Goal: Task Accomplishment & Management: Manage account settings

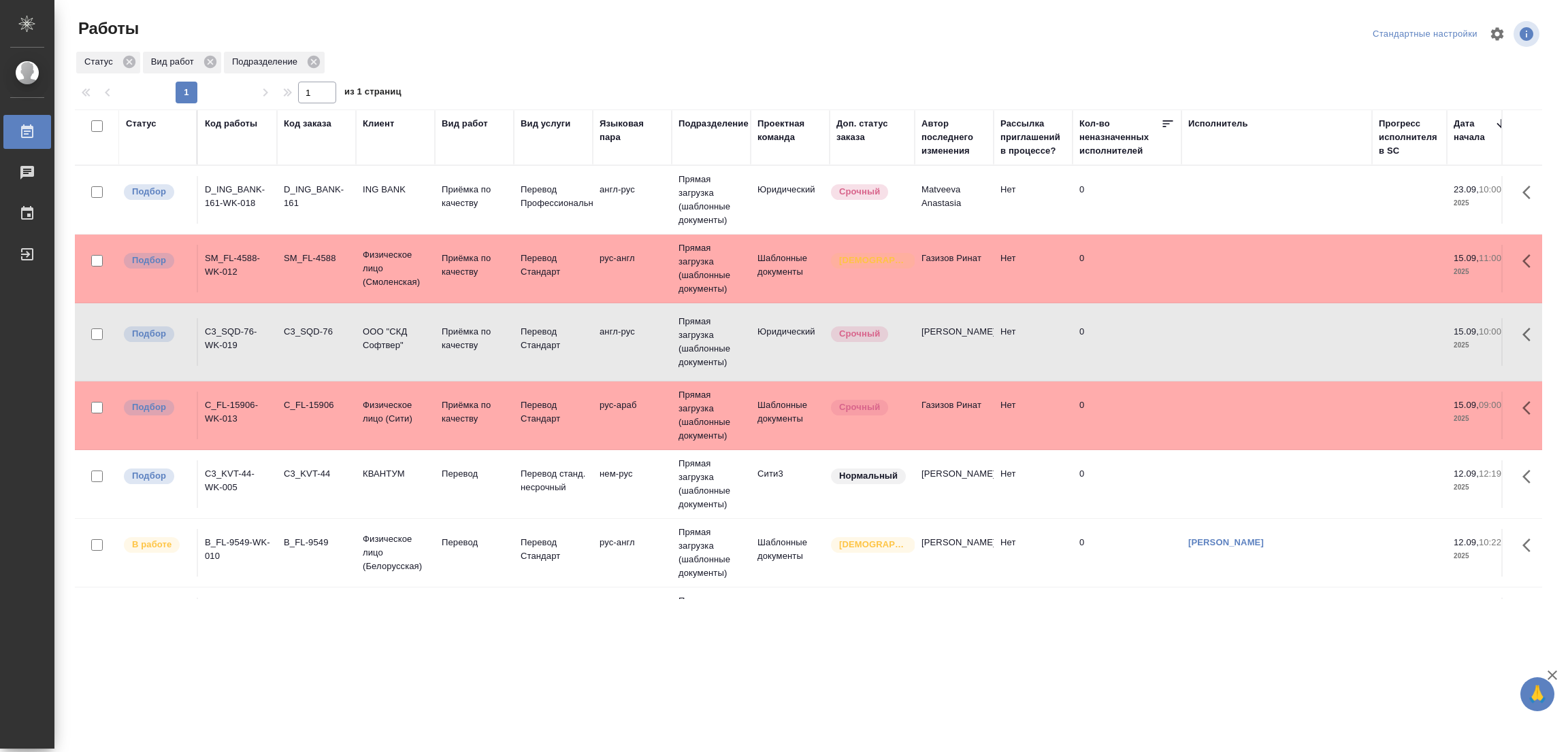
scroll to position [204, 0]
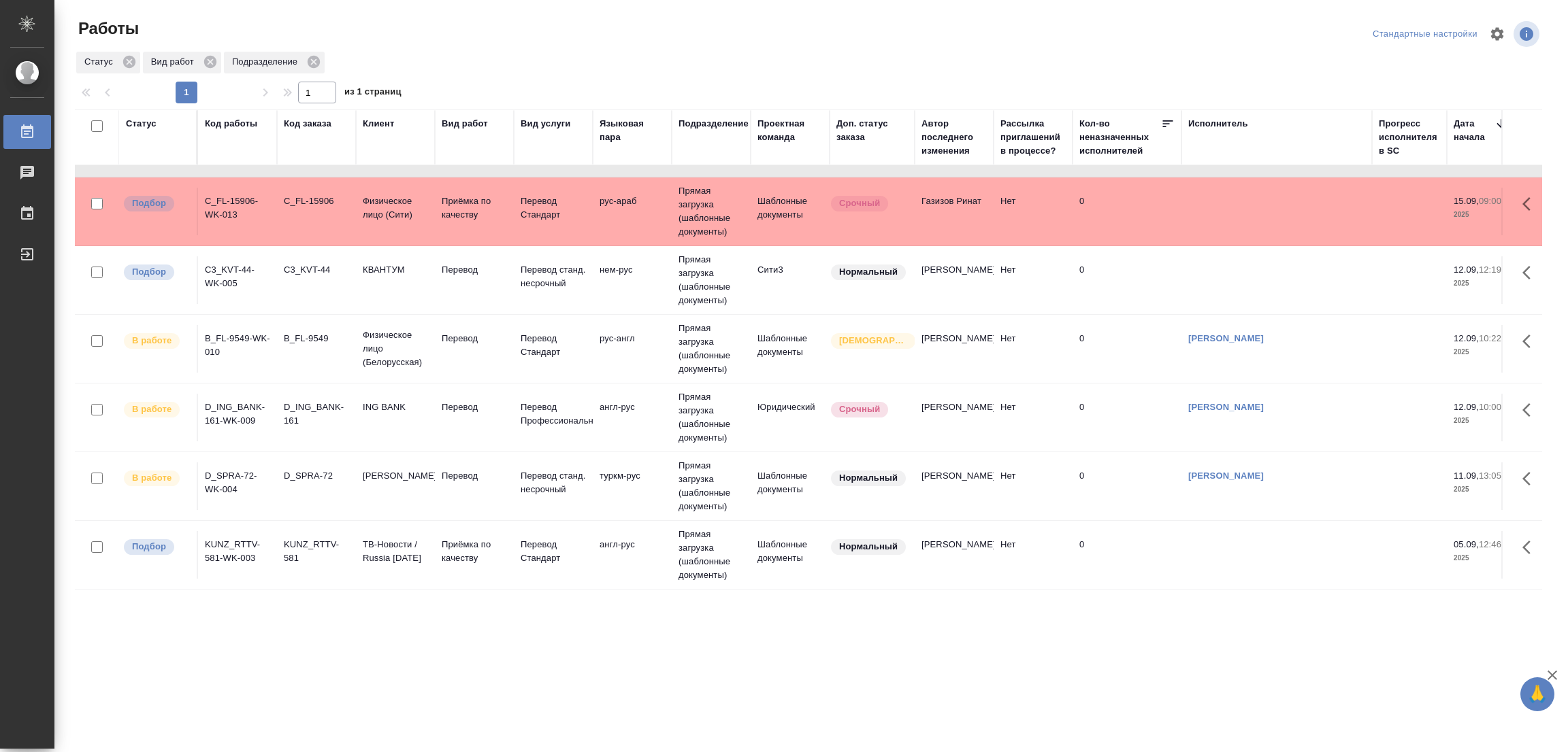
drag, startPoint x: 749, startPoint y: 583, endPoint x: 884, endPoint y: 591, distance: 135.2
click at [883, 590] on div "Статус Код работы Код заказа Клиент Вид работ Вид услуги Языковая пара Подразде…" at bounding box center [808, 354] width 1467 height 490
click at [447, 272] on p "Перевод" at bounding box center [474, 270] width 65 height 14
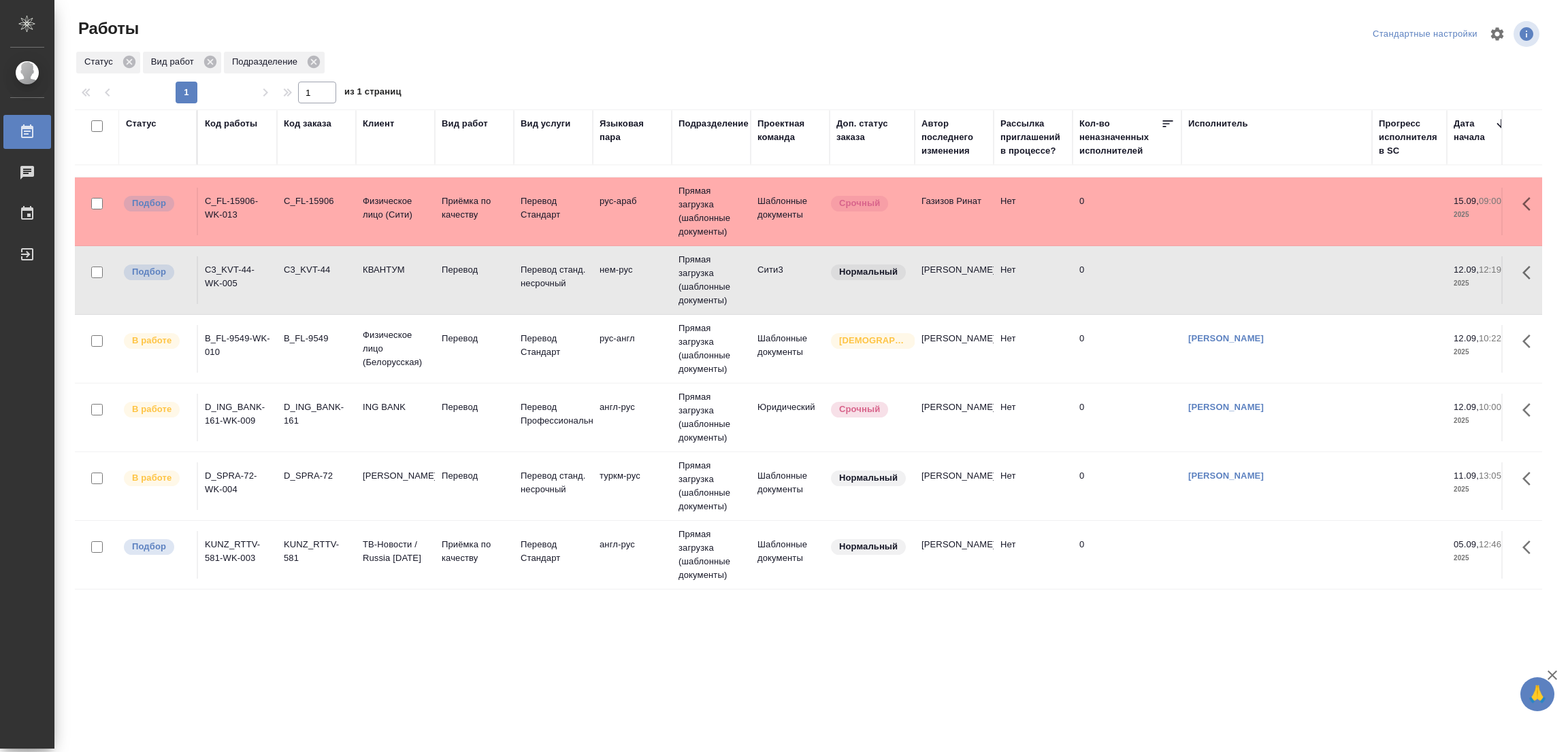
click at [439, 269] on td "Перевод" at bounding box center [474, 280] width 79 height 48
click at [586, 72] on div "Статус Вид работ Подразделение" at bounding box center [808, 62] width 1467 height 25
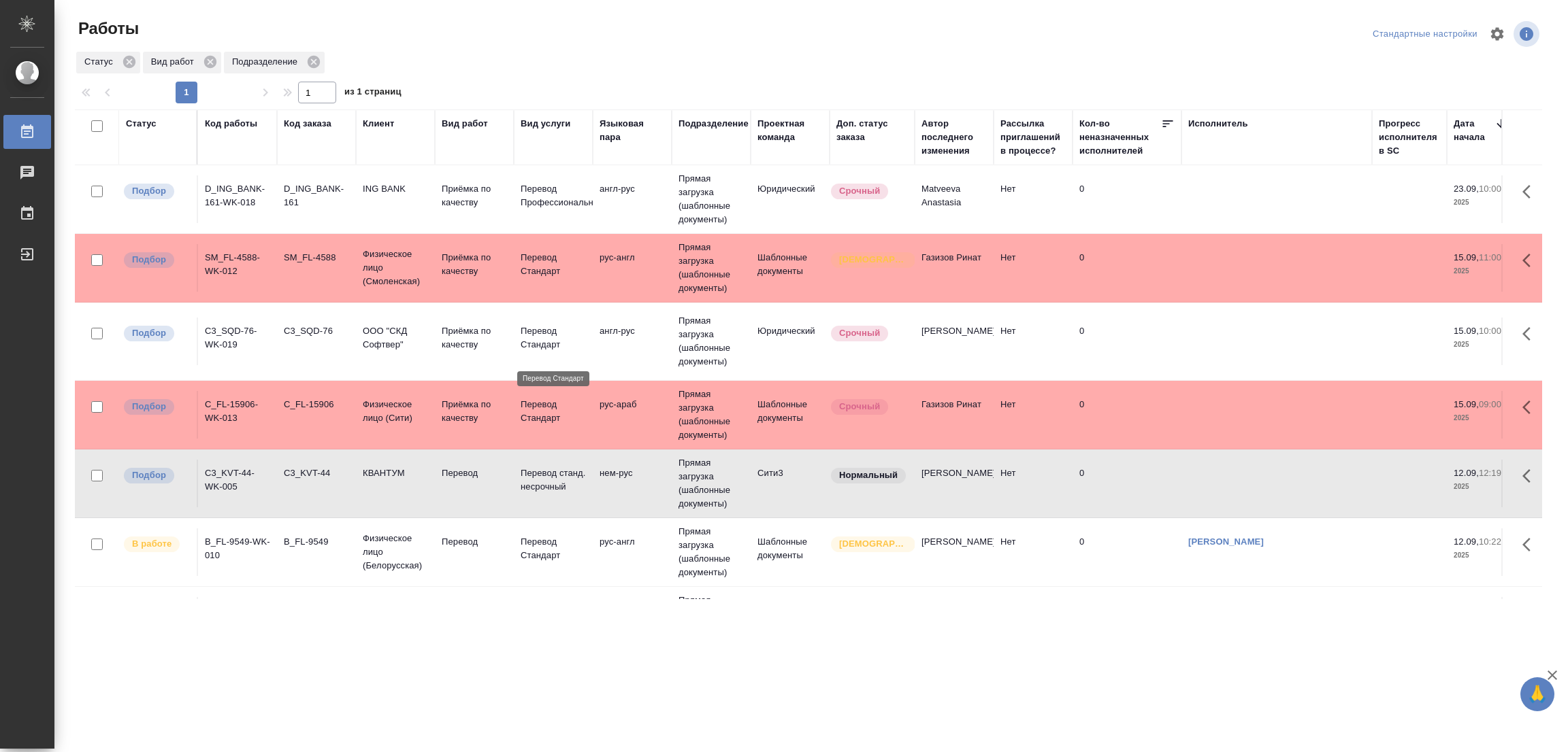
scroll to position [0, 0]
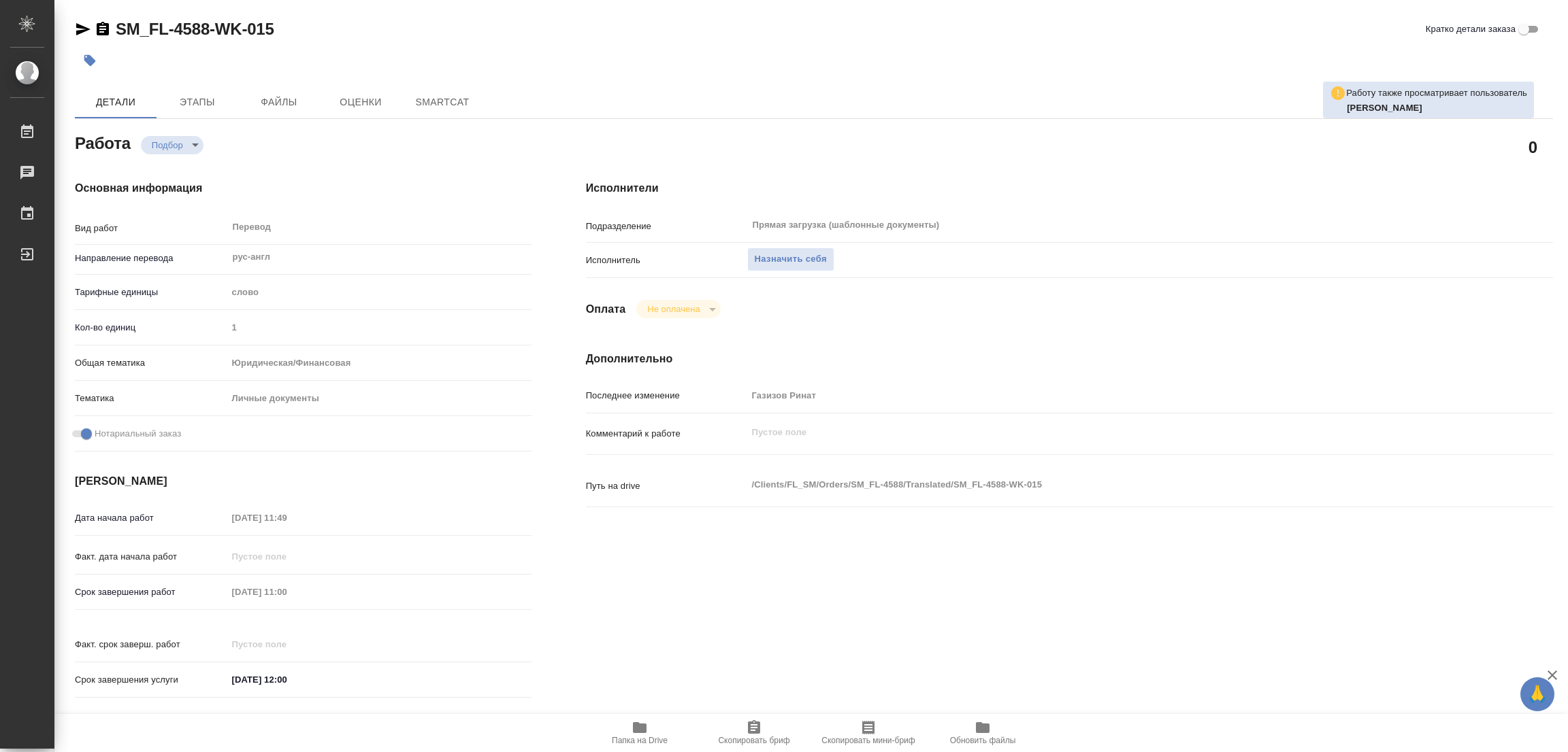
type textarea "x"
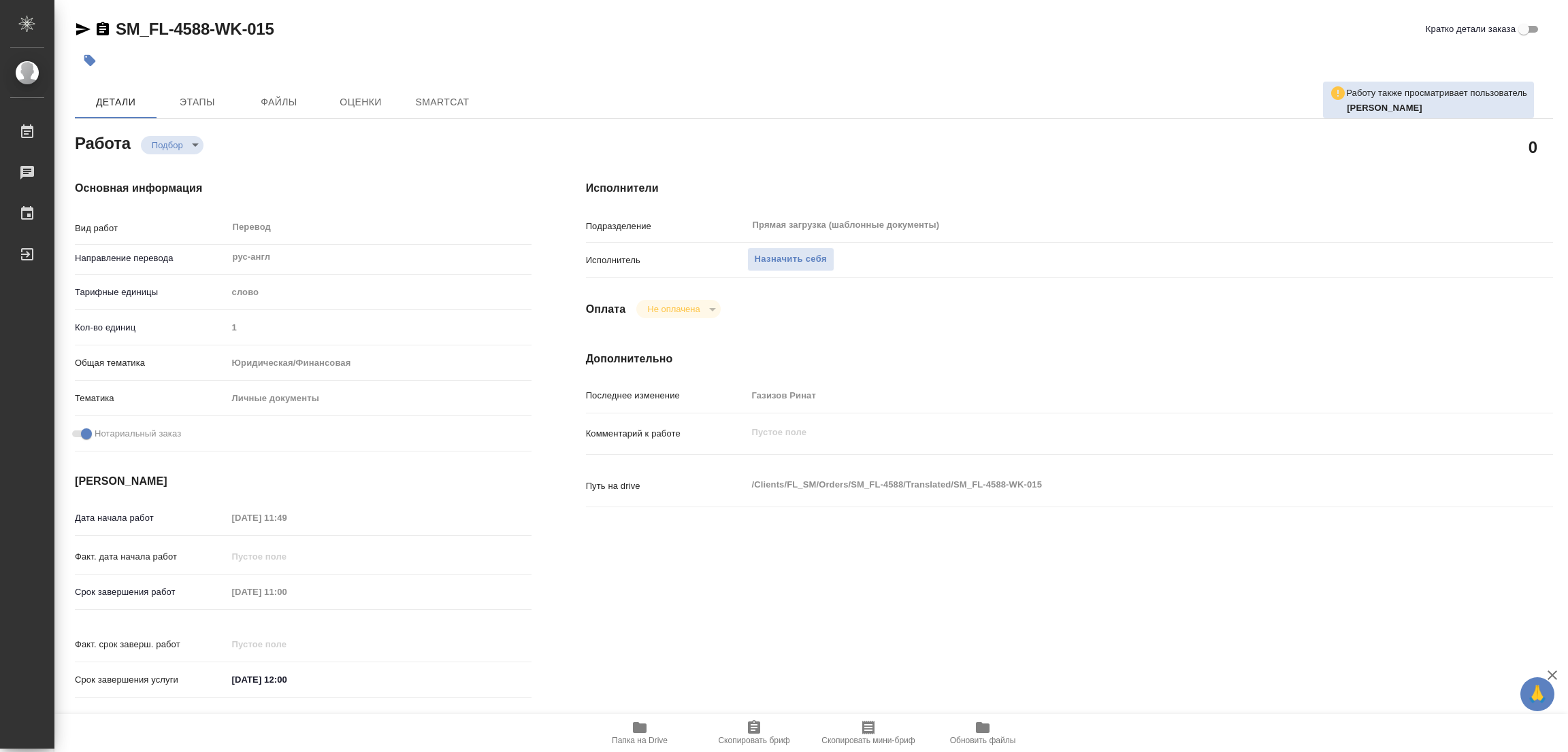
type textarea "x"
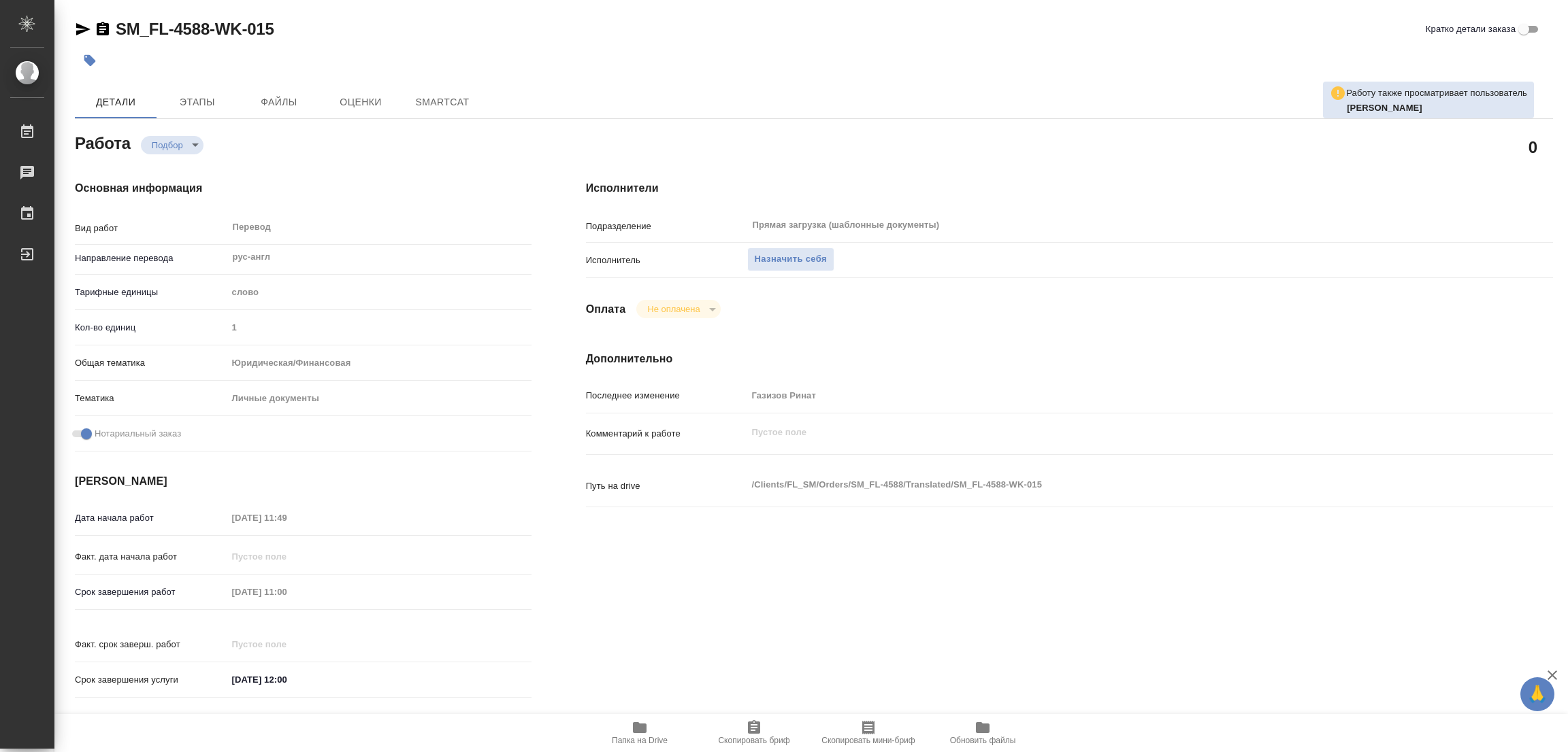
type textarea "x"
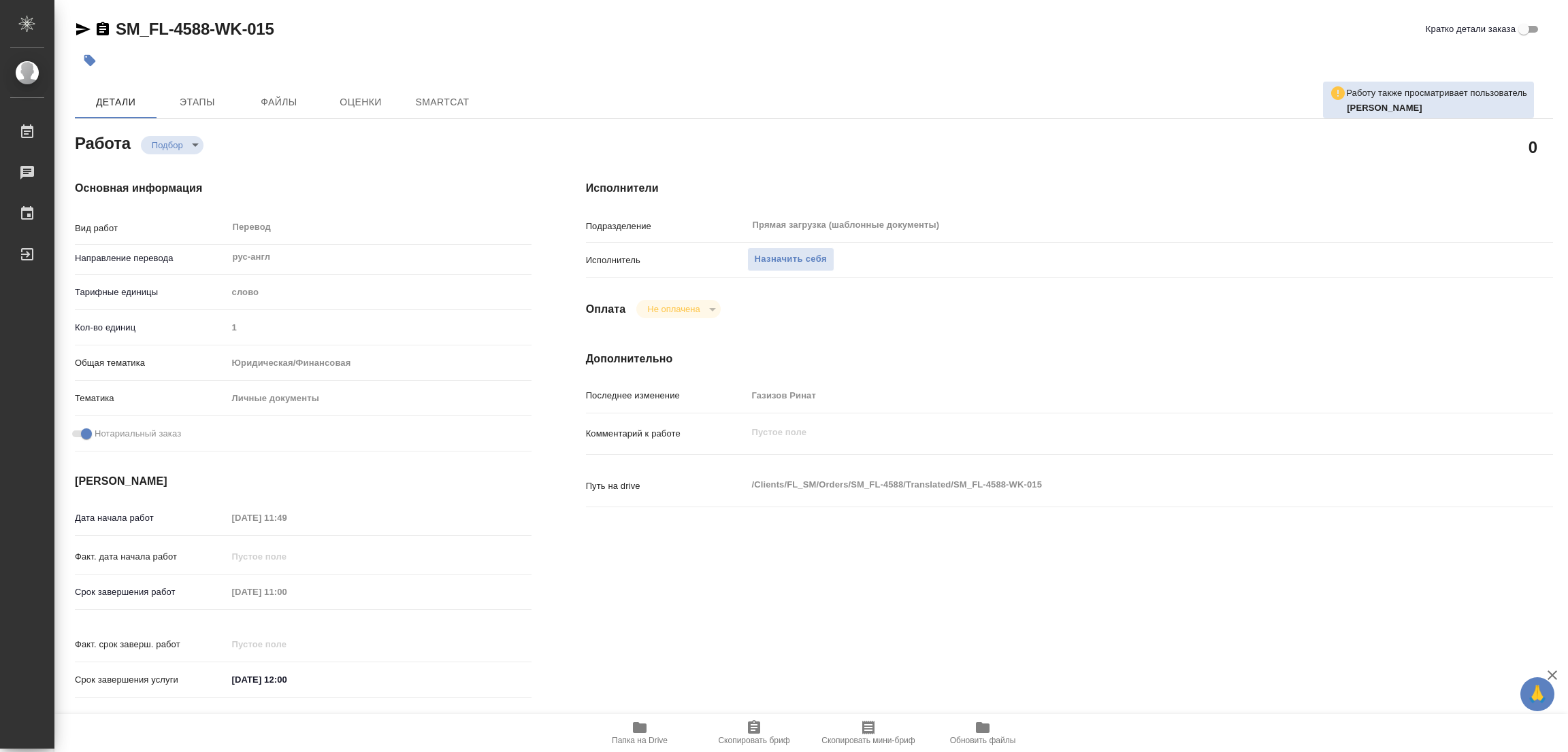
type textarea "x"
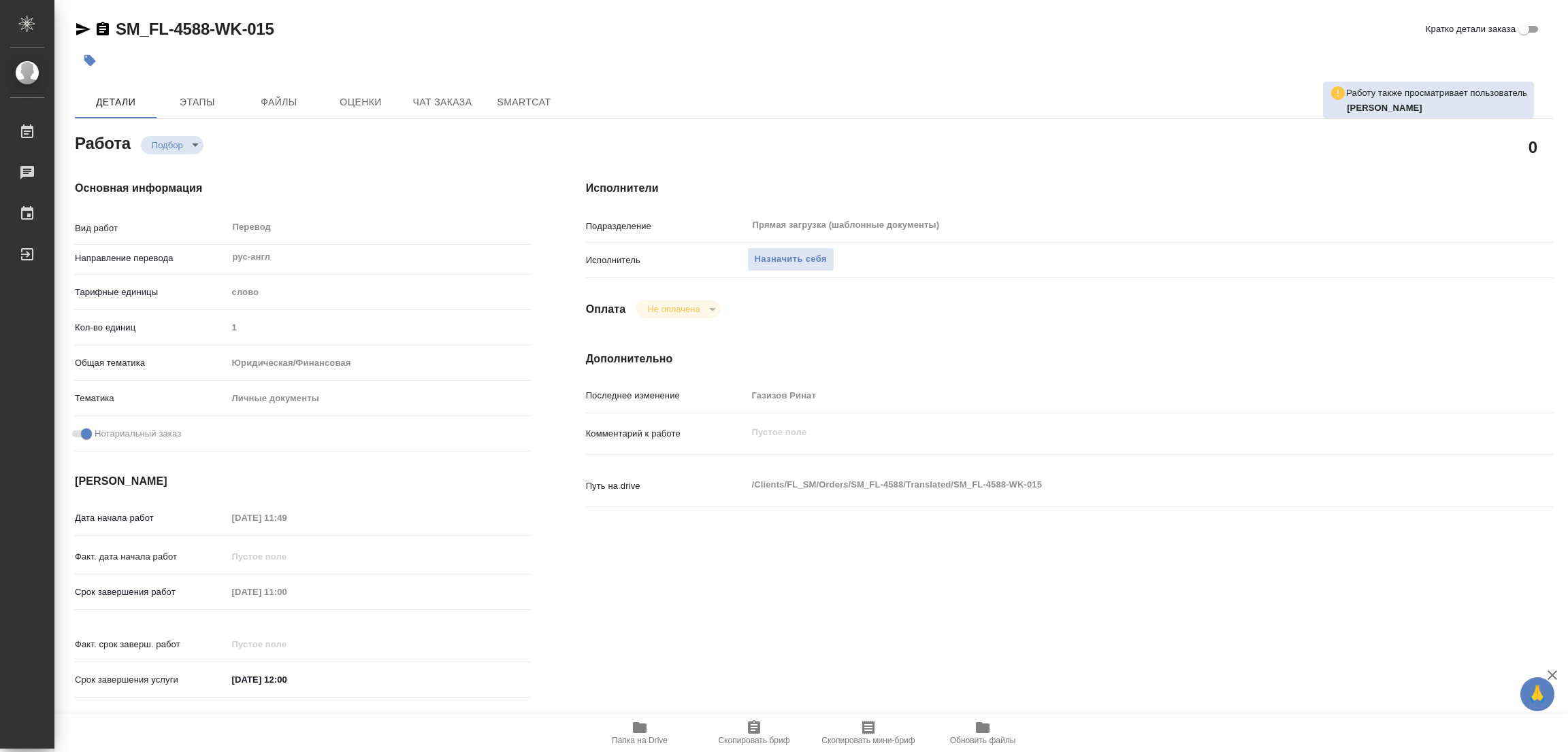
type textarea "x"
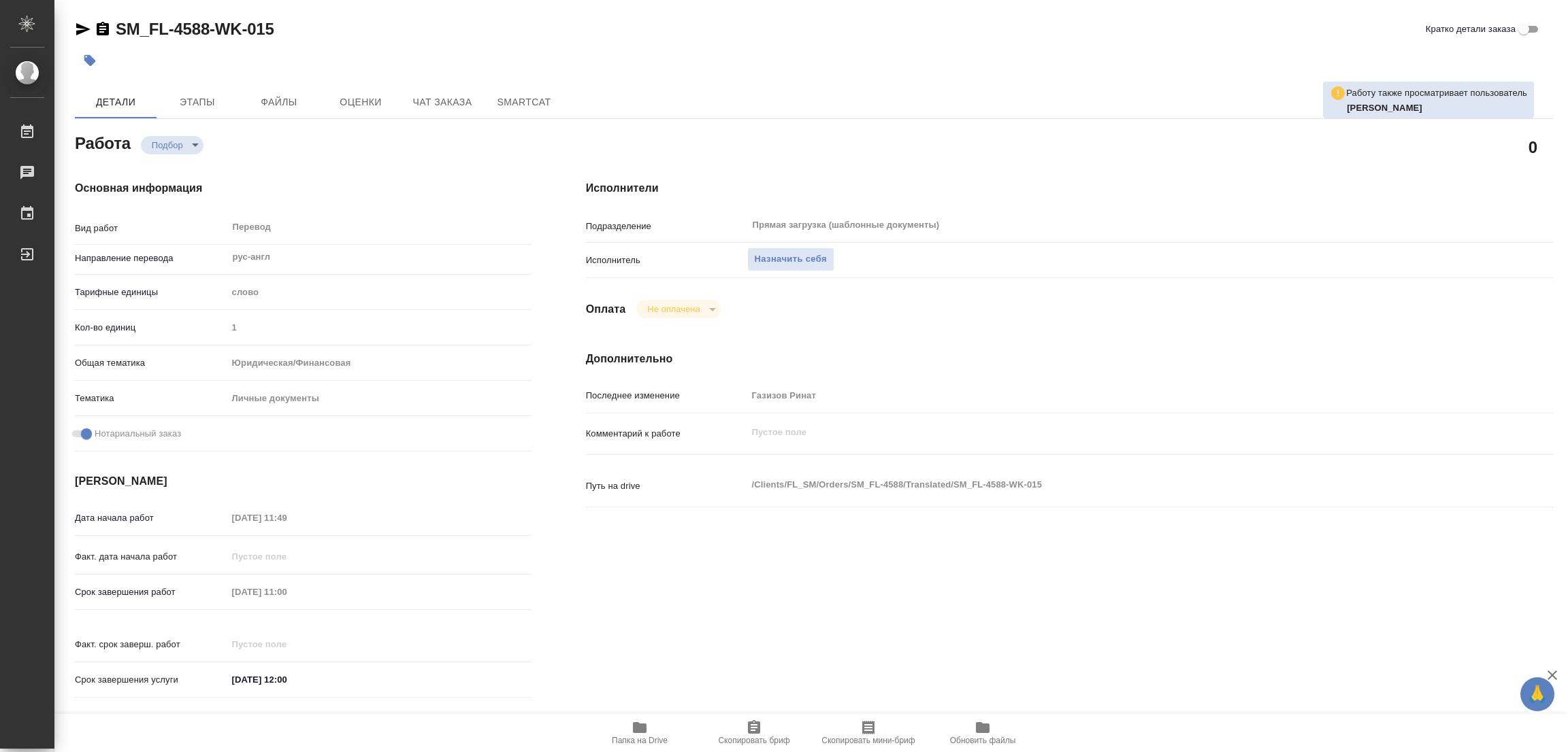
type textarea "x"
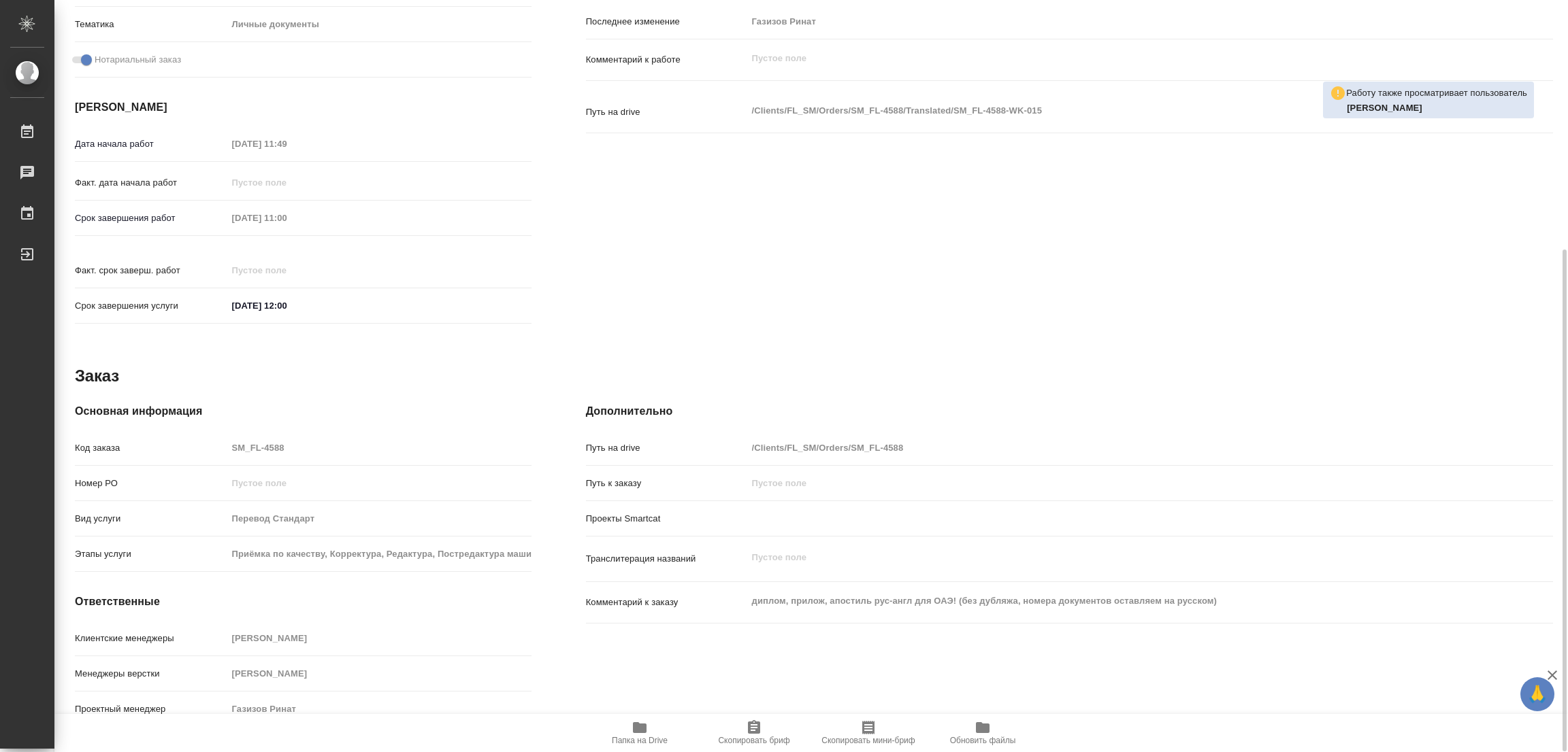
scroll to position [170, 0]
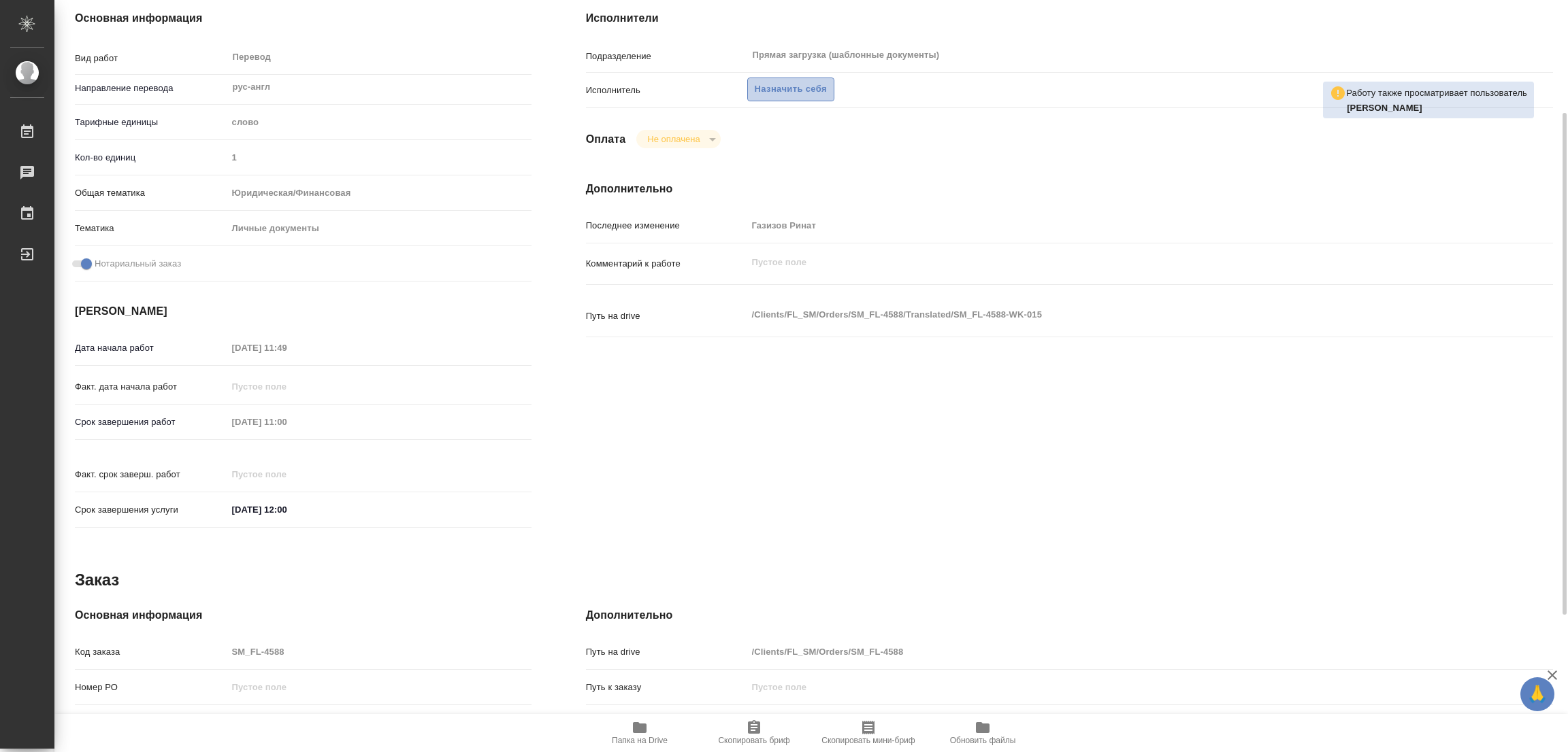
click at [799, 85] on span "Назначить себя" at bounding box center [791, 89] width 72 height 15
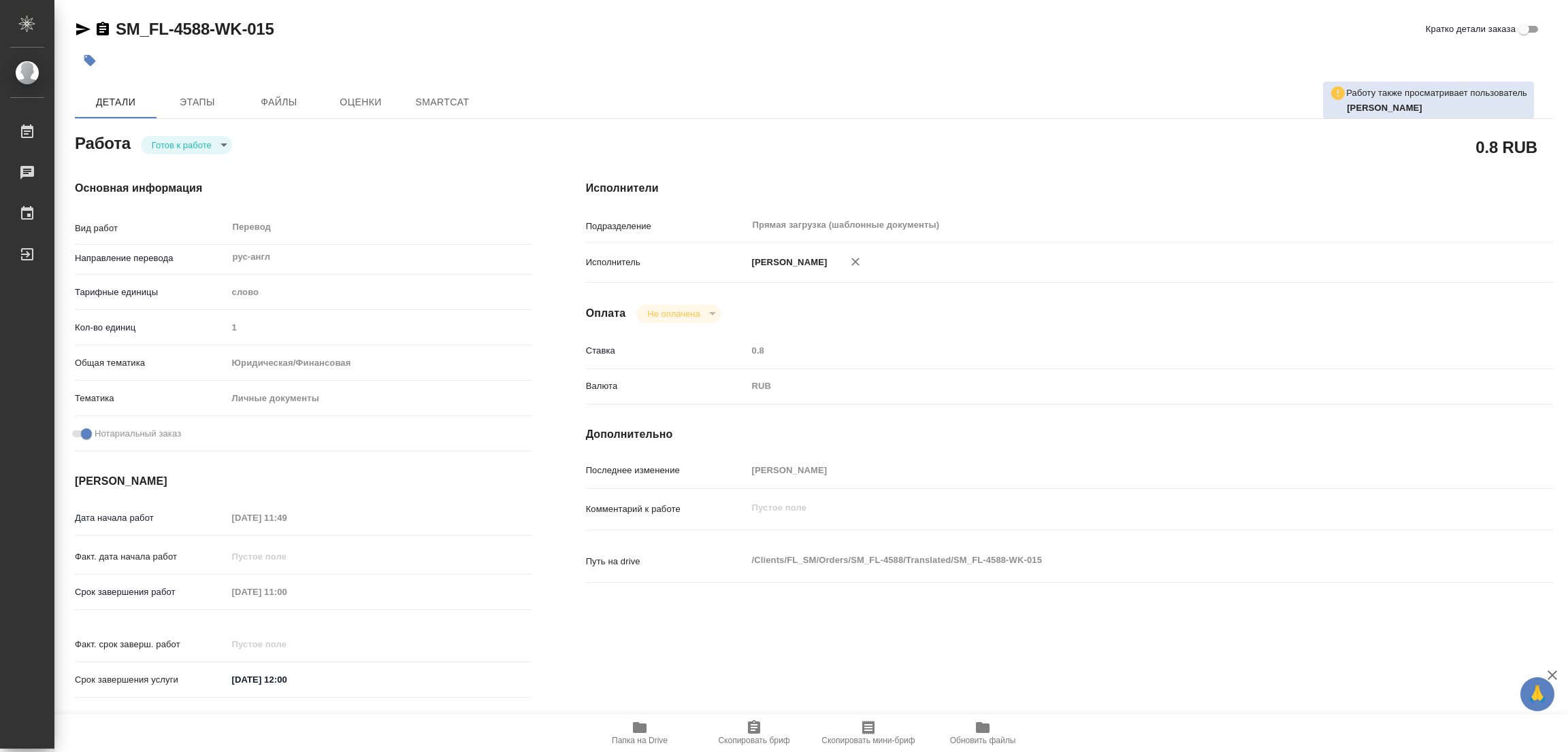
type textarea "x"
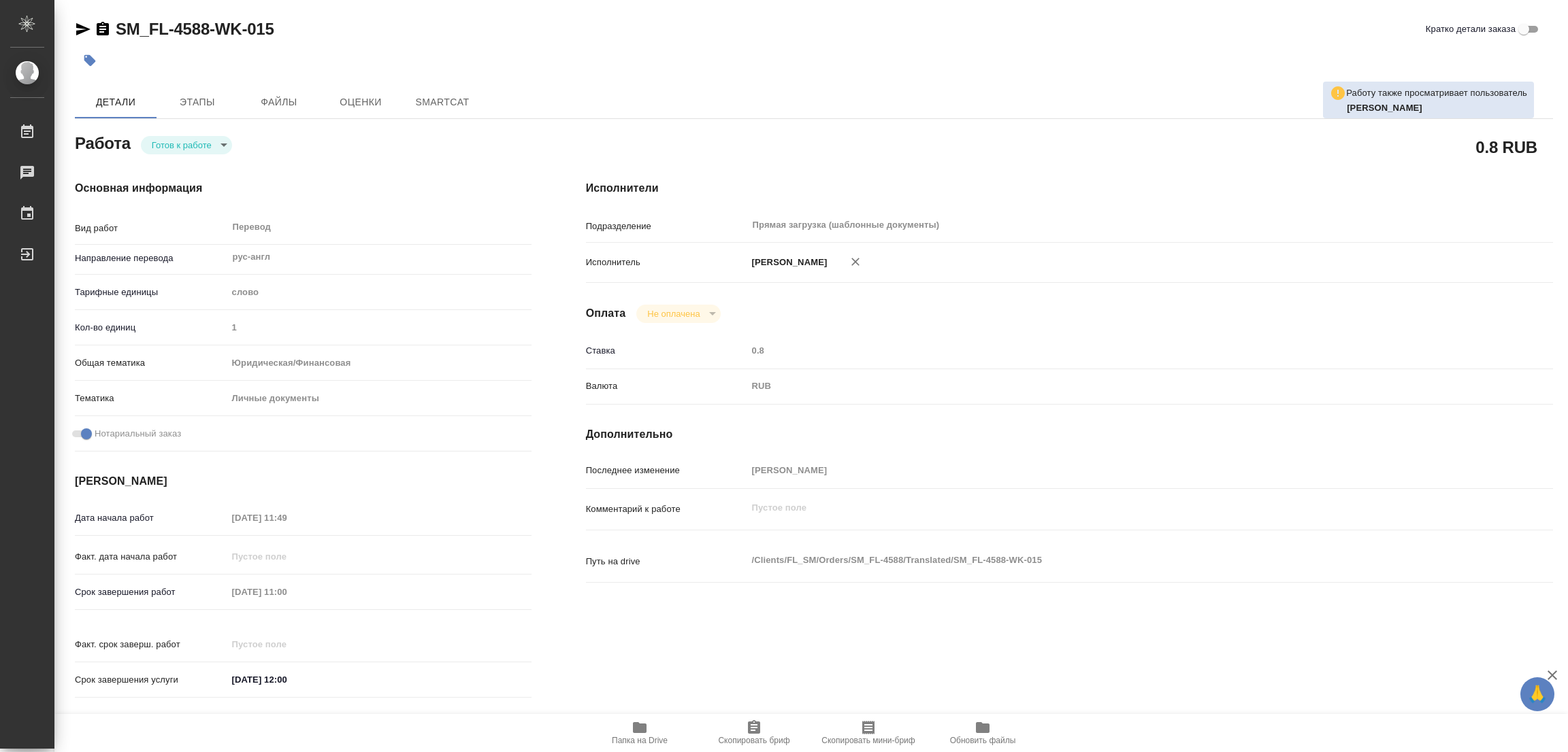
type textarea "x"
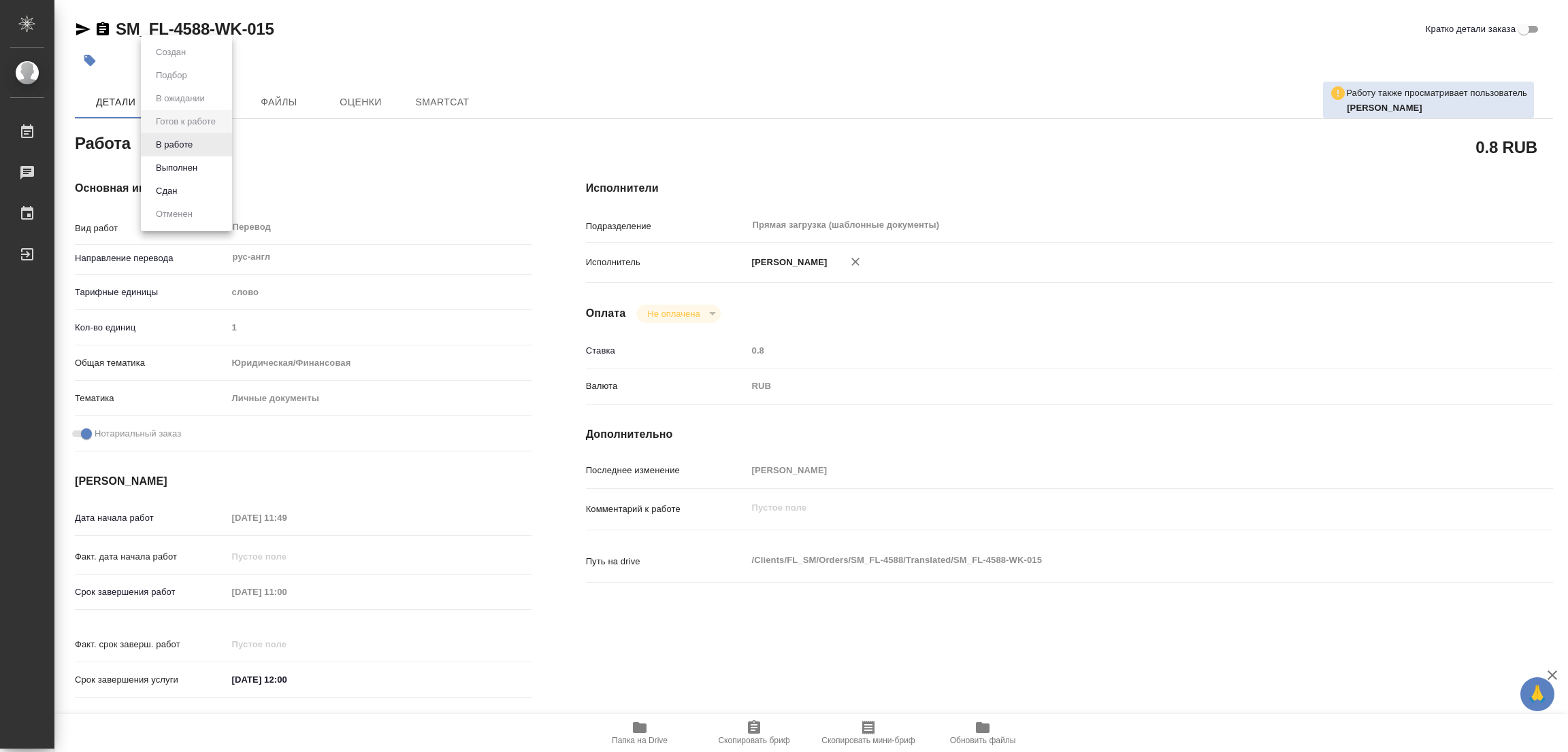
click at [206, 151] on body "🙏 .cls-1 fill:#fff; AWATERA Popova Galina Работы Чаты График Выйти SM_FL-4588-W…" at bounding box center [784, 376] width 1568 height 752
type textarea "x"
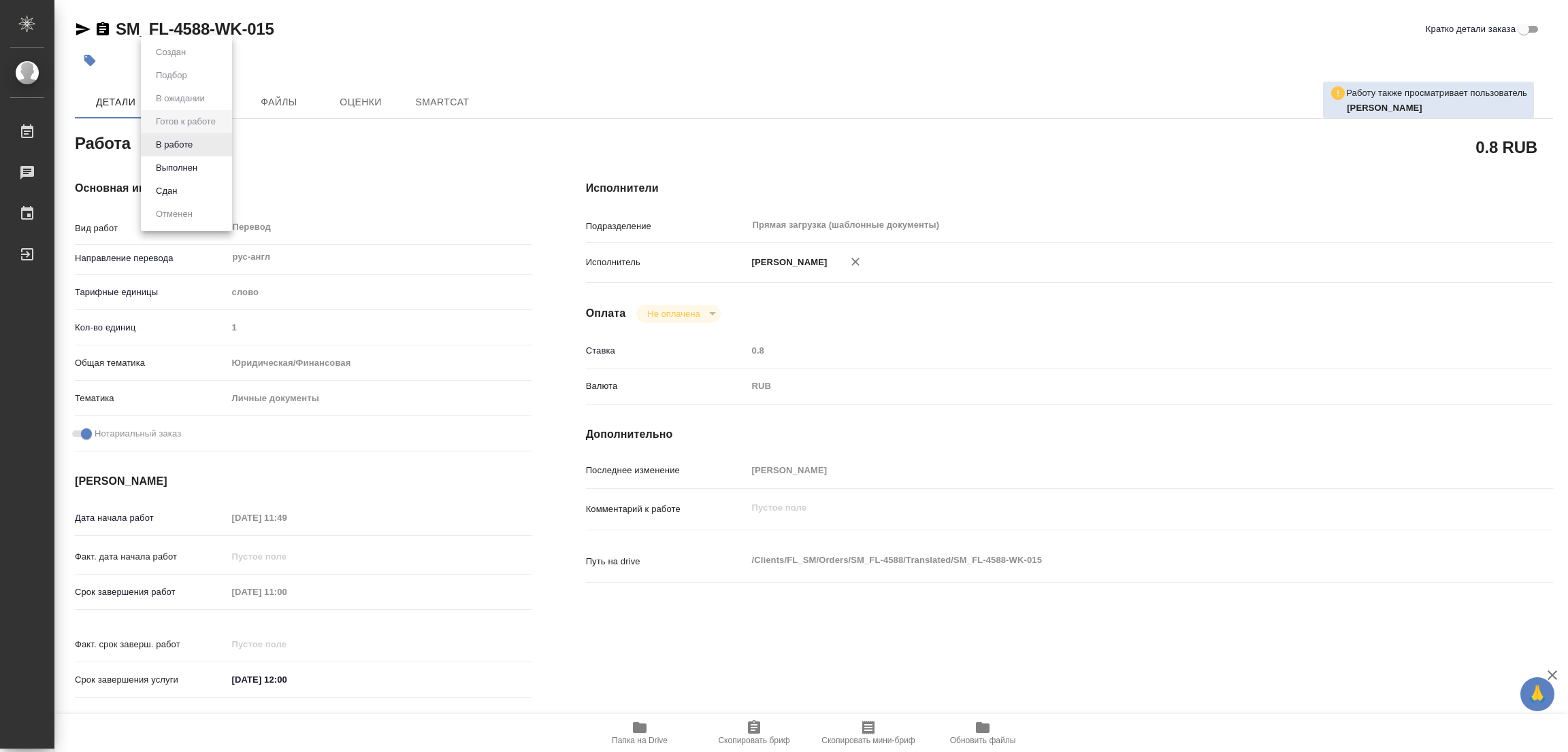
type textarea "x"
click at [206, 151] on li "В работе" at bounding box center [186, 145] width 91 height 23
type textarea "x"
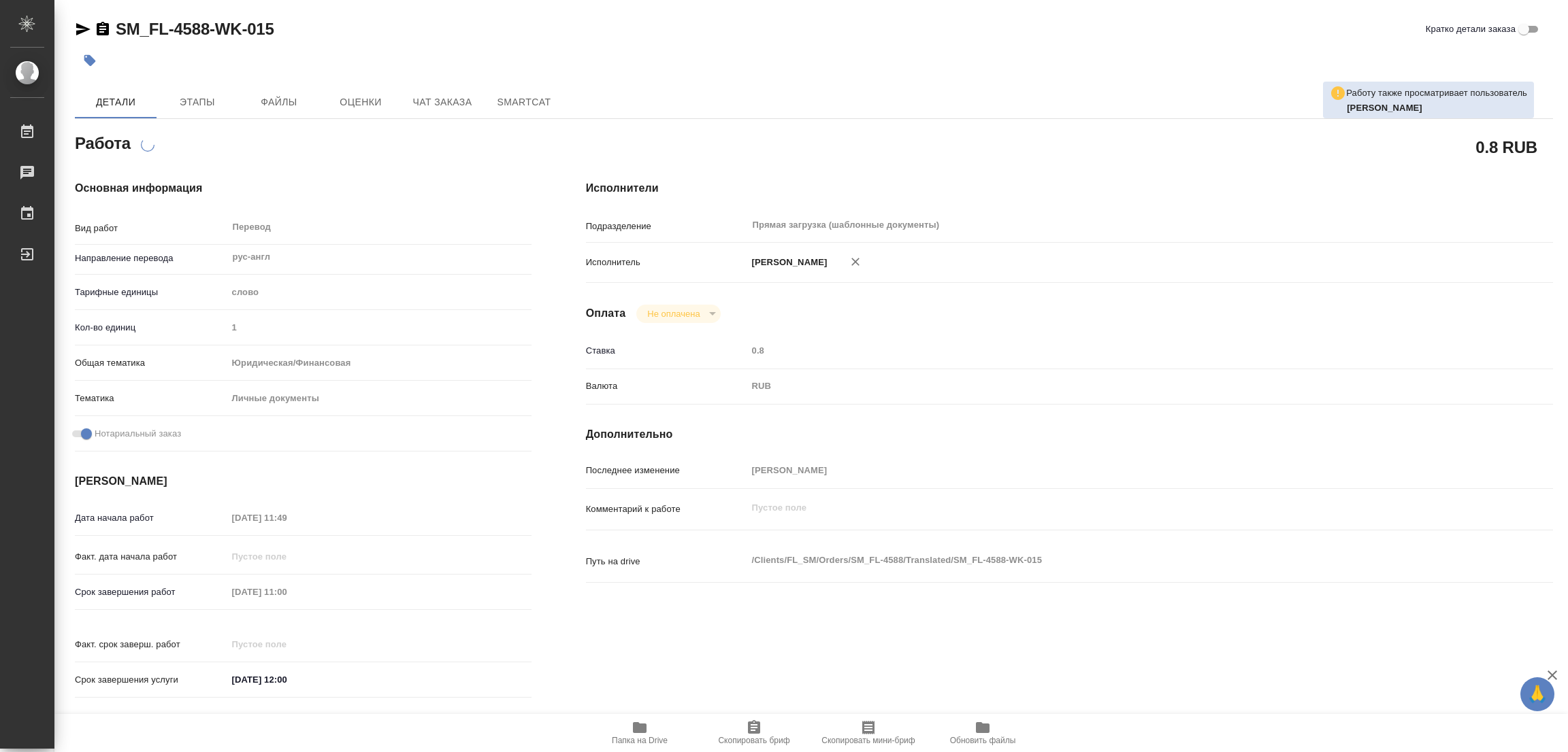
type textarea "x"
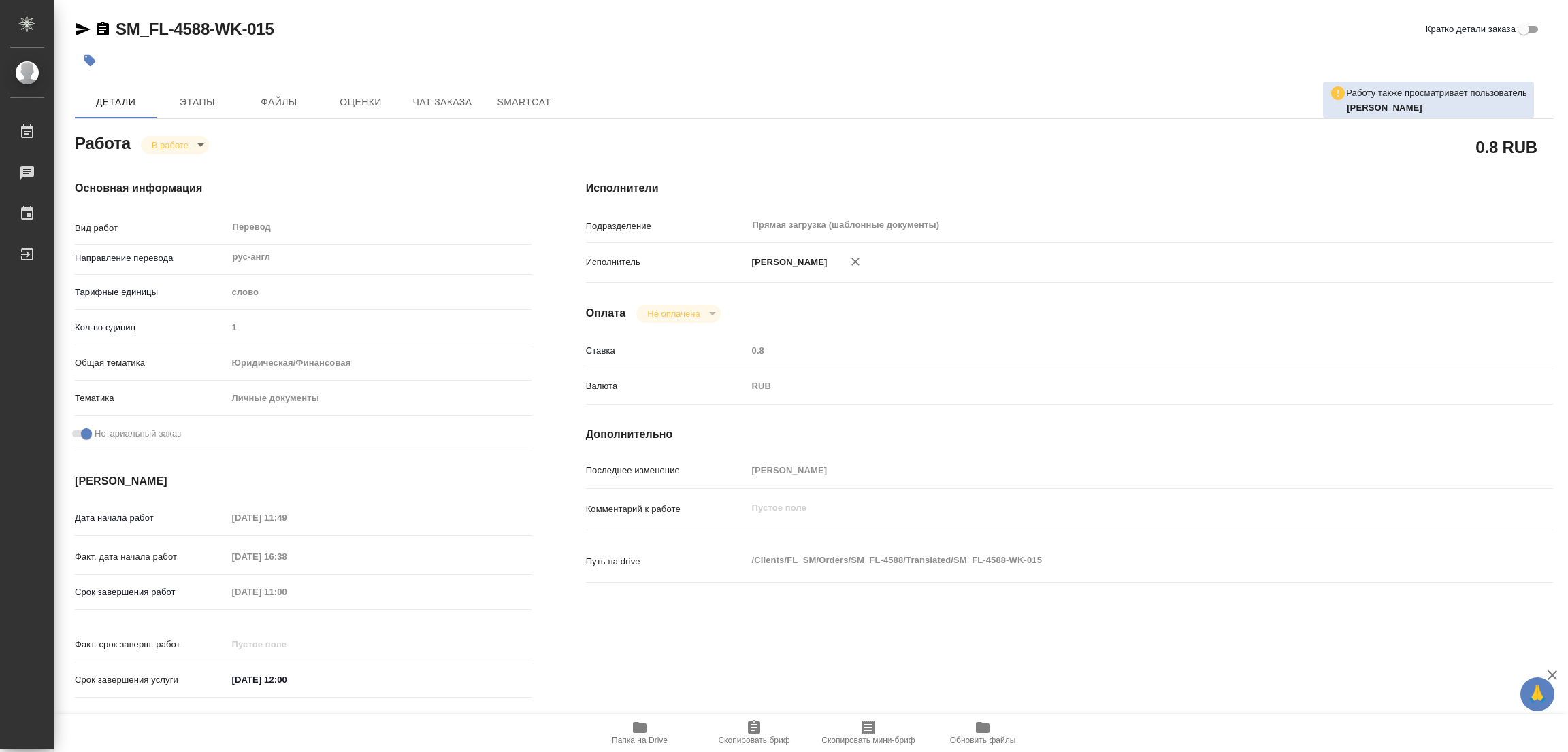
type textarea "x"
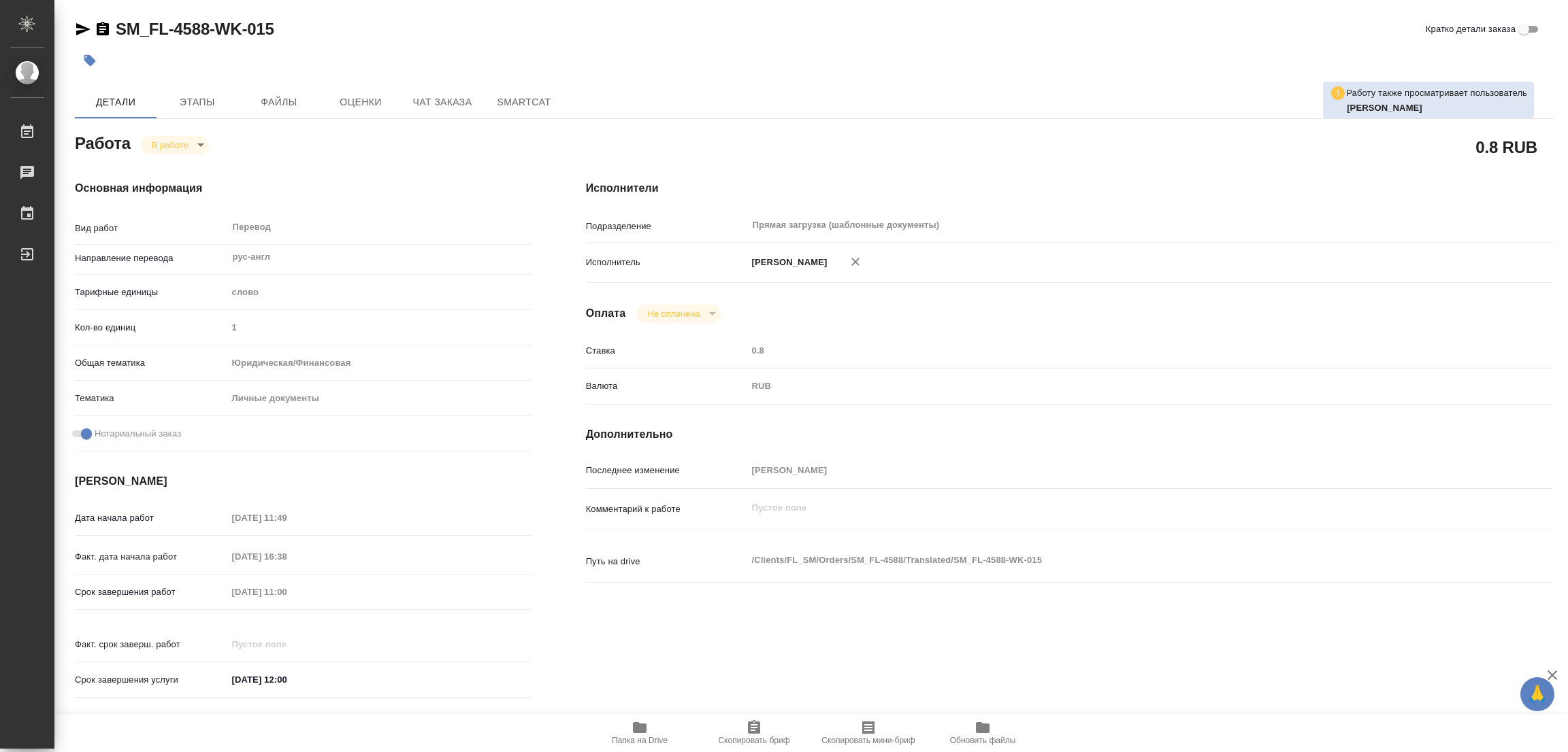
type textarea "x"
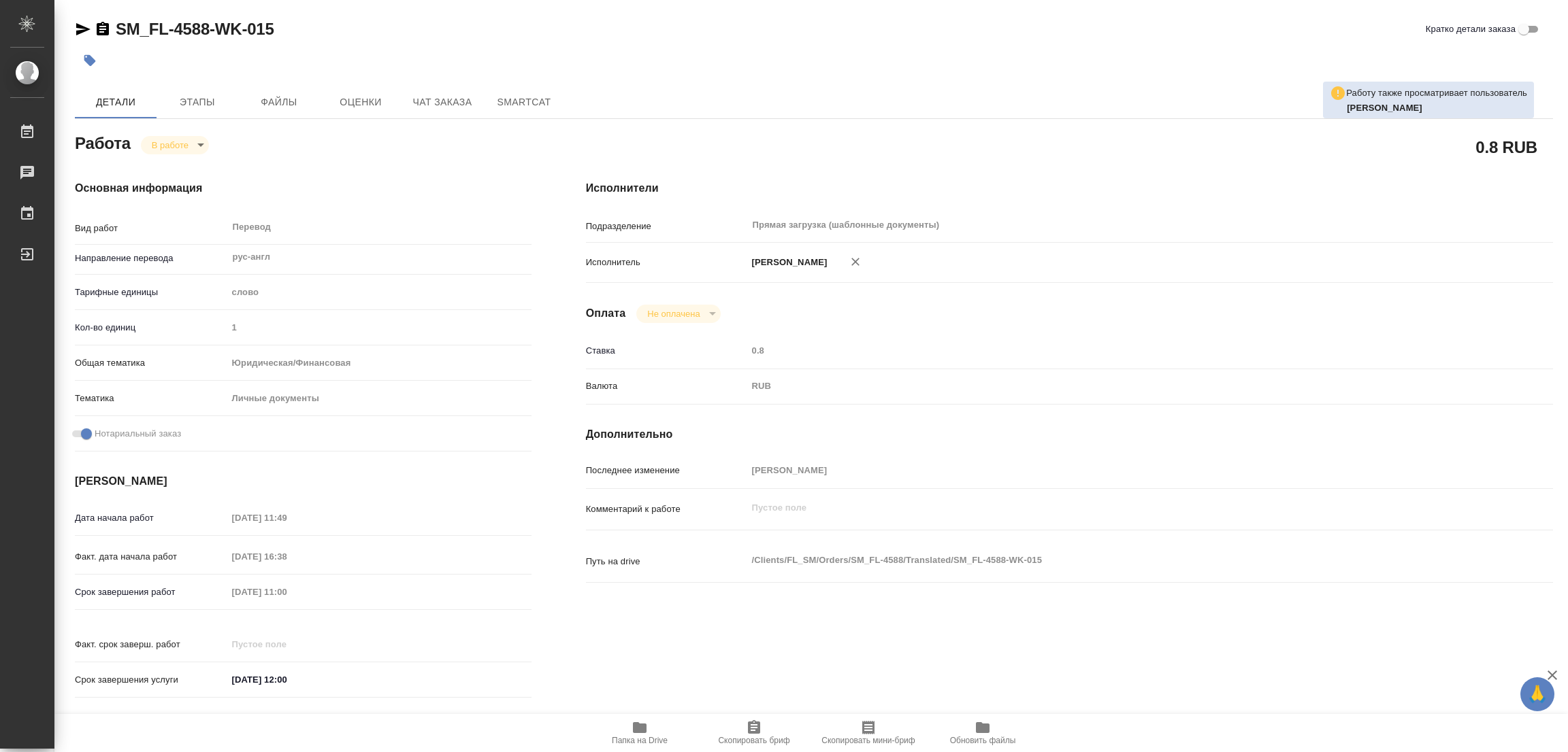
type textarea "x"
click at [636, 738] on span "Папка на Drive" at bounding box center [639, 740] width 55 height 9
click at [642, 727] on icon "button" at bounding box center [640, 728] width 14 height 11
drag, startPoint x: 116, startPoint y: 10, endPoint x: 206, endPoint y: 36, distance: 93.7
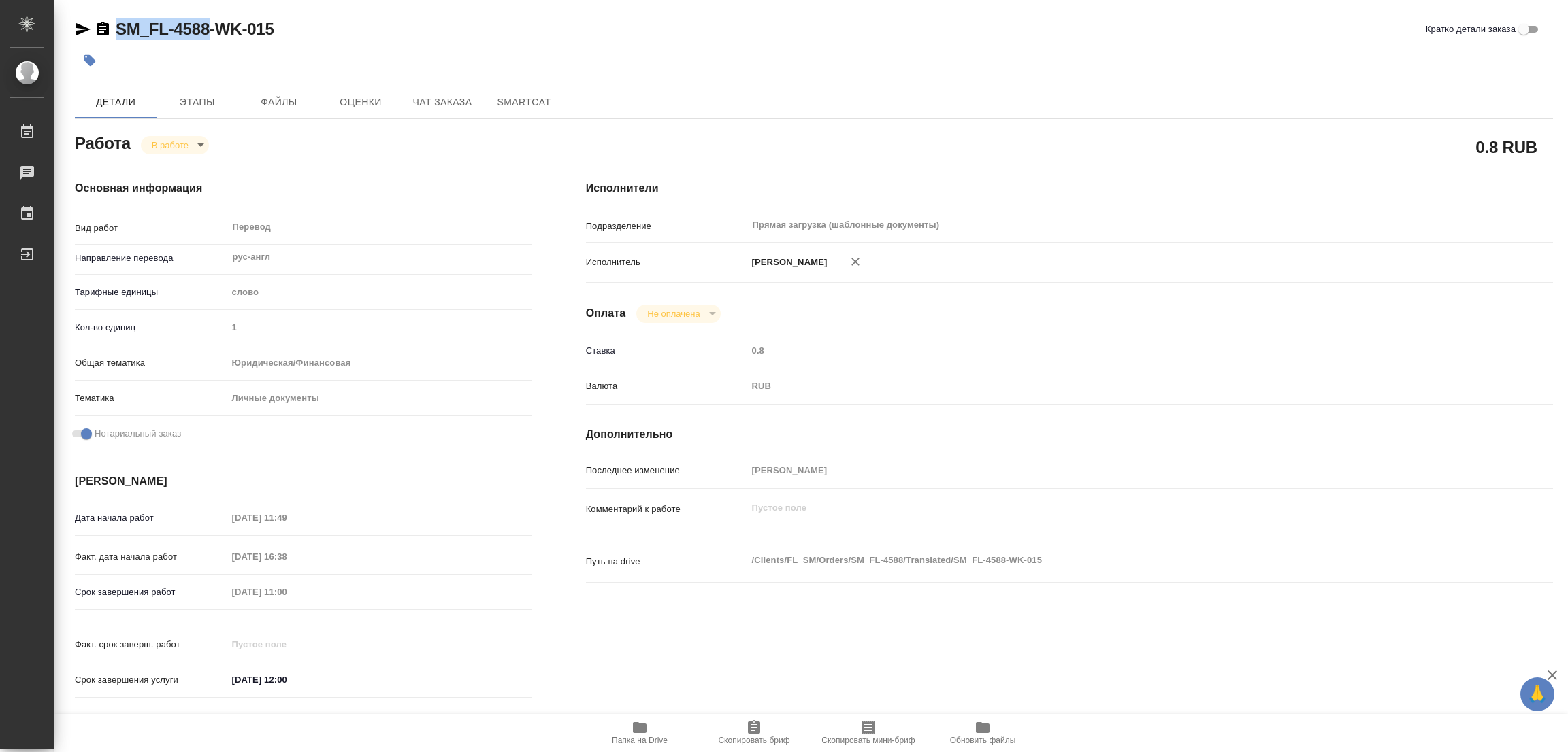
click at [206, 36] on div "SM_FL-4588-WK-015 Кратко детали заказа Детали Этапы Файлы Оценки Чат заказа Sma…" at bounding box center [813, 570] width 1493 height 1141
copy link "SM_FL-4588"
click at [766, 728] on span "Скопировать бриф" at bounding box center [754, 733] width 98 height 26
copy link "SM_FL-4588"
click at [156, 596] on div "Срок завершения работ 15.09.2025 11:00" at bounding box center [303, 592] width 457 height 24
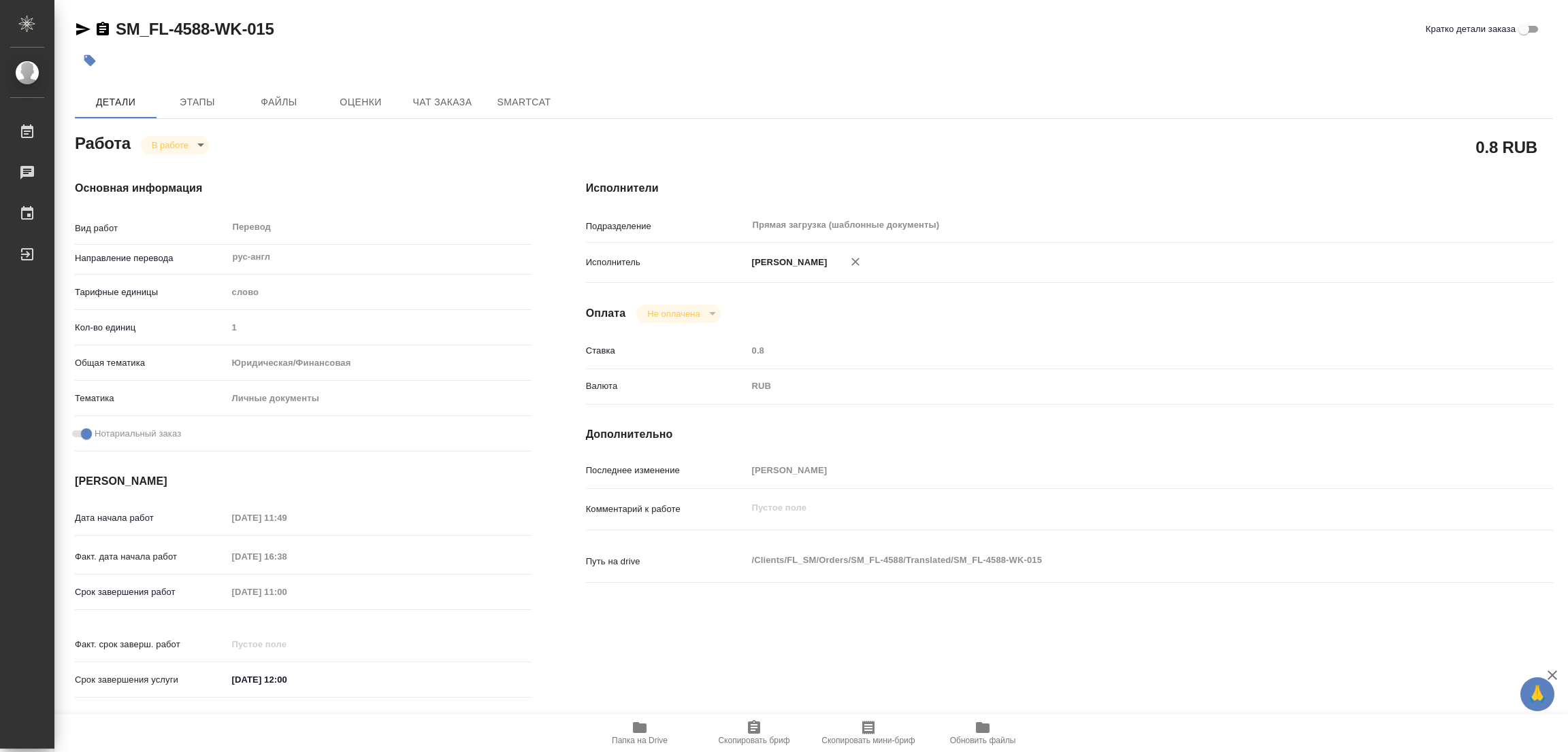
drag, startPoint x: 305, startPoint y: 54, endPoint x: 615, endPoint y: 51, distance: 310.0
click at [328, 56] on div at bounding box center [568, 60] width 986 height 30
type textarea "x"
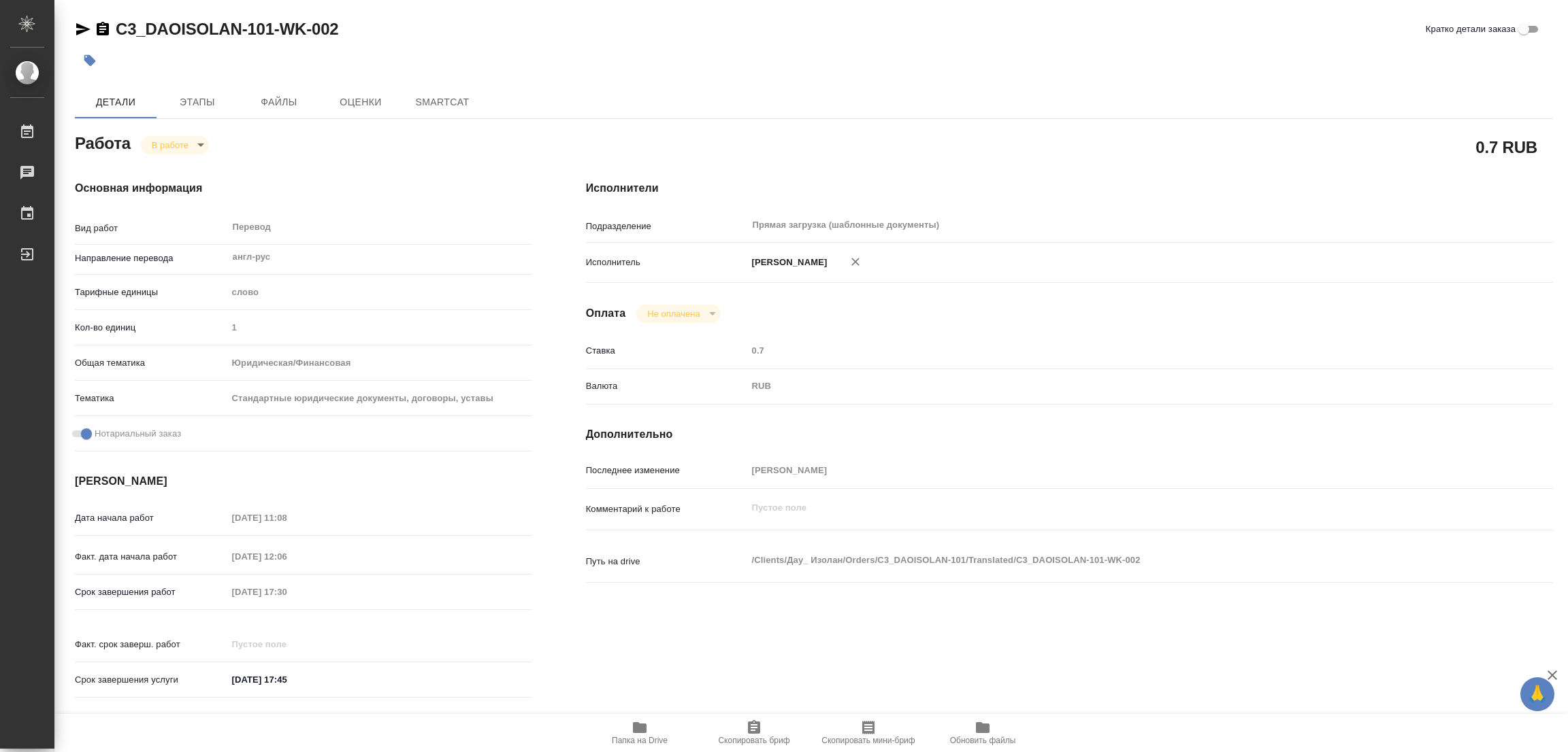
type textarea "x"
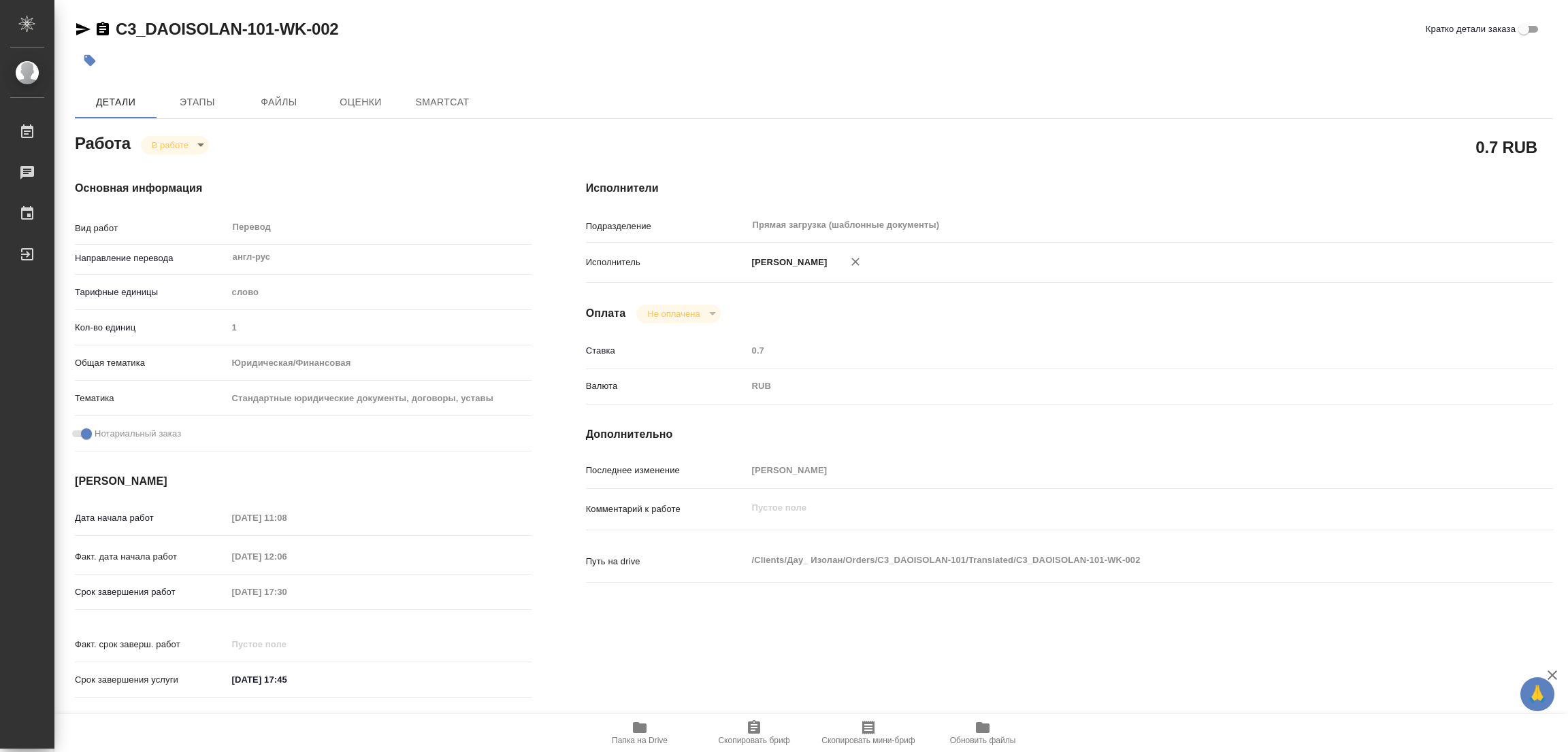
type textarea "x"
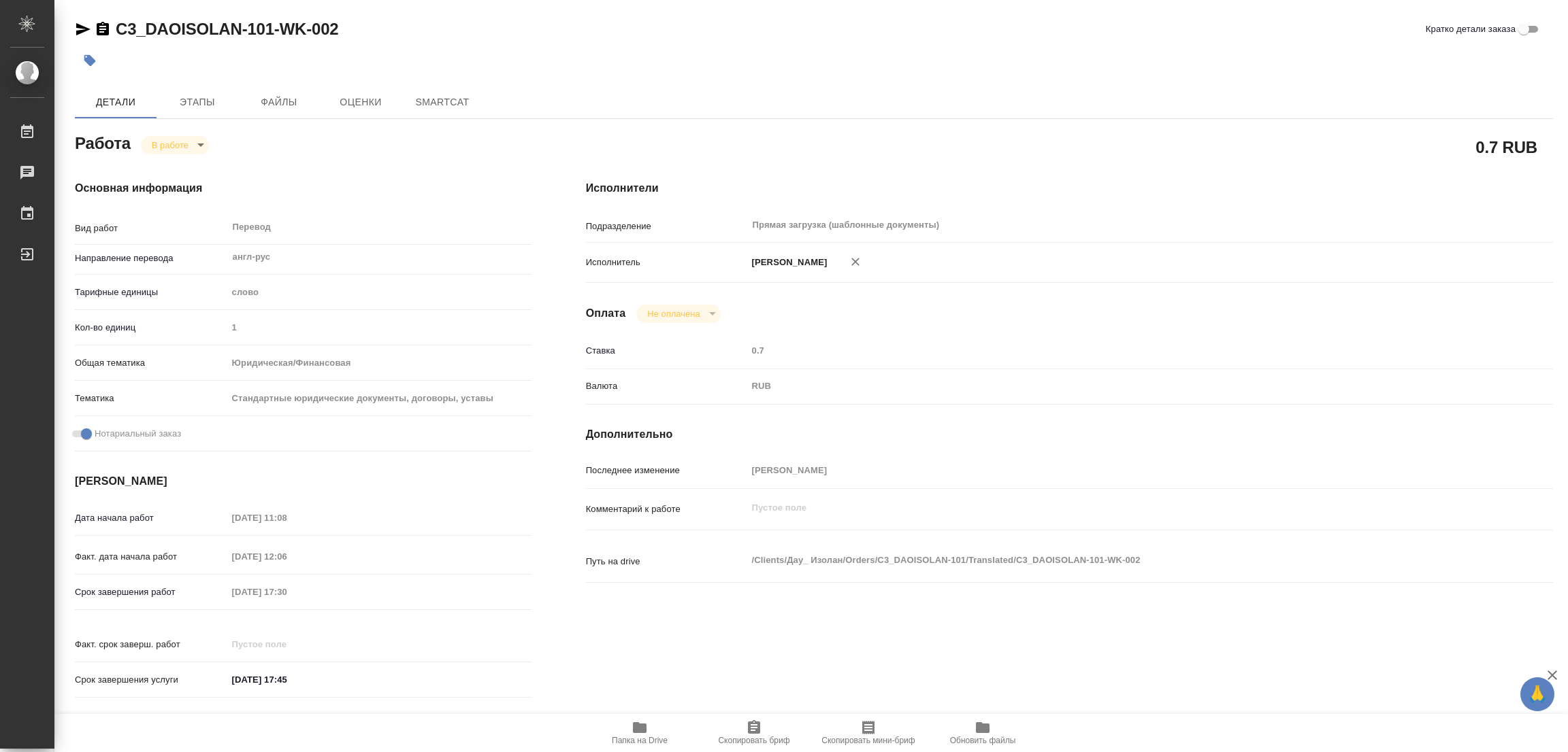
type textarea "x"
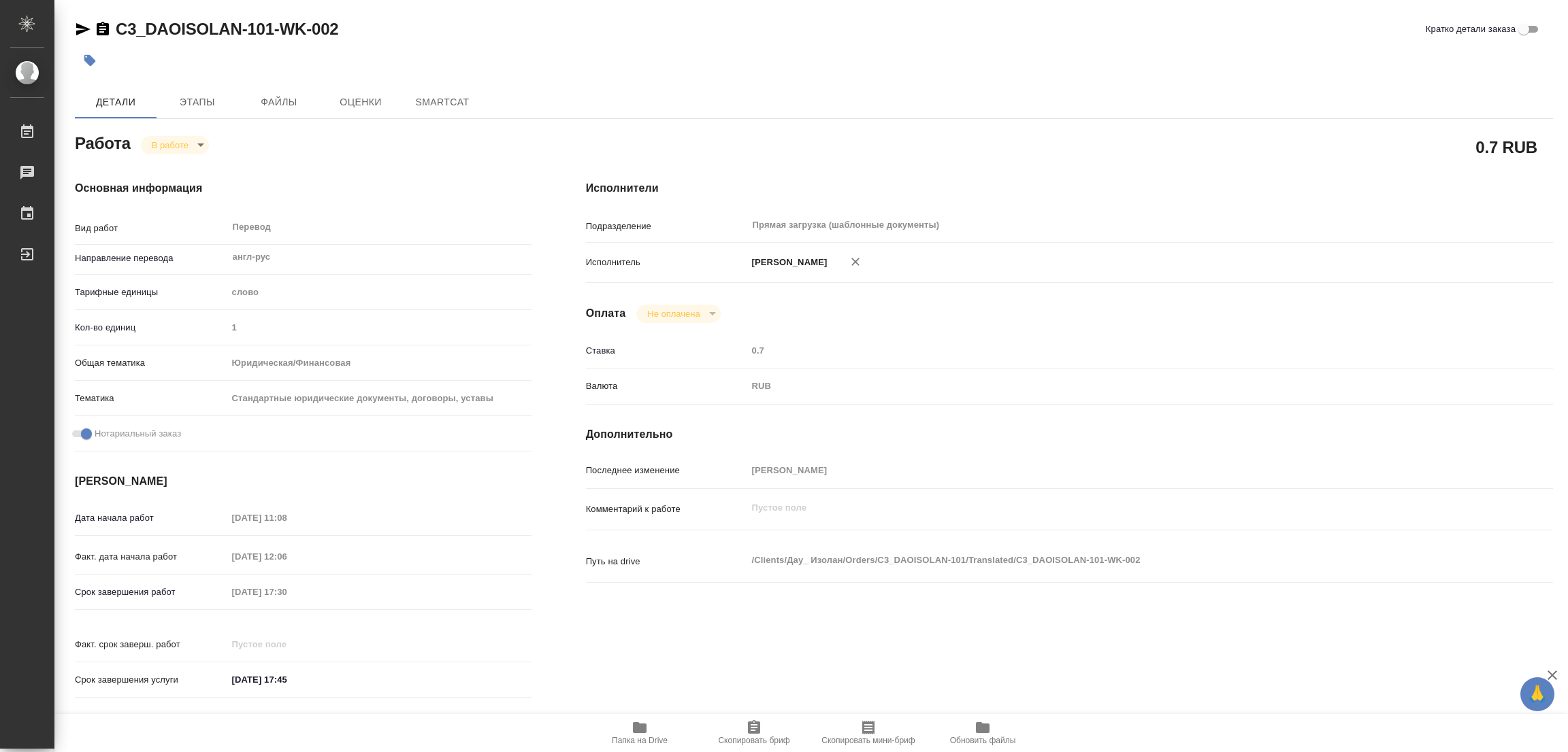
type textarea "x"
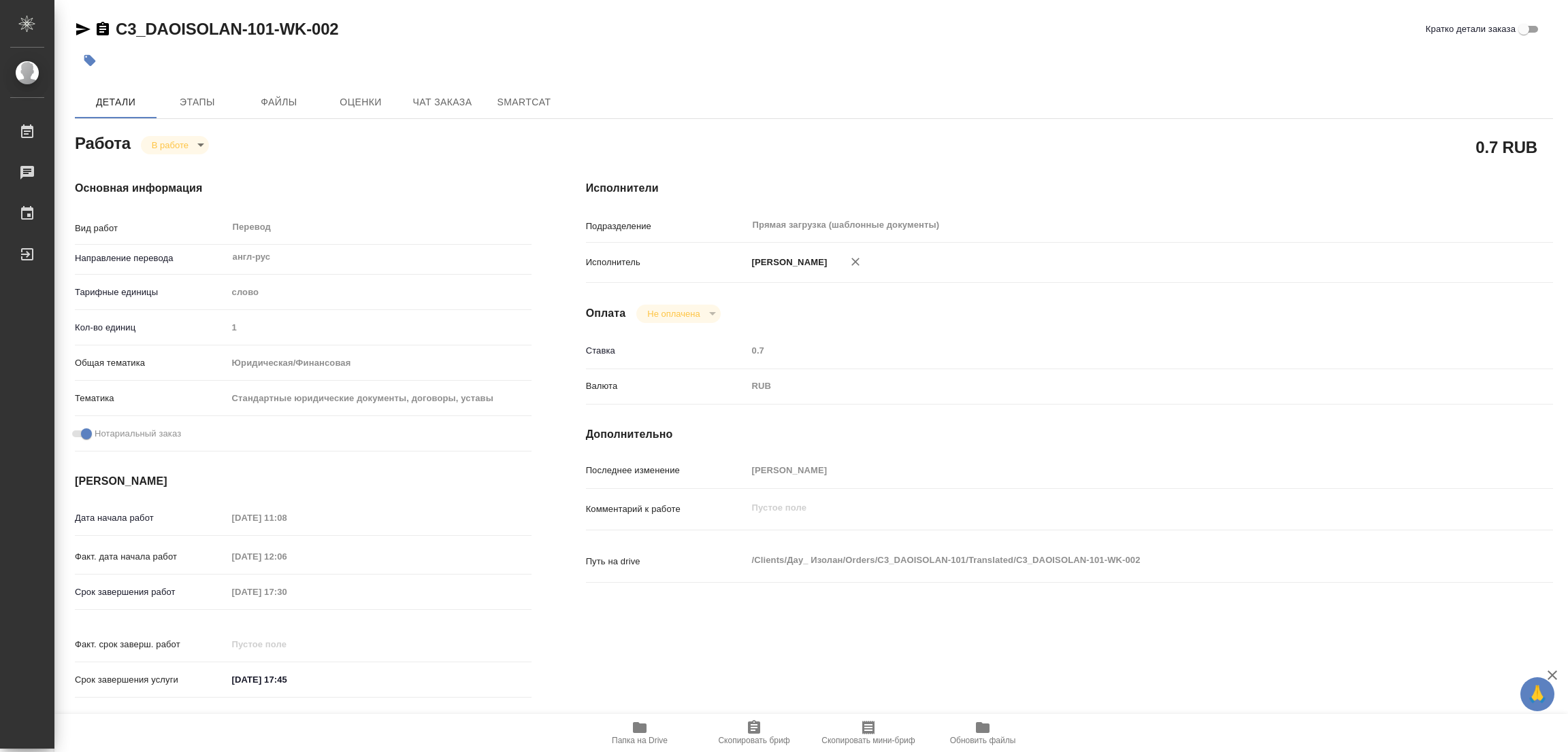
type textarea "x"
click at [650, 726] on span "Папка на Drive" at bounding box center [639, 733] width 98 height 26
type textarea "x"
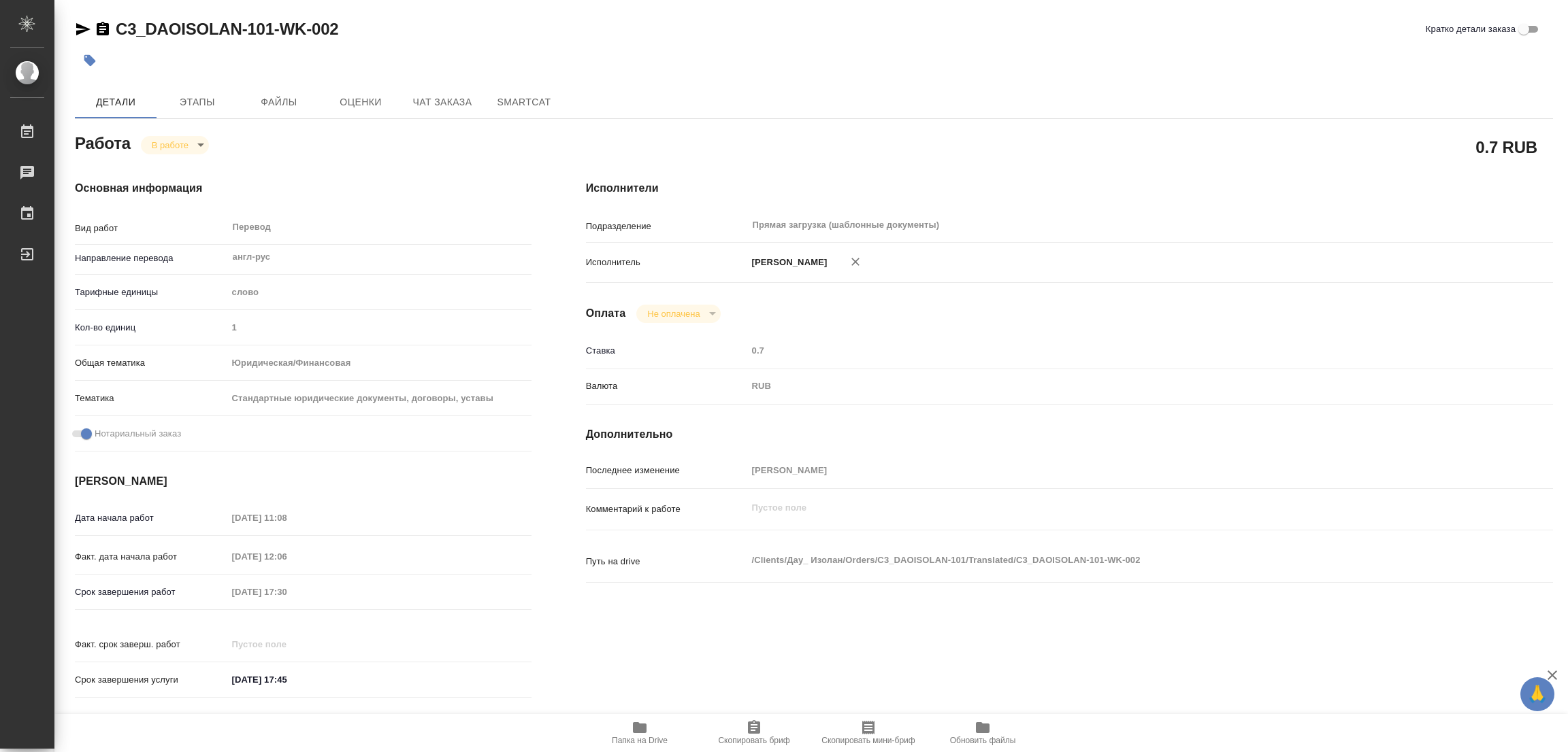
type textarea "x"
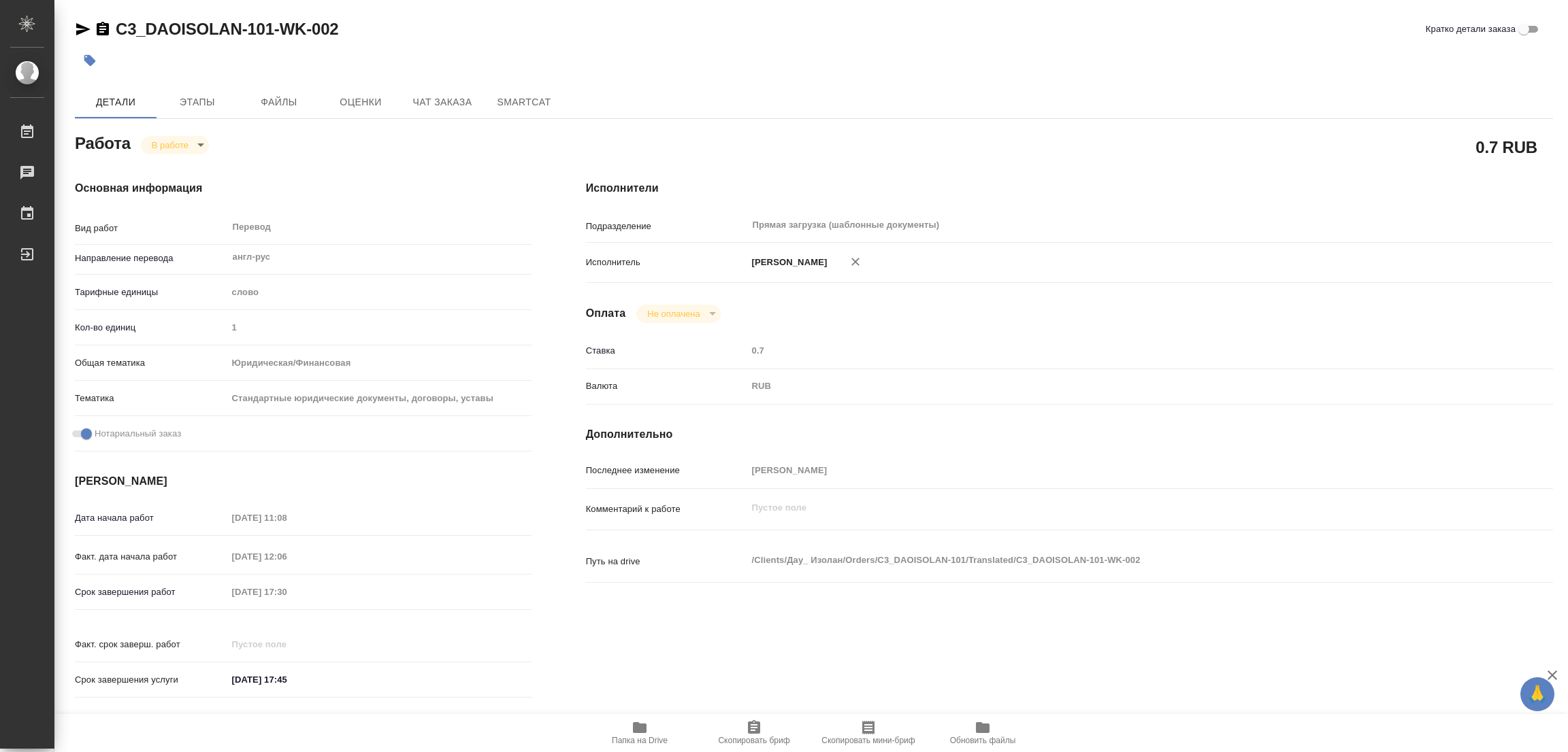
type textarea "x"
click at [190, 92] on button "Этапы" at bounding box center [197, 102] width 82 height 32
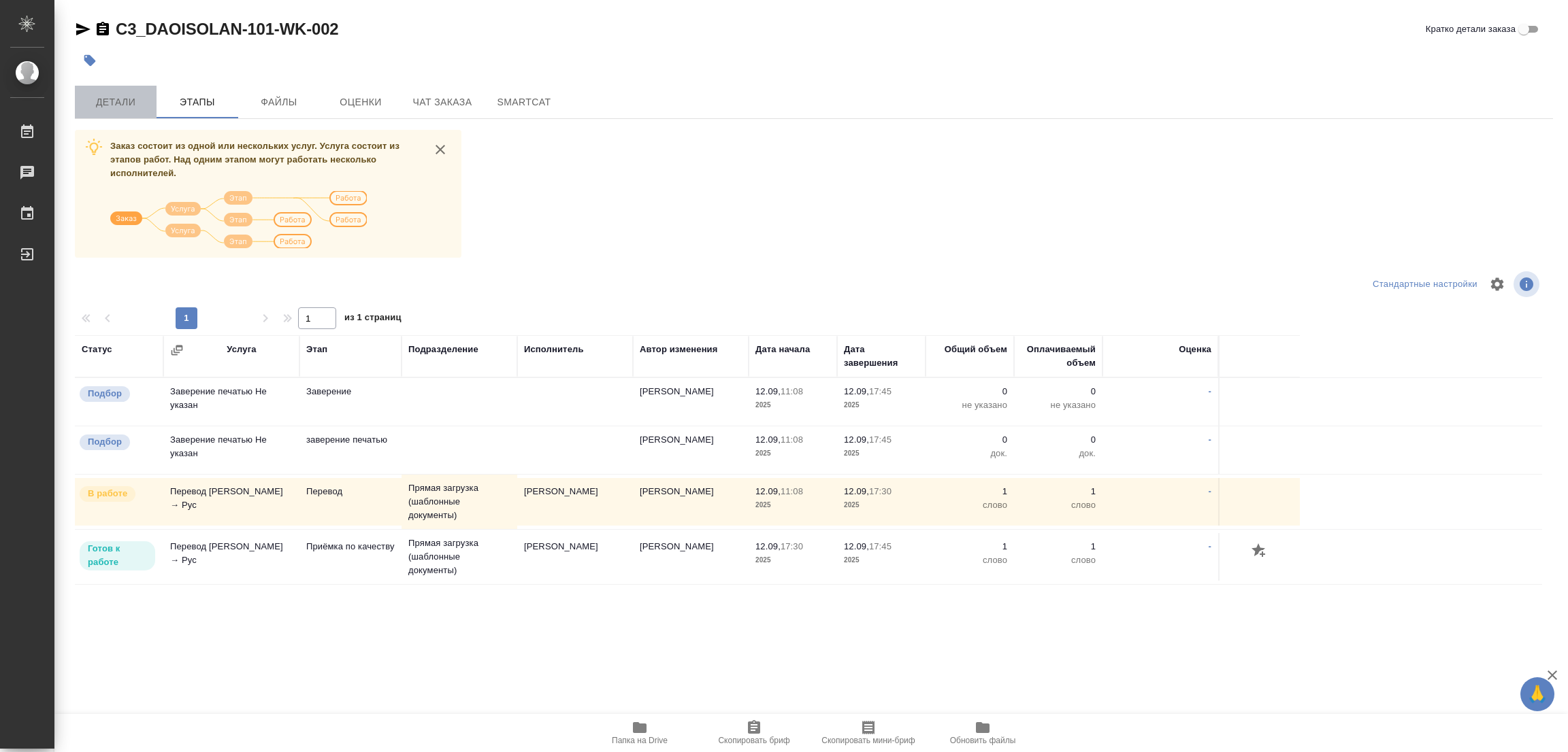
click at [120, 94] on span "Детали" at bounding box center [116, 102] width 65 height 17
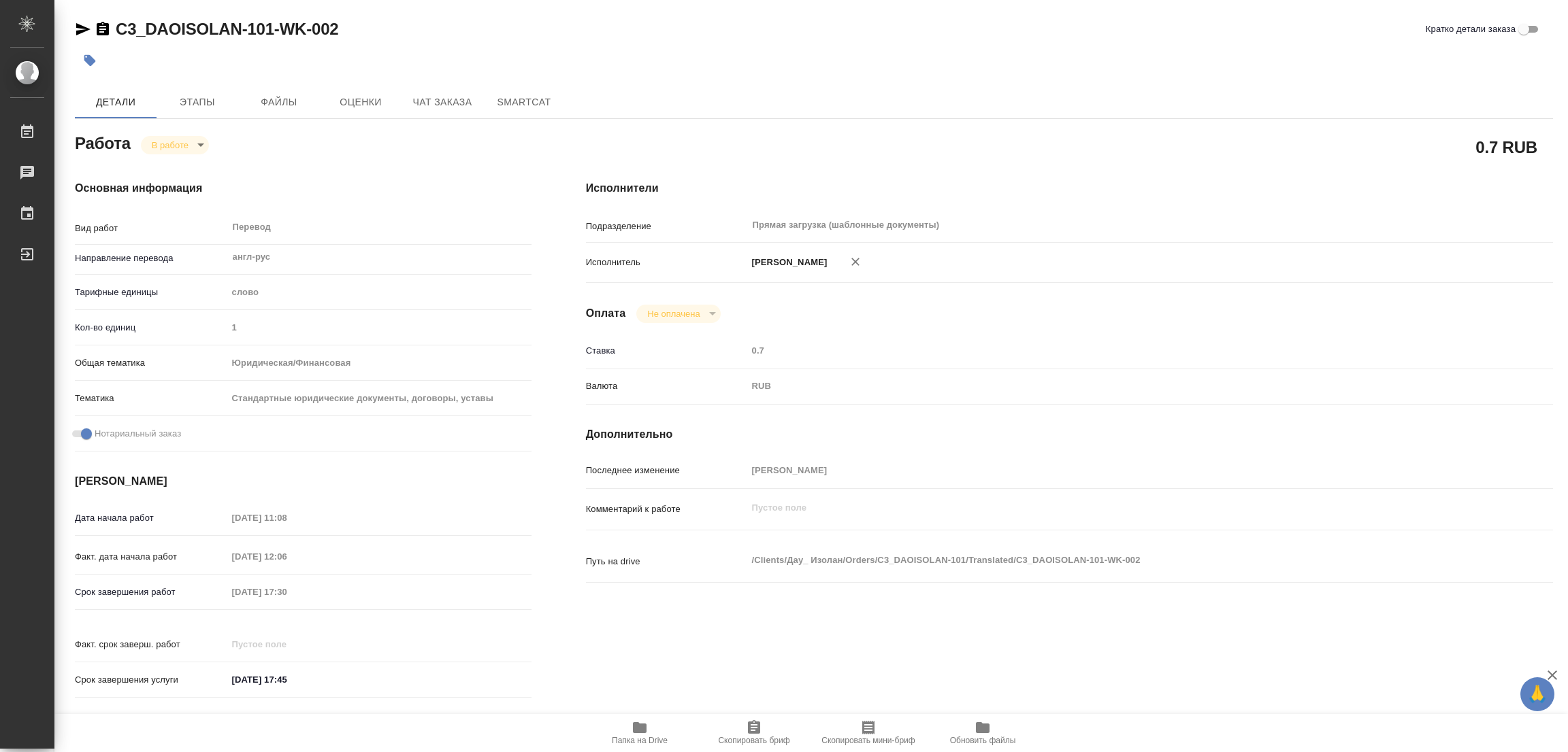
type textarea "x"
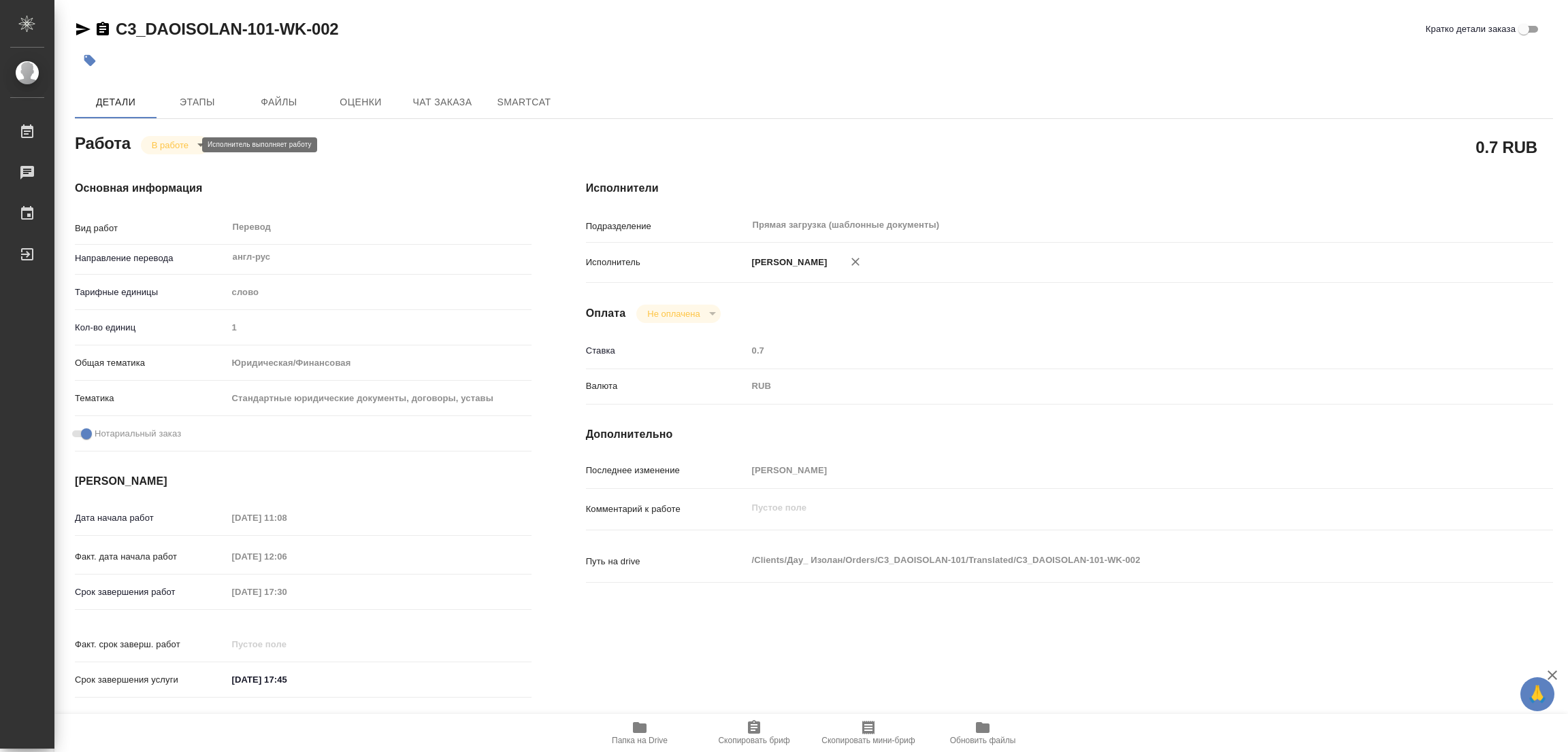
type textarea "x"
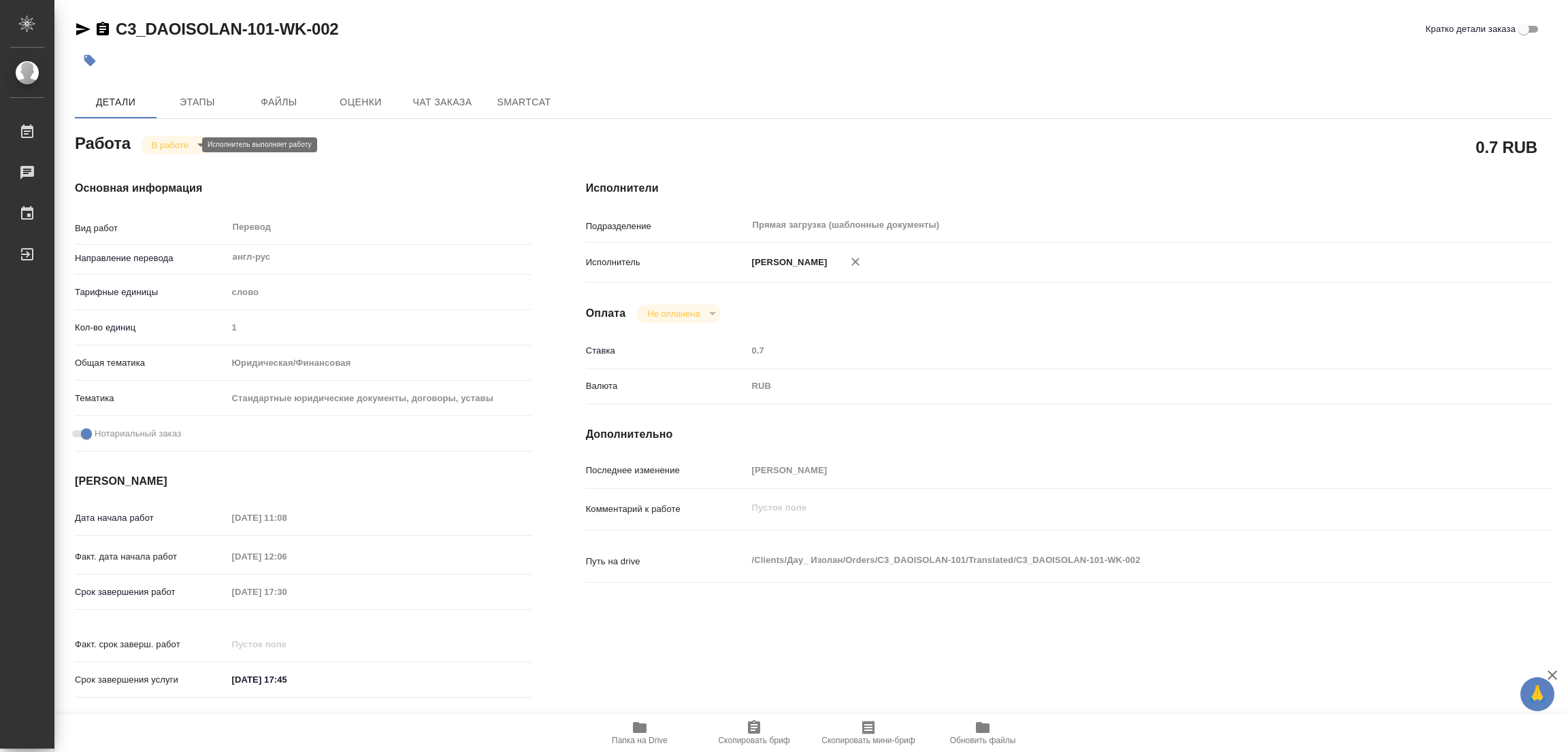
click at [179, 142] on body "🙏 .cls-1 fill:#fff; AWATERA Popova Galina Работы 0 Чаты График Выйти C3_DAOISOL…" at bounding box center [784, 376] width 1568 height 752
type textarea "x"
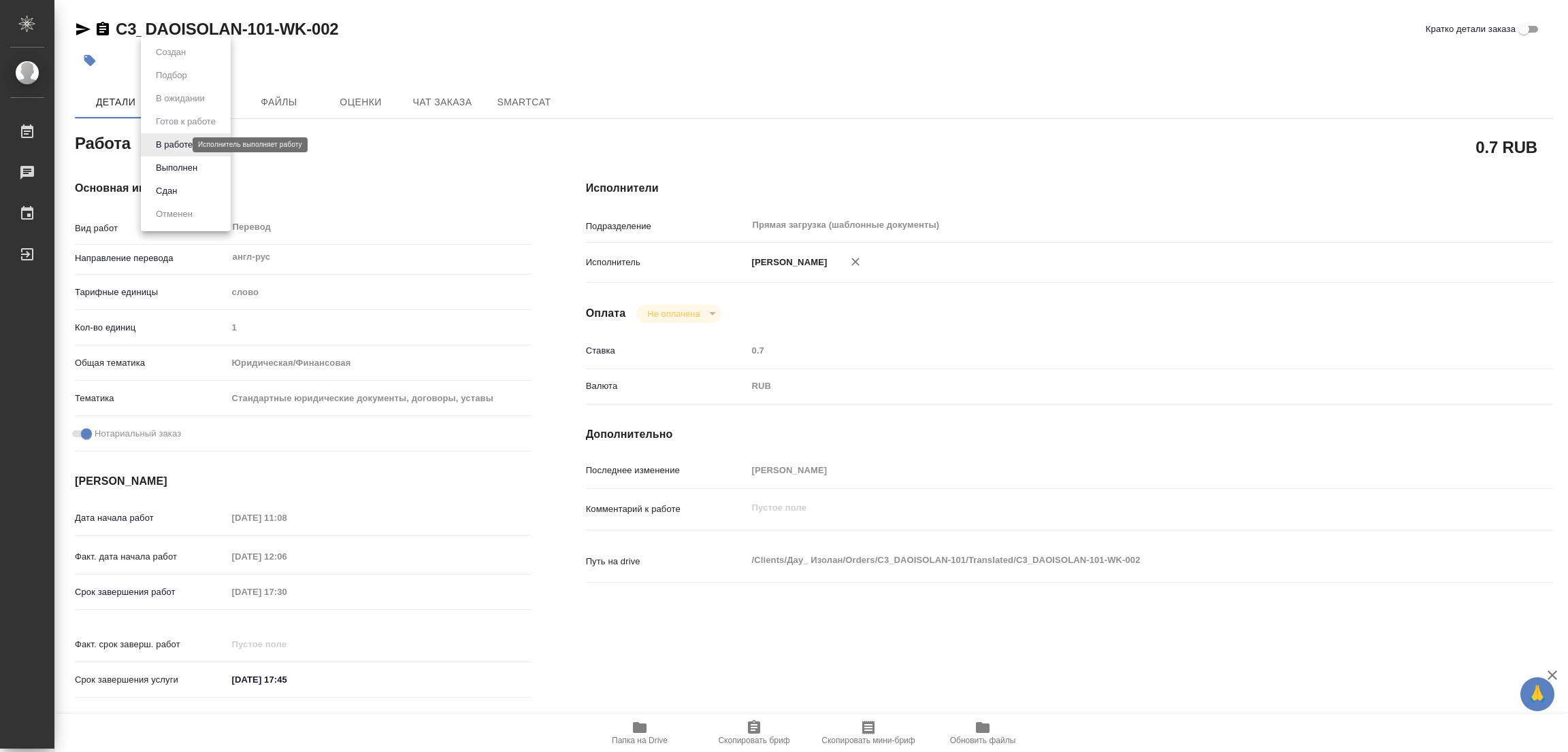
type textarea "x"
click at [175, 161] on button "Выполнен" at bounding box center [176, 168] width 50 height 15
type textarea "x"
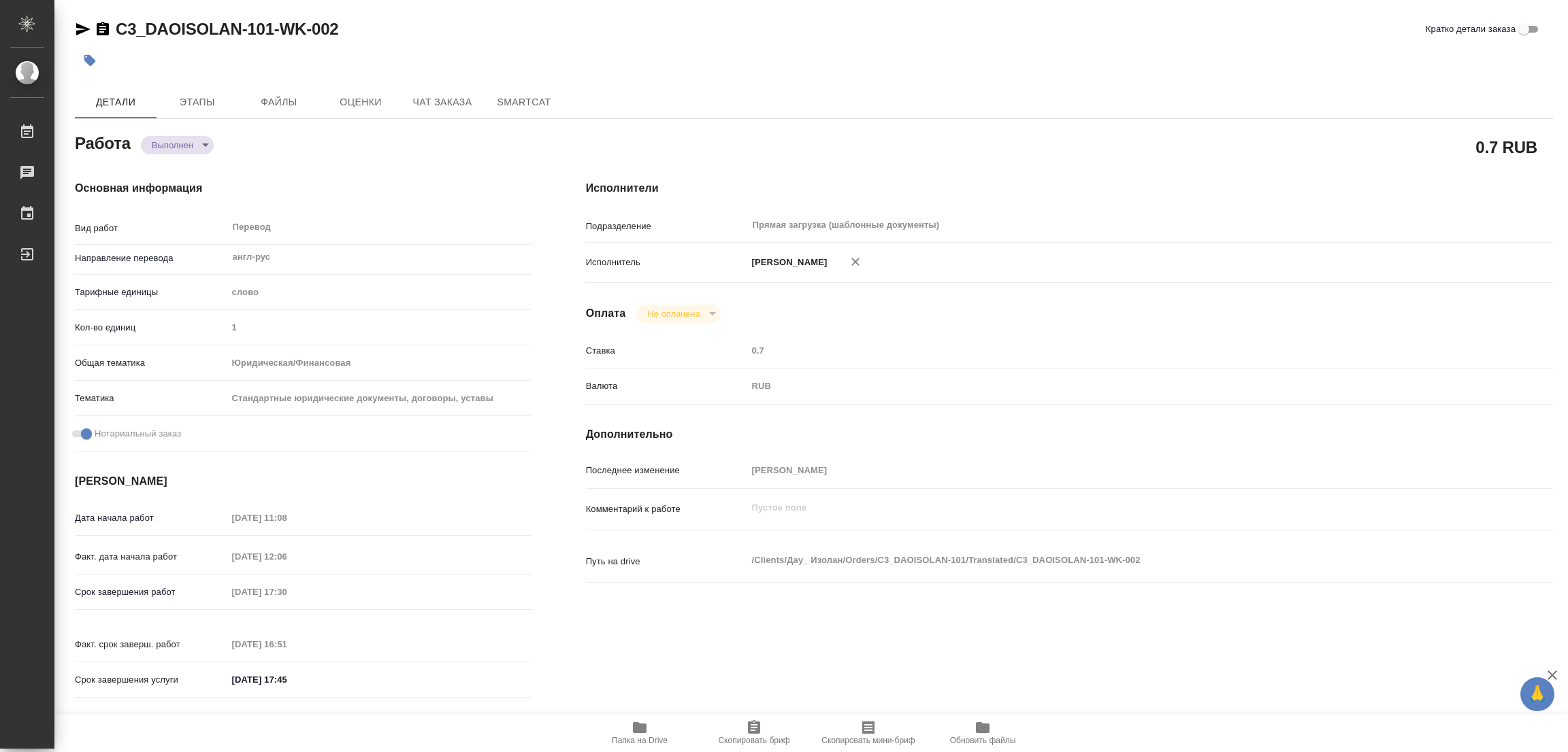
type textarea "x"
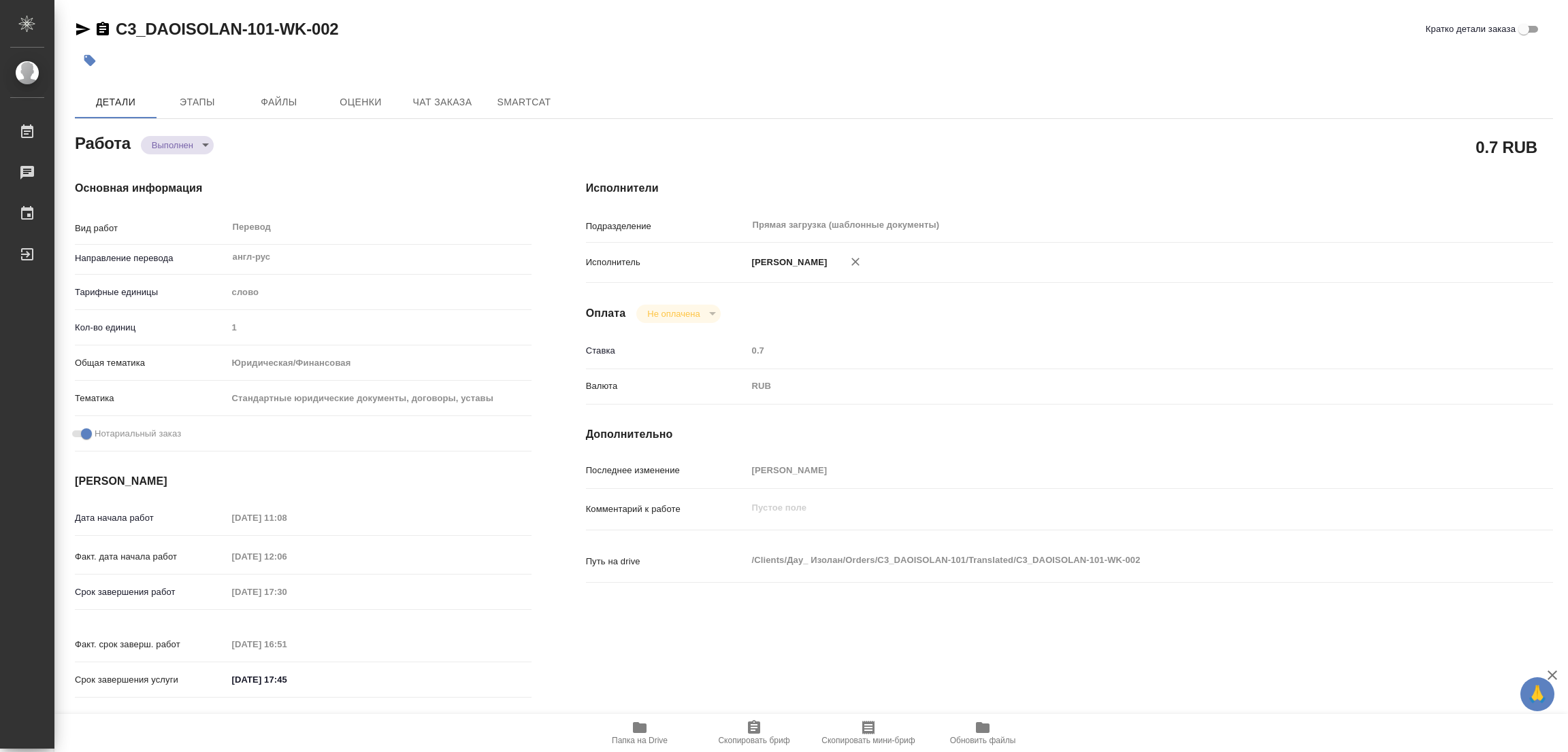
type textarea "x"
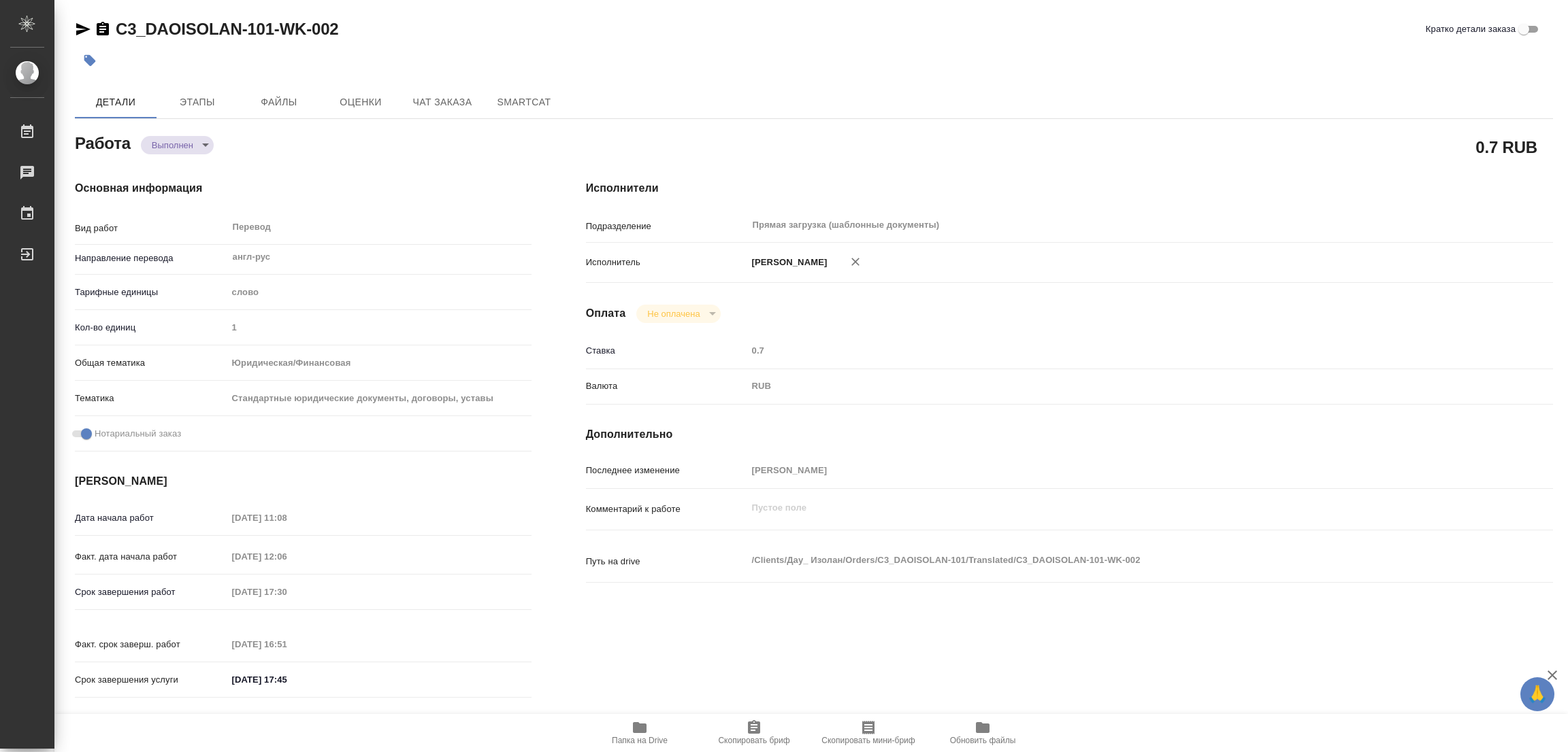
type textarea "x"
click at [87, 62] on icon "button" at bounding box center [90, 61] width 12 height 12
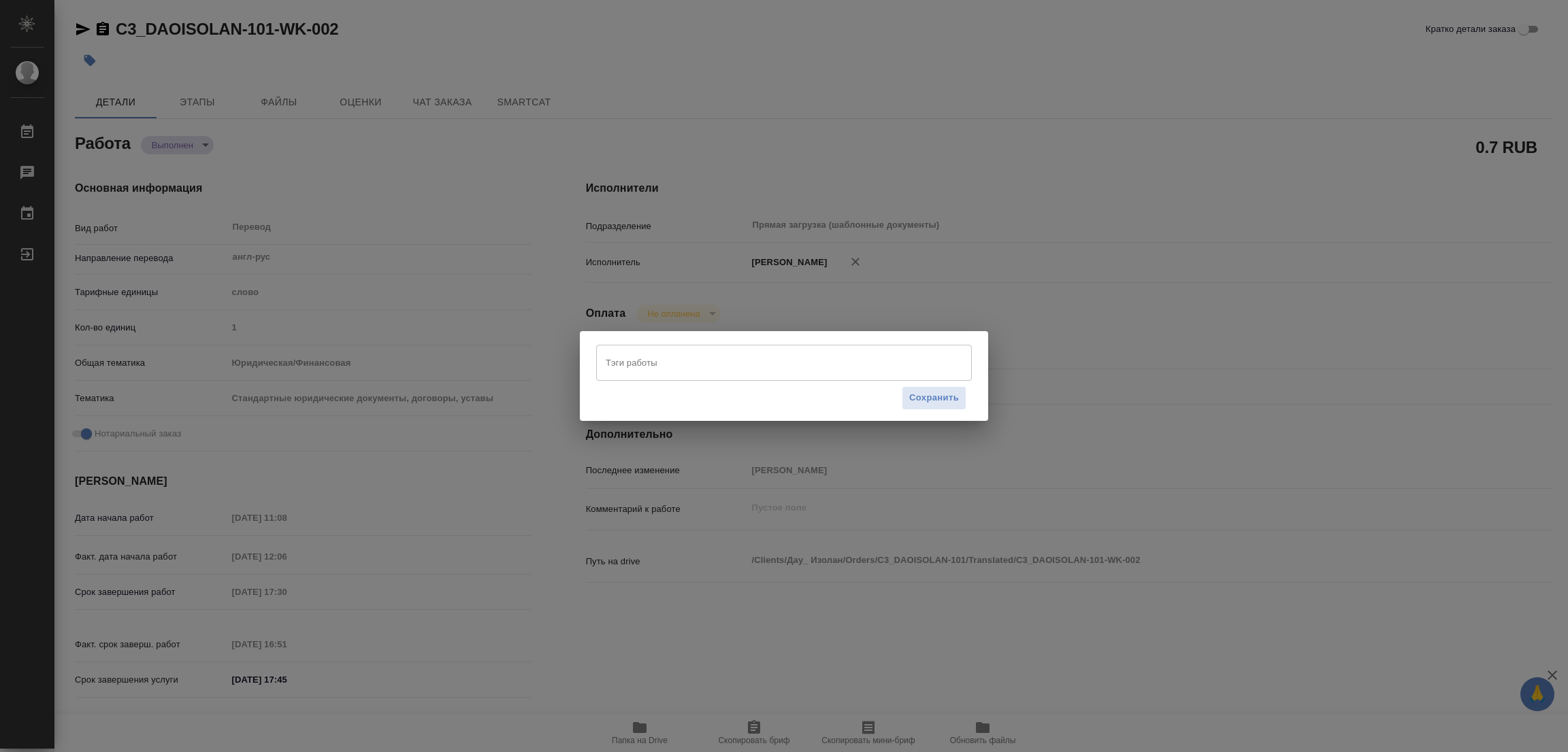
click at [642, 363] on input "Тэги работы" at bounding box center [771, 363] width 337 height 23
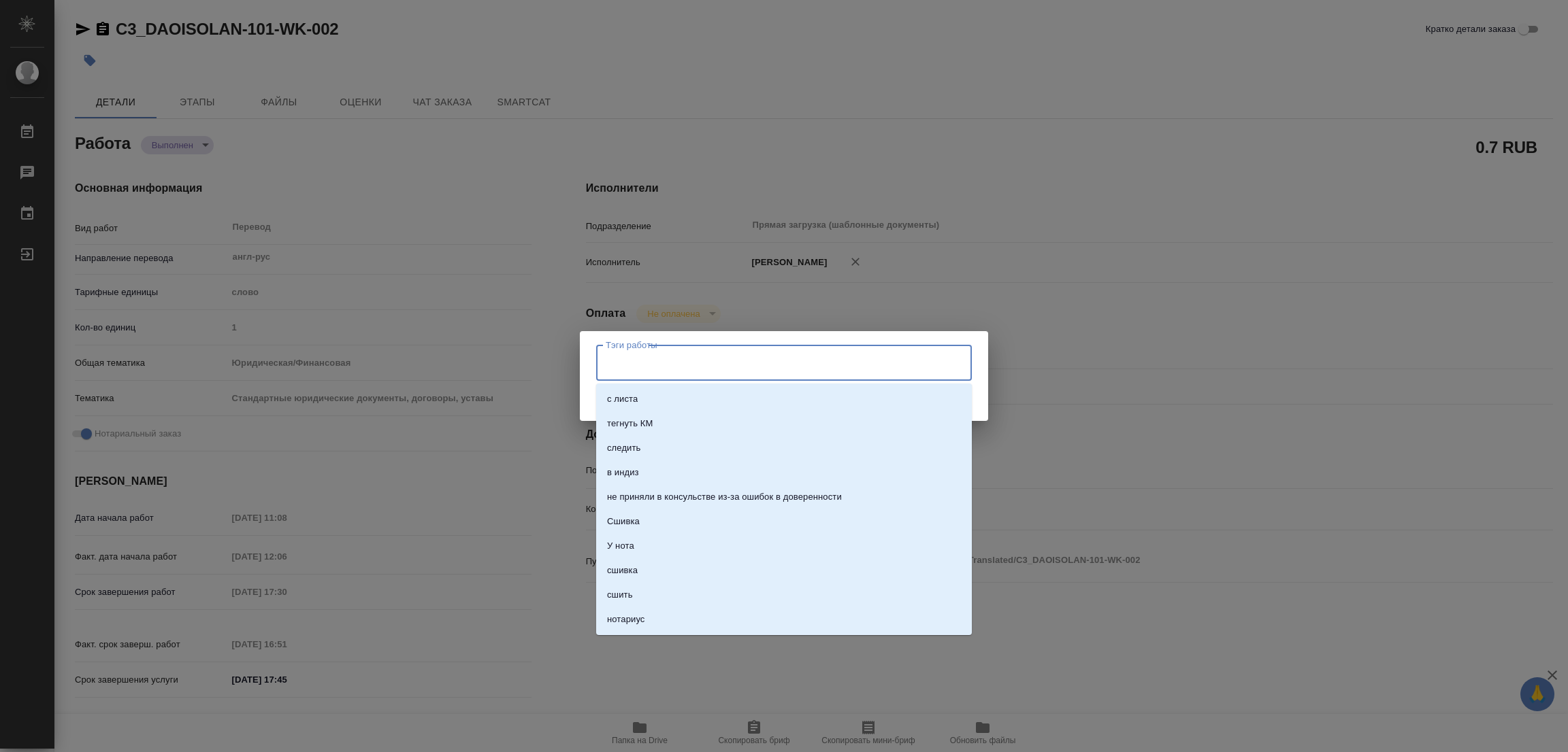
type textarea "x"
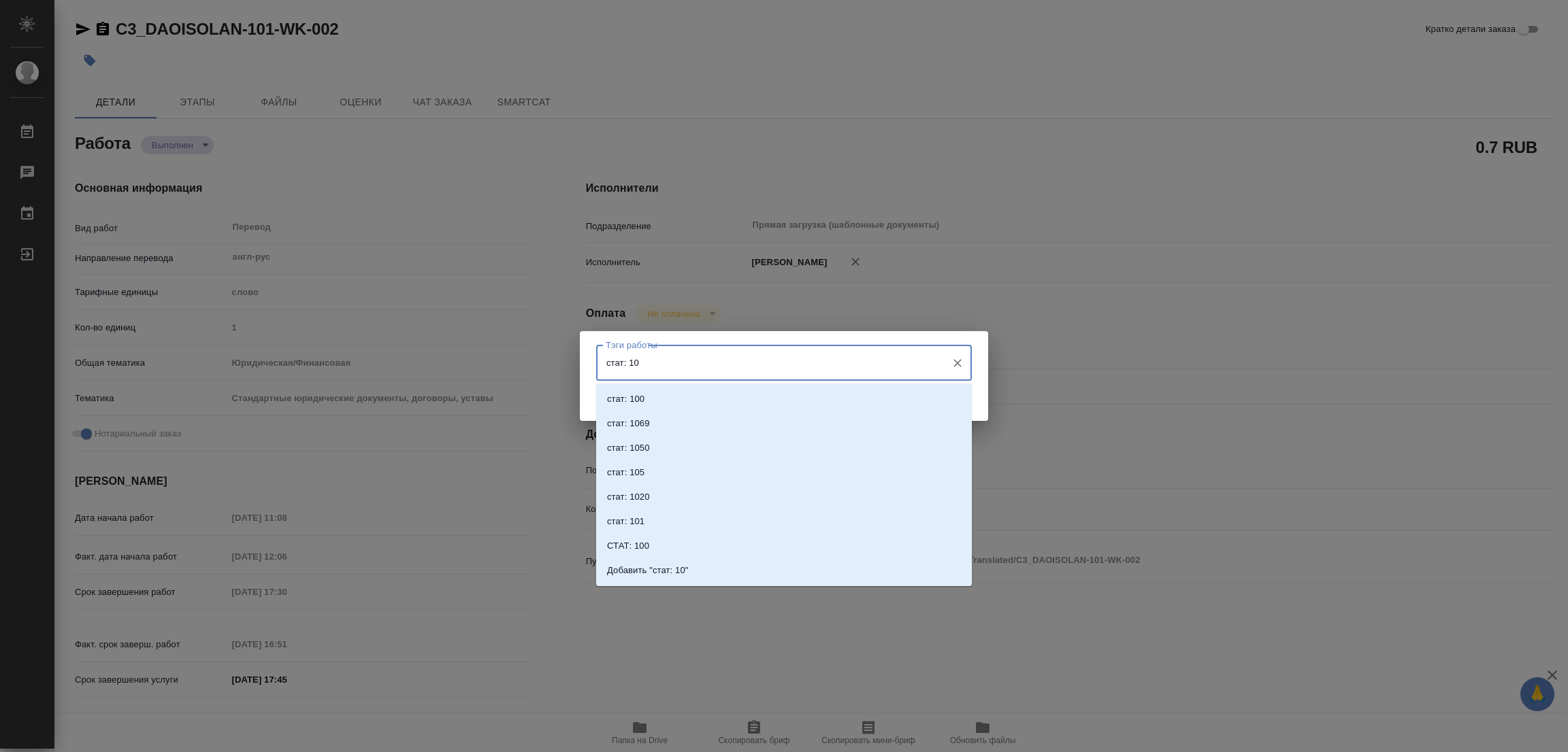
type input "стат: 109"
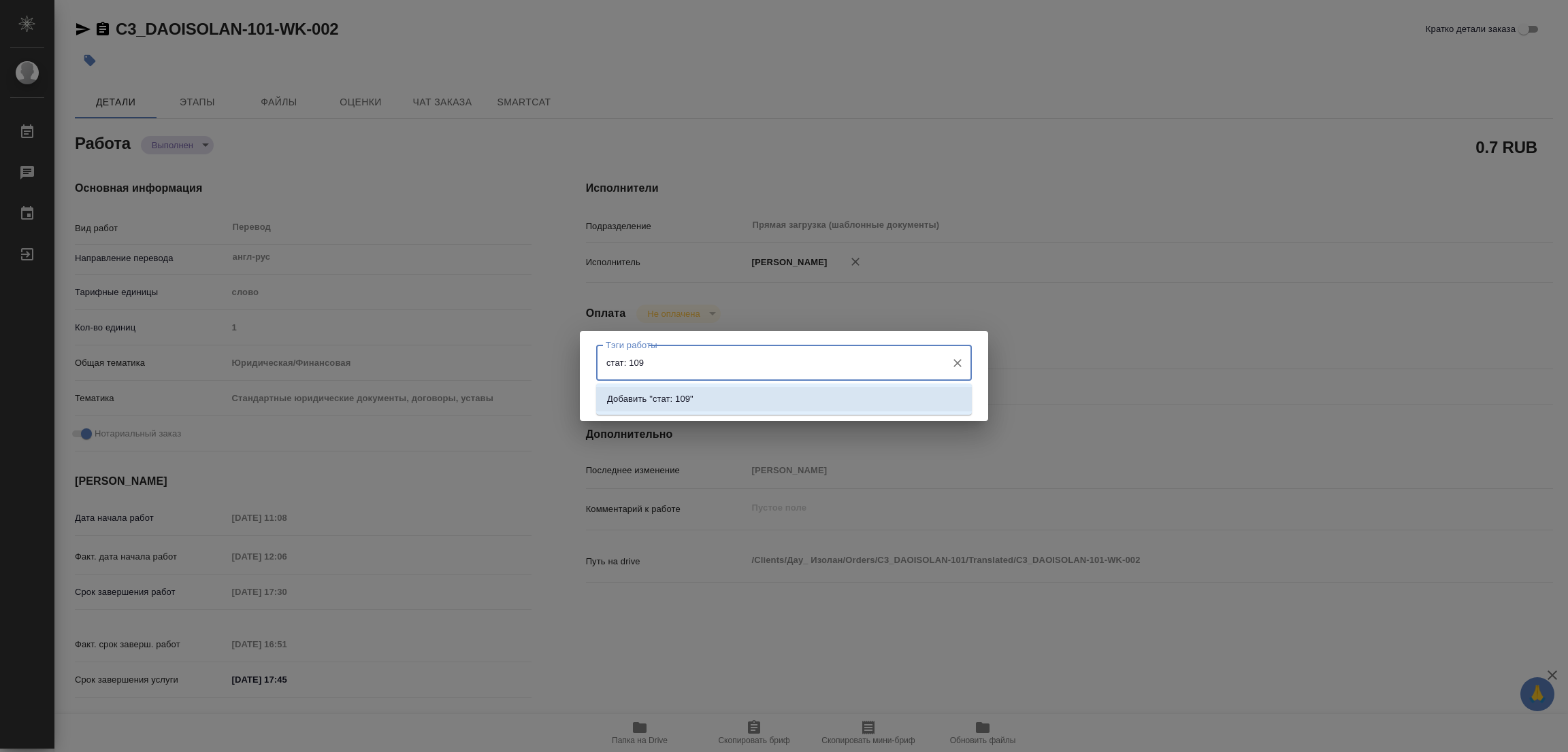
click at [697, 387] on li "Добавить "стат: 109"" at bounding box center [784, 399] width 376 height 25
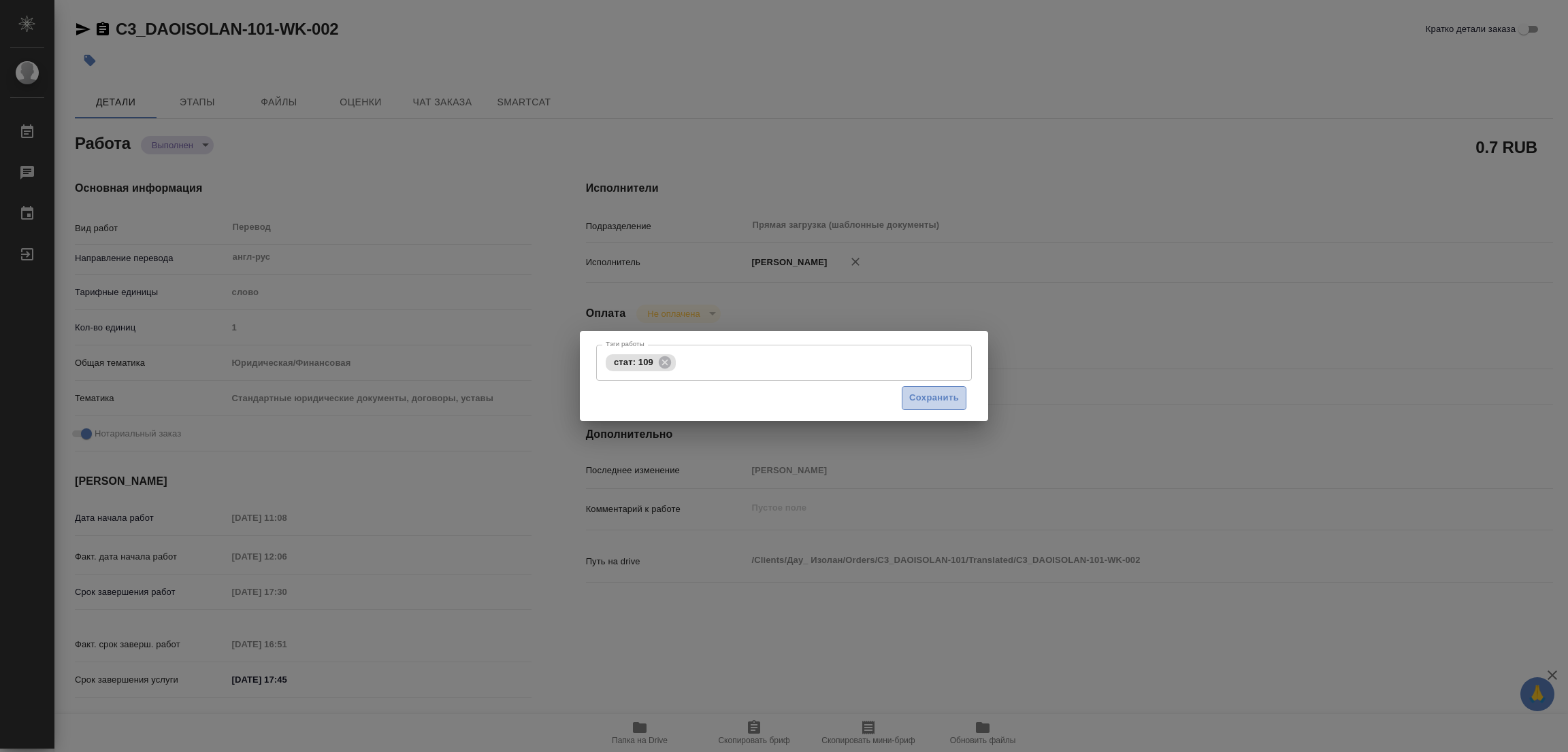
click at [910, 394] on span "Сохранить" at bounding box center [934, 398] width 50 height 15
click at [940, 401] on span "Сохранить" at bounding box center [934, 398] width 50 height 15
click at [840, 527] on div "Тэги работы стат: 109 Тэги работы Сохранить" at bounding box center [784, 376] width 1568 height 752
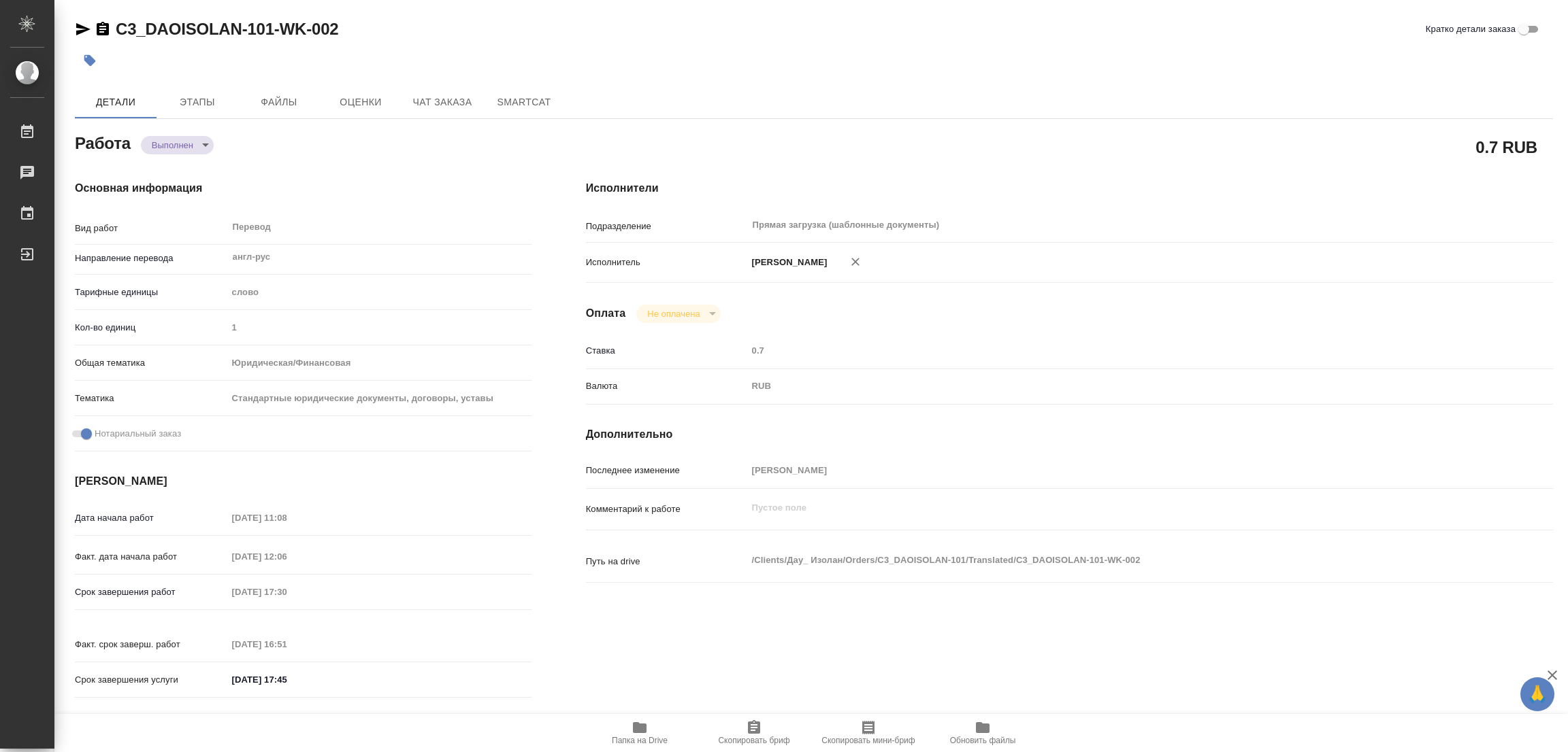
click at [95, 55] on icon "button" at bounding box center [90, 61] width 14 height 14
type input "completed"
type textarea "Перевод"
type textarea "x"
type input "англ-рус"
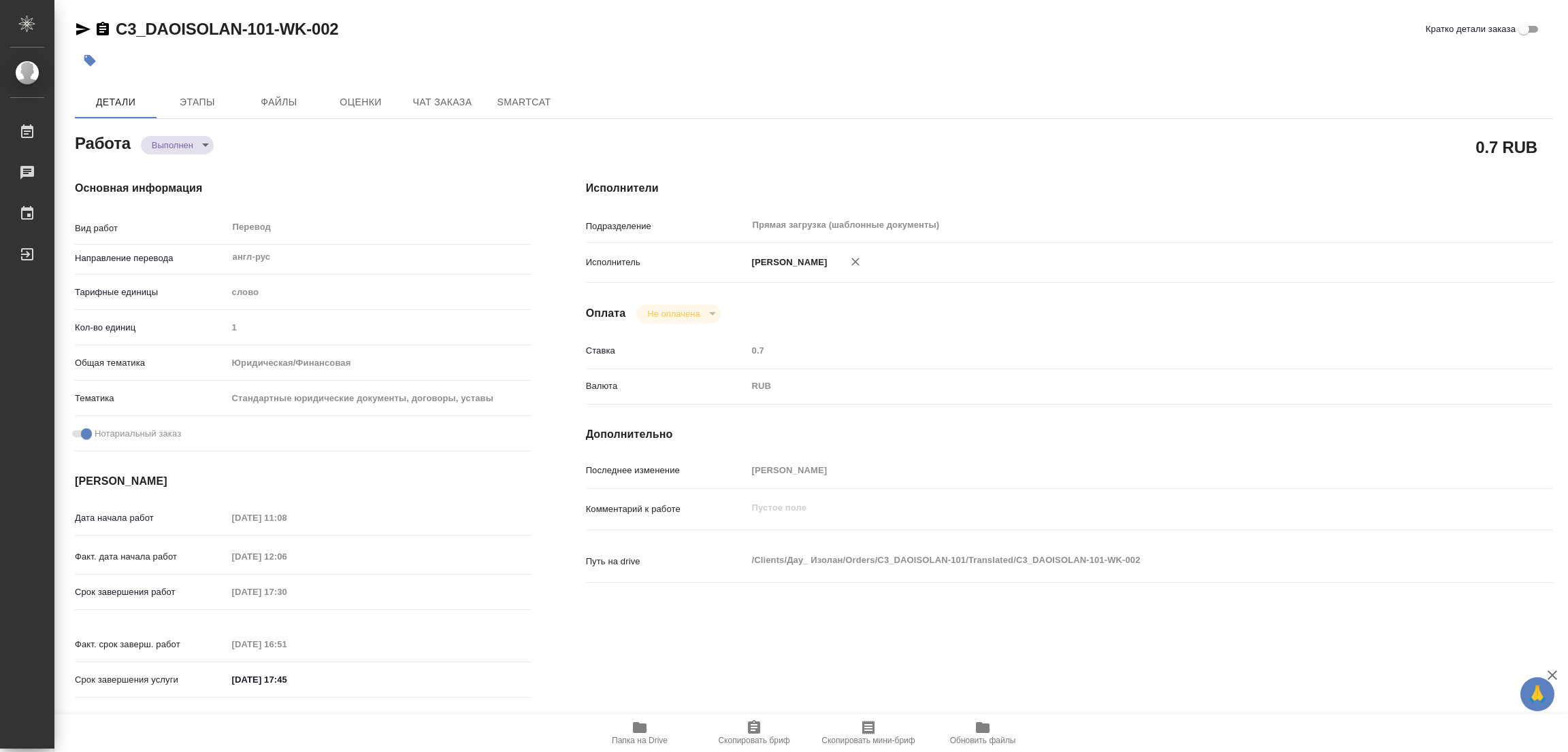
type input "5a8b1489cc6b4906c91bfd90"
type input "1"
type input "yr-fn"
type input "5f647205b73bc97568ca66bf"
checkbox input "true"
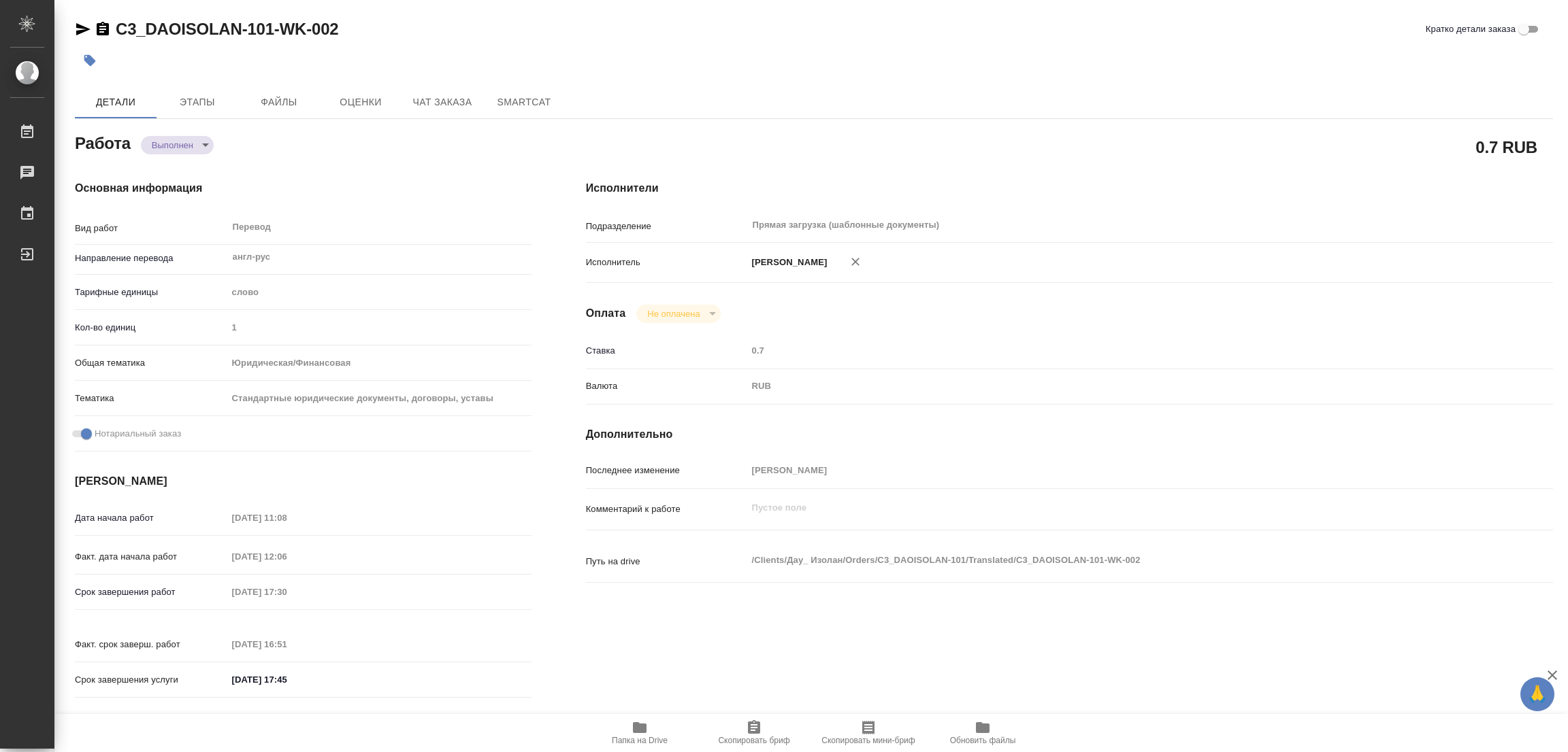
type input "12.09.2025 11:08"
type input "12.09.2025 12:06"
type input "12.09.2025 17:30"
type input "12.09.2025 16:51"
type input "12.09.2025 17:45"
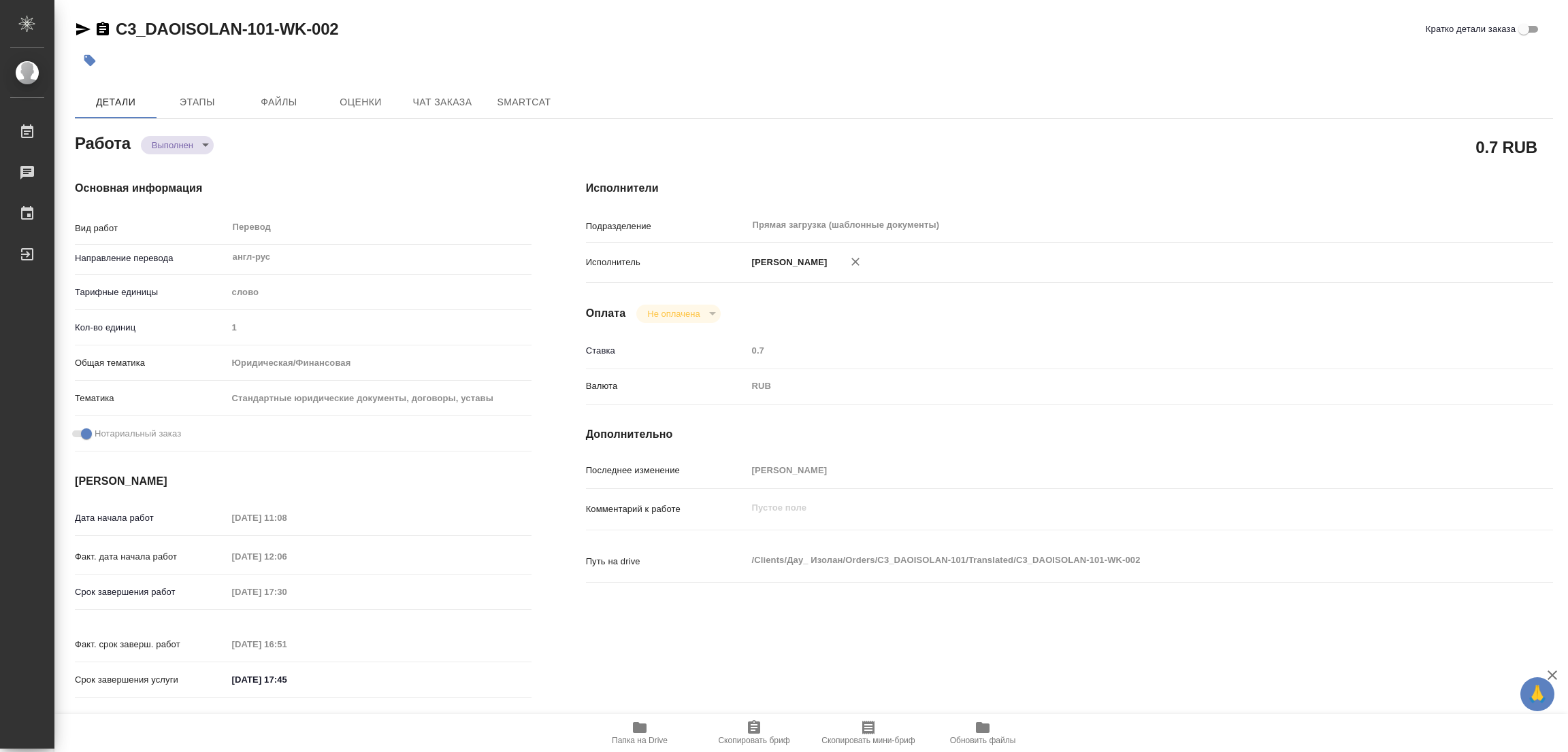
type input "Прямая загрузка (шаблонные документы)"
type input "notPayed"
type input "0.7"
type input "RUB"
type input "Попова Галина"
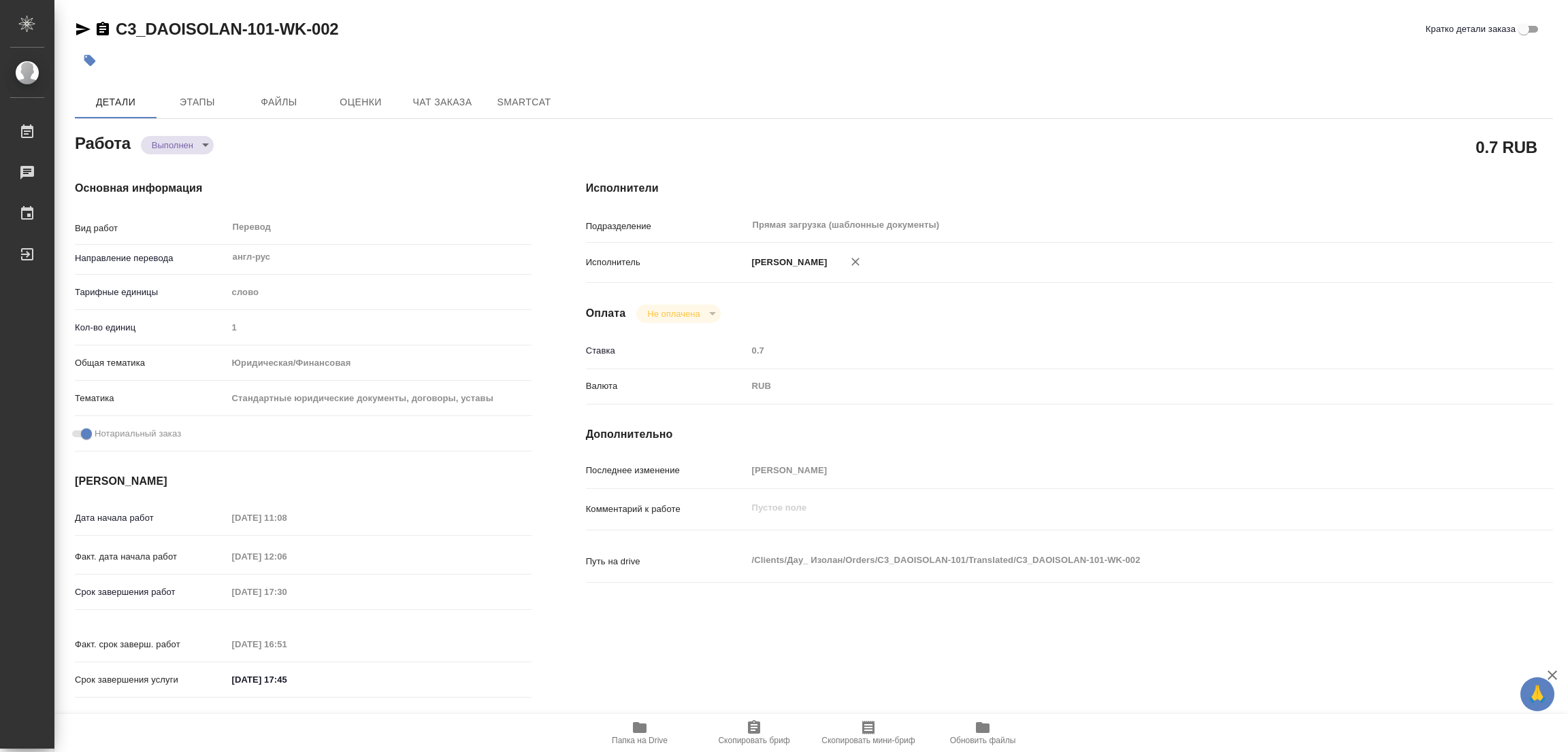
type textarea "x"
type textarea "/Clients/Дау_ Изолан/Orders/C3_DAOISOLAN-101/Translated/C3_DAOISOLAN-101-WK-002"
type textarea "x"
type input "C3_DAOISOLAN-101"
type input "Перевод Стандарт"
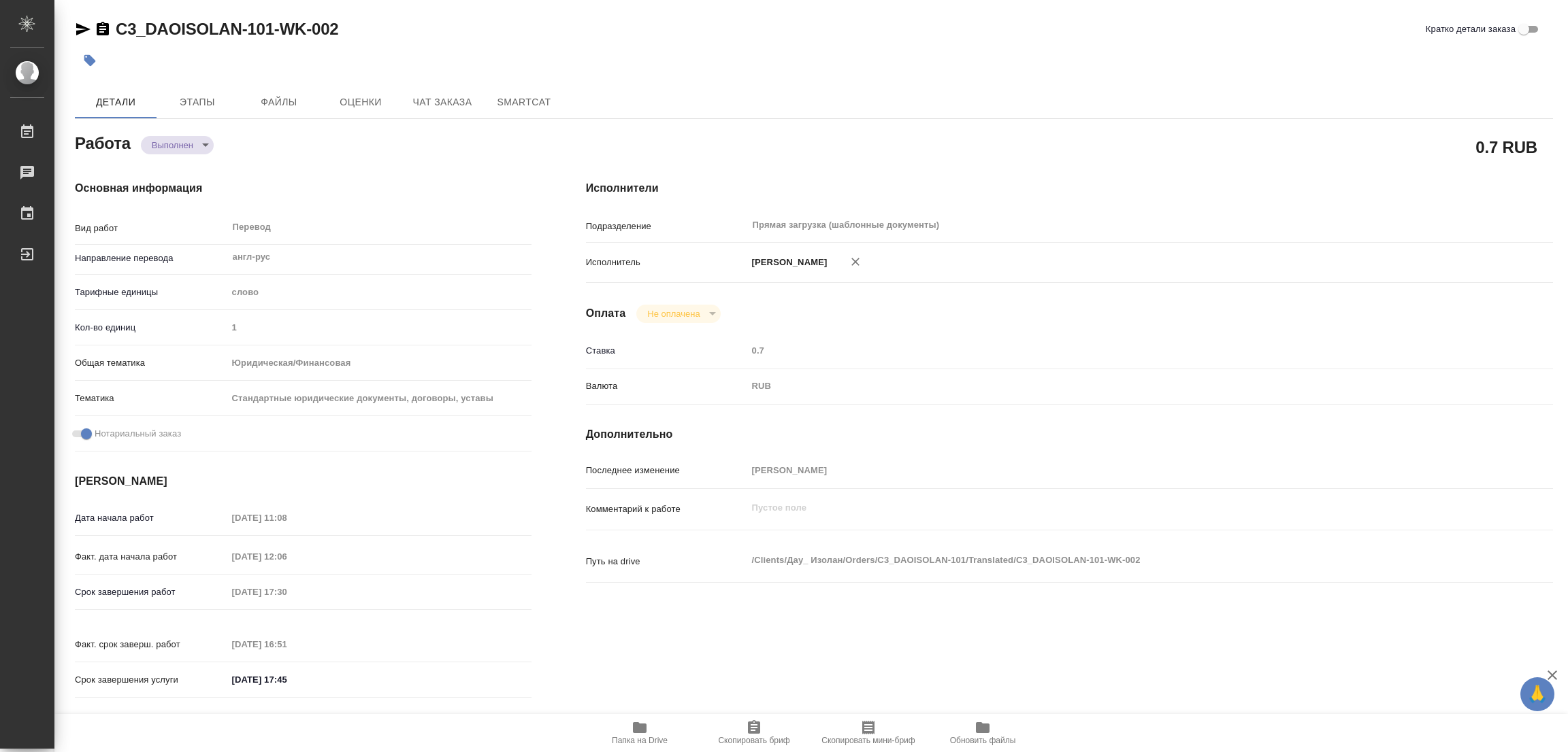
type input "Приёмка по качеству, Корректура, Перевод, Постредактура машинного перевода, Ред…"
type input "[PERSON_NAME]"
type input "Малофеева Екатерина"
type input "/Clients/Дау_ Изолан/Orders/C3_DAOISOLAN-101"
type textarea "x"
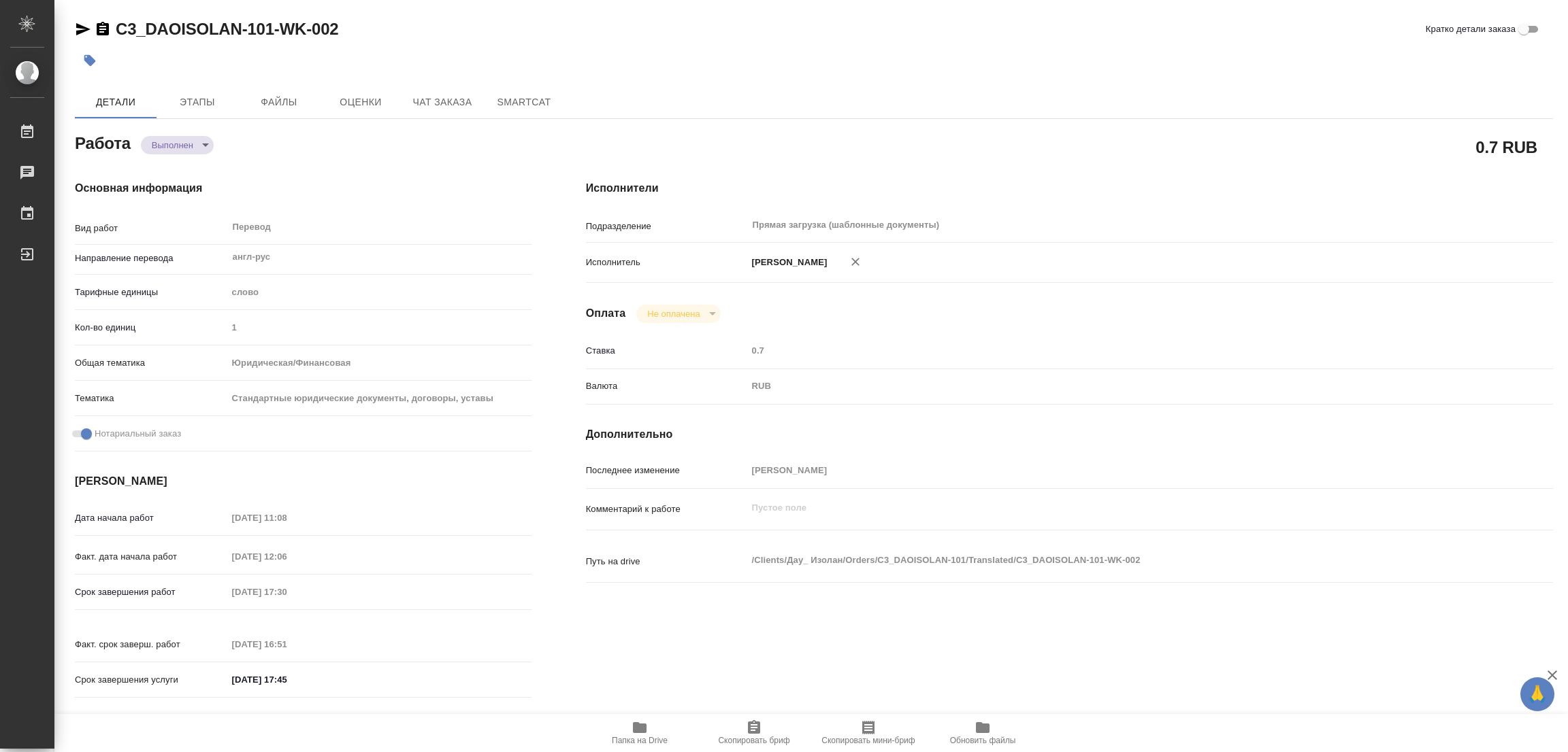
type textarea "x"
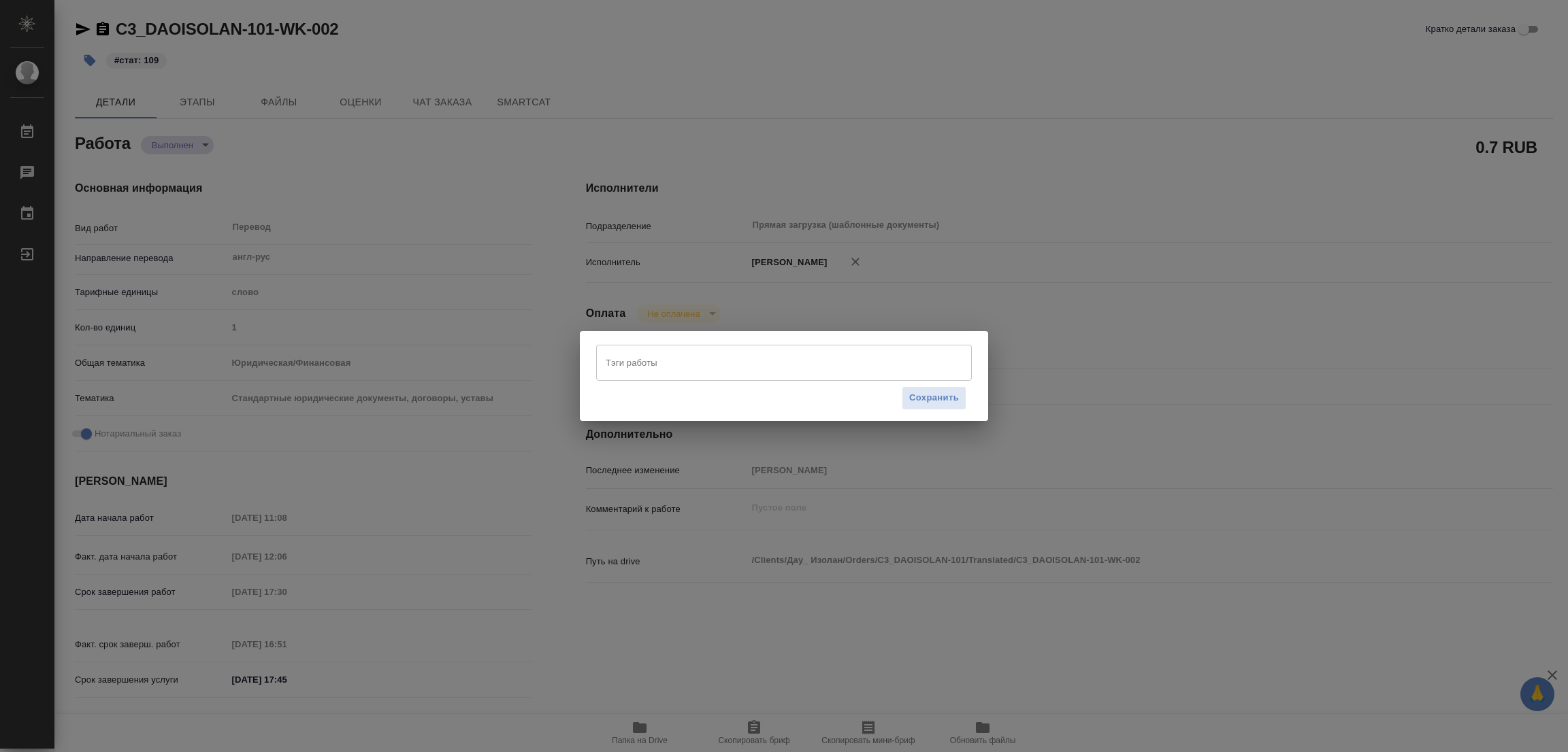
type textarea "x"
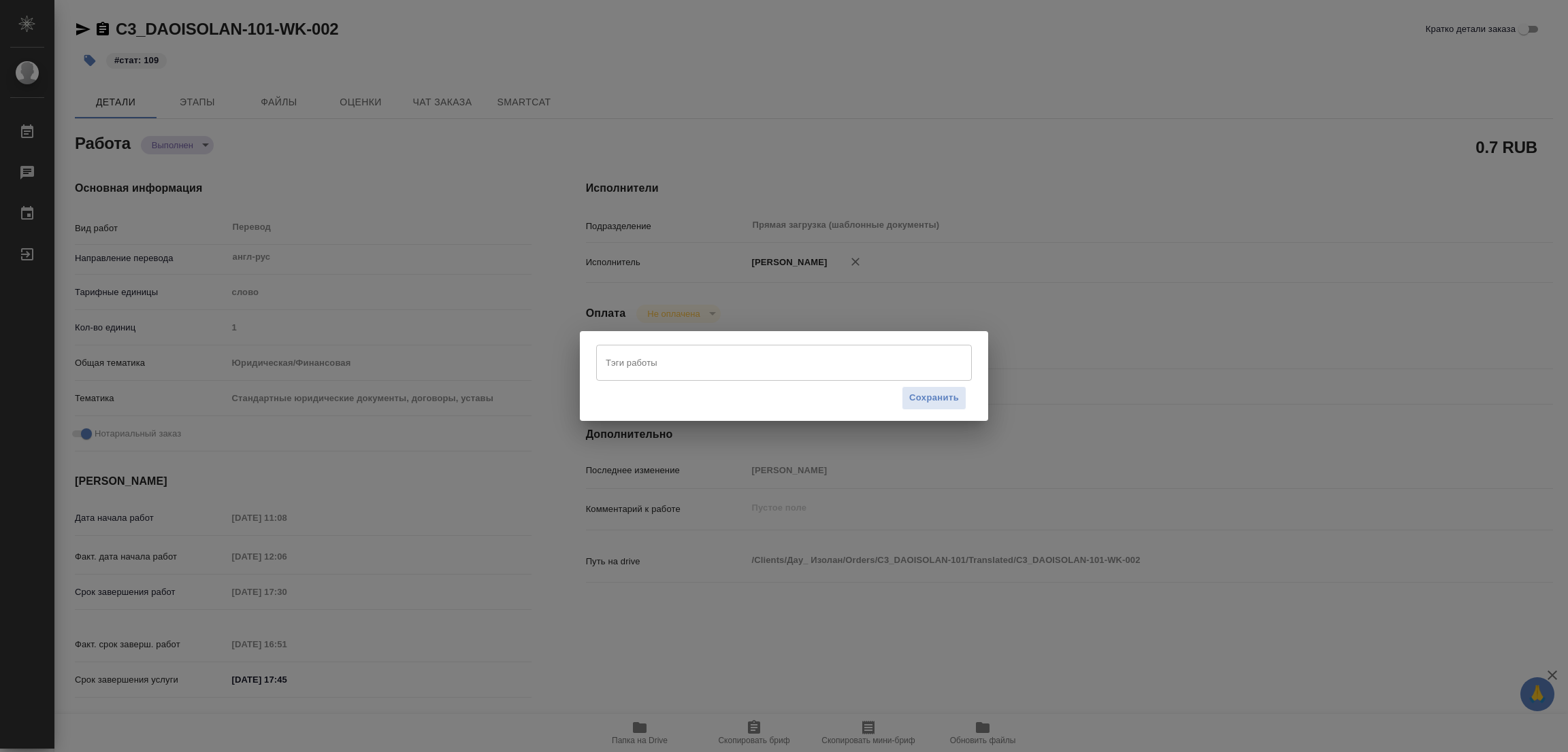
type textarea "x"
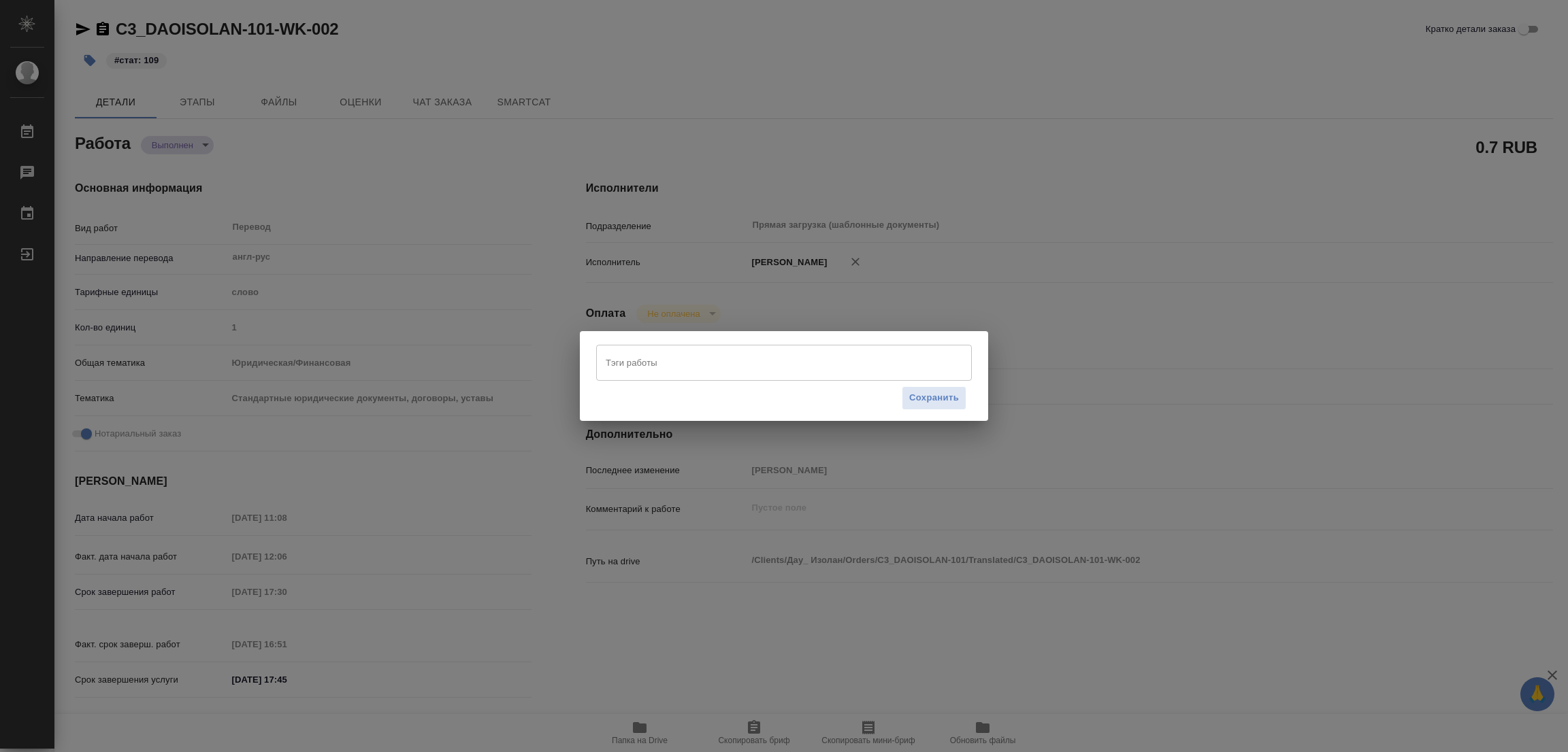
type textarea "x"
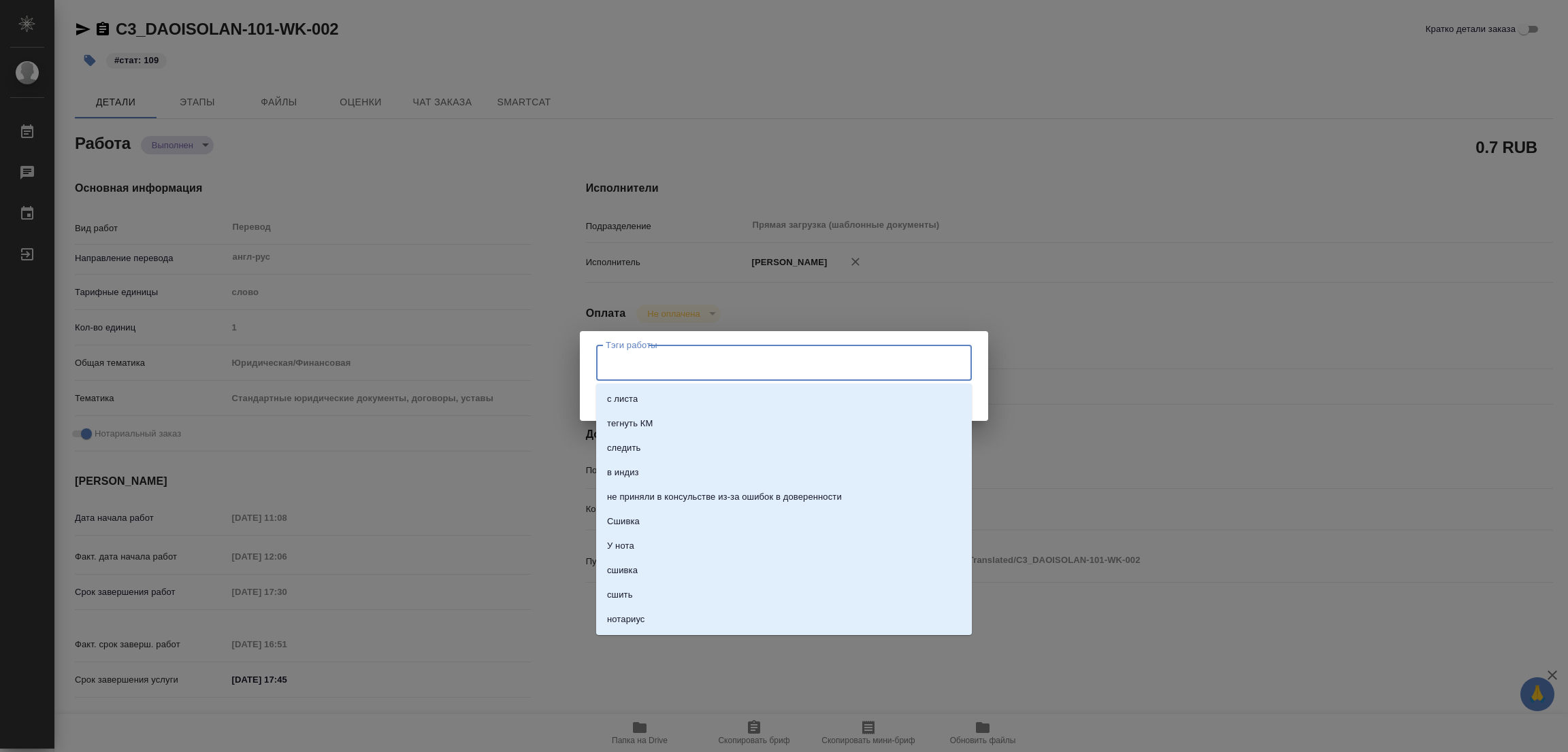
click at [659, 363] on input "Тэги работы" at bounding box center [771, 363] width 337 height 23
type input "стат: 10"
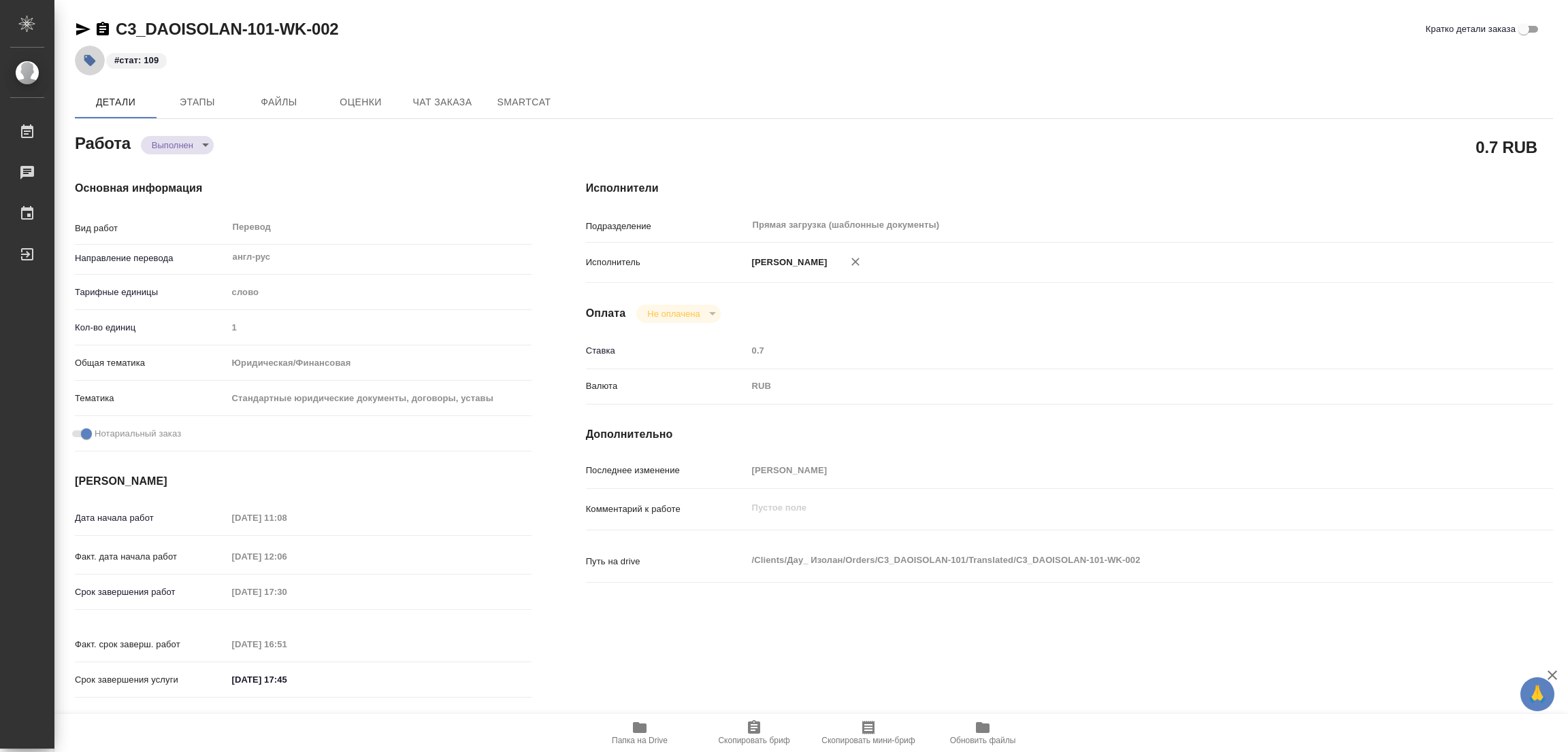
type input "completed"
type textarea "Перевод"
type textarea "x"
type input "англ-рус"
type input "5a8b1489cc6b4906c91bfd90"
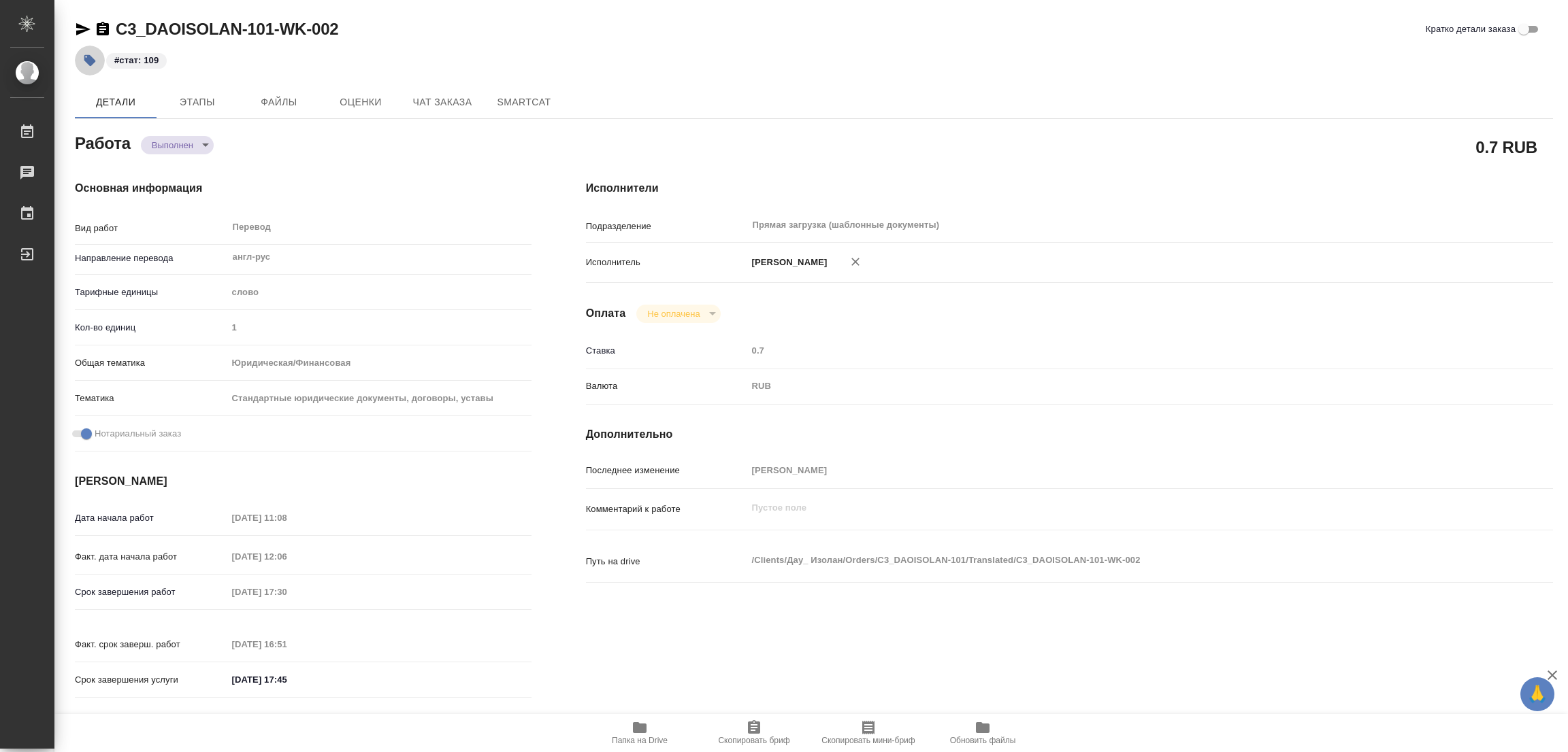
type input "1"
type input "yr-fn"
type input "5f647205b73bc97568ca66bf"
checkbox input "true"
type input "12.09.2025 11:08"
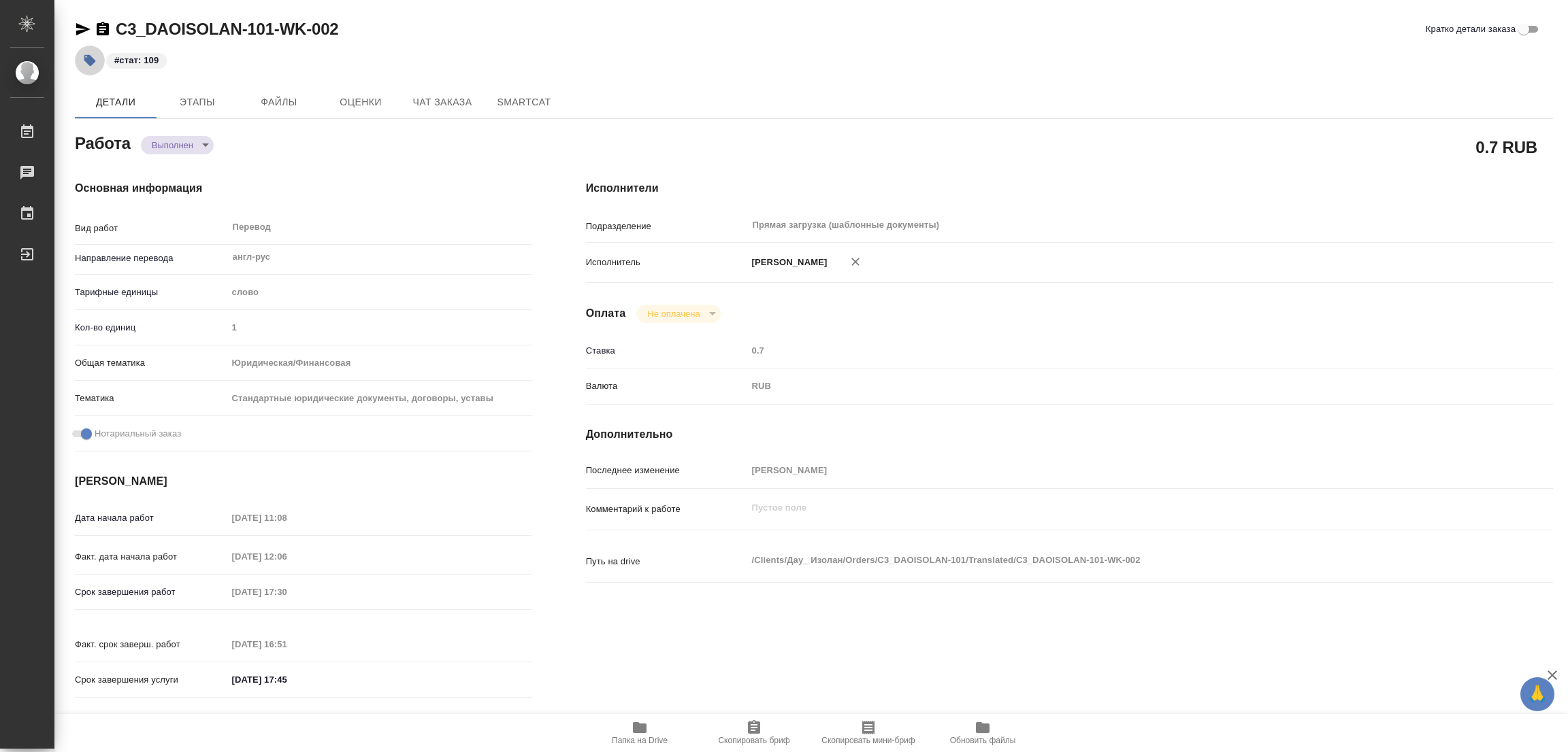
type input "12.09.2025 12:06"
type input "12.09.2025 17:30"
type input "12.09.2025 16:51"
type input "12.09.2025 17:45"
type input "Прямая загрузка (шаблонные документы)"
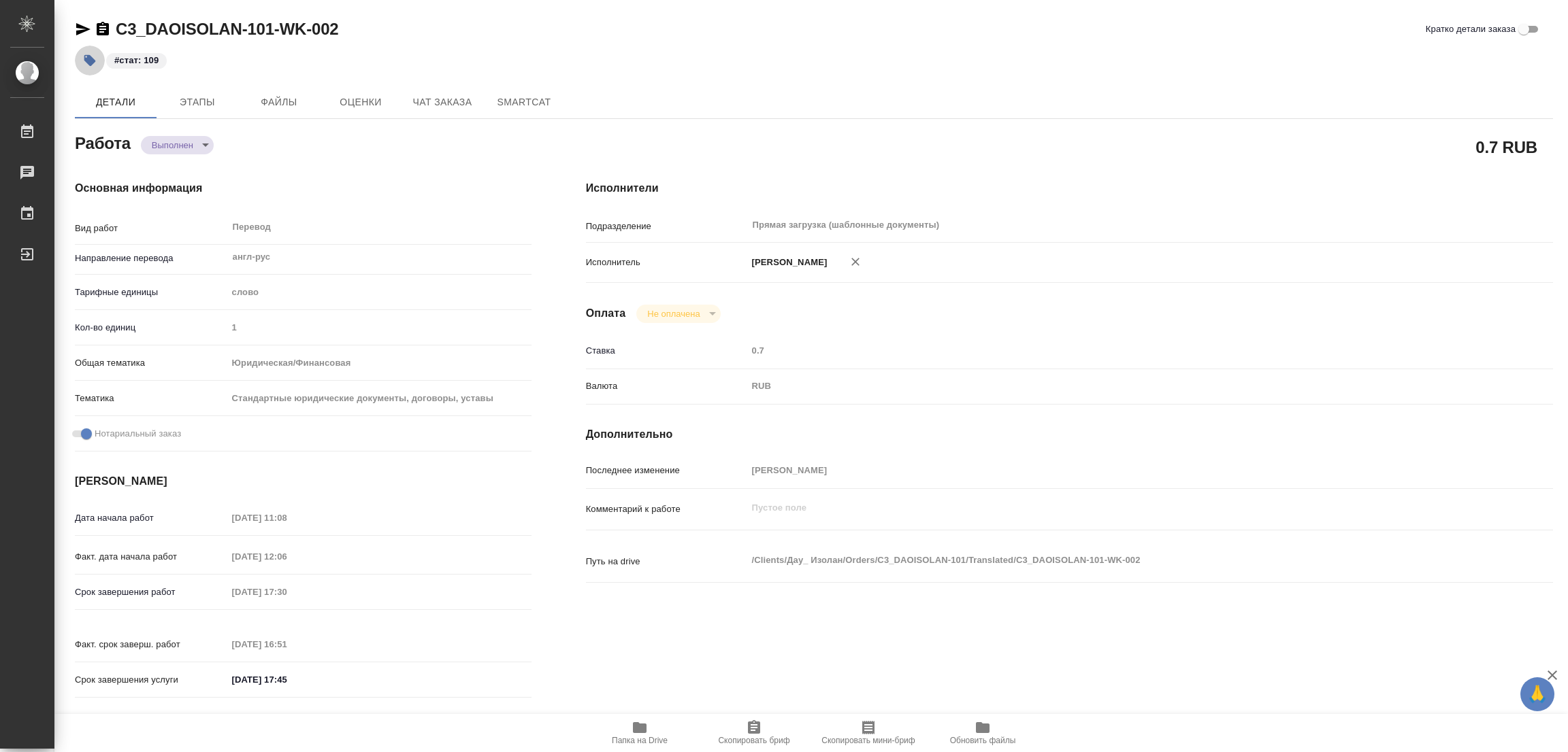
type input "notPayed"
type input "0.7"
type input "RUB"
type input "Попова Галина"
type textarea "x"
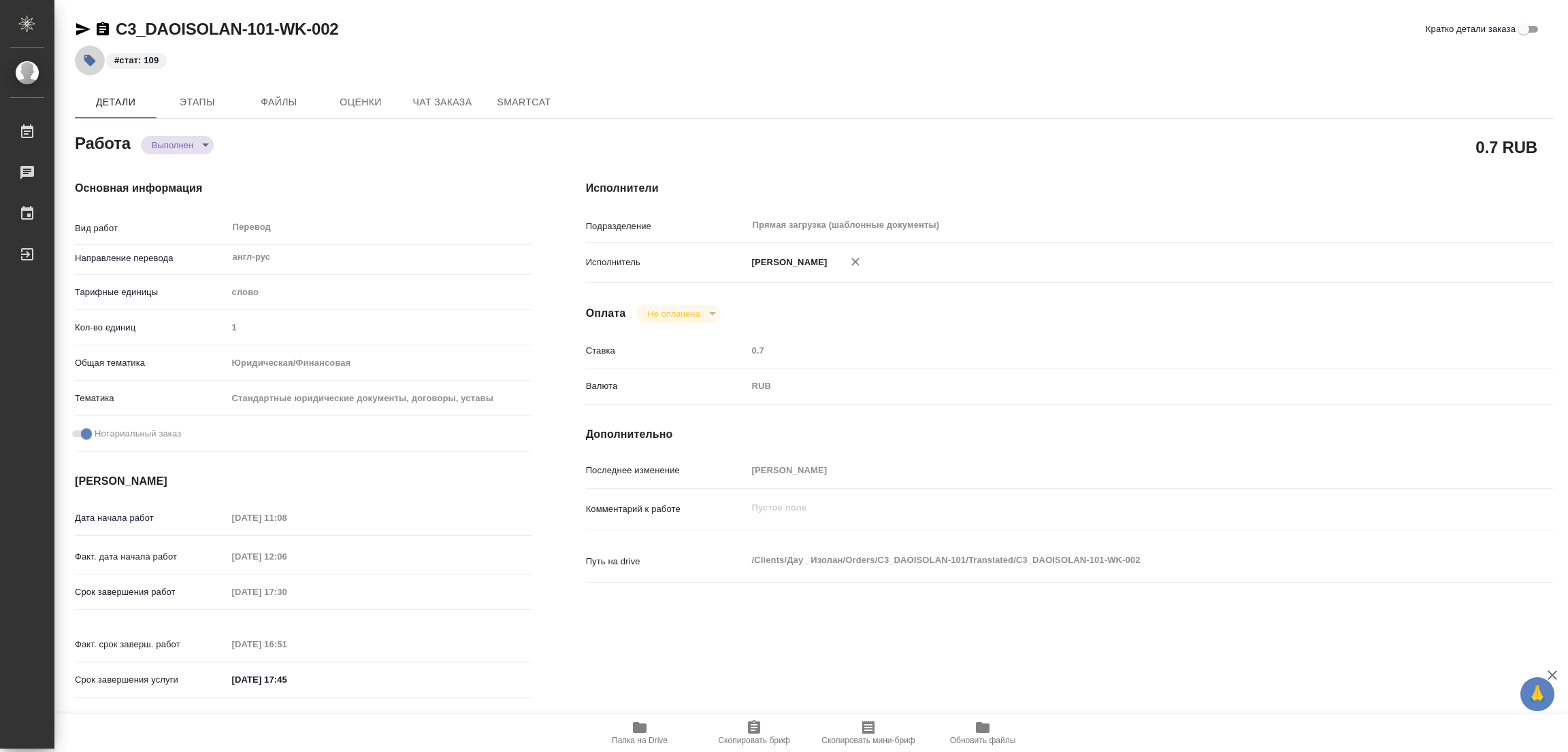
type textarea "/Clients/Дау_ Изолан/Orders/C3_DAOISOLAN-101/Translated/C3_DAOISOLAN-101-WK-002"
type textarea "x"
type input "C3_DAOISOLAN-101"
type input "Перевод Стандарт"
type input "Приёмка по качеству, Корректура, Перевод, Постредактура машинного перевода, Ред…"
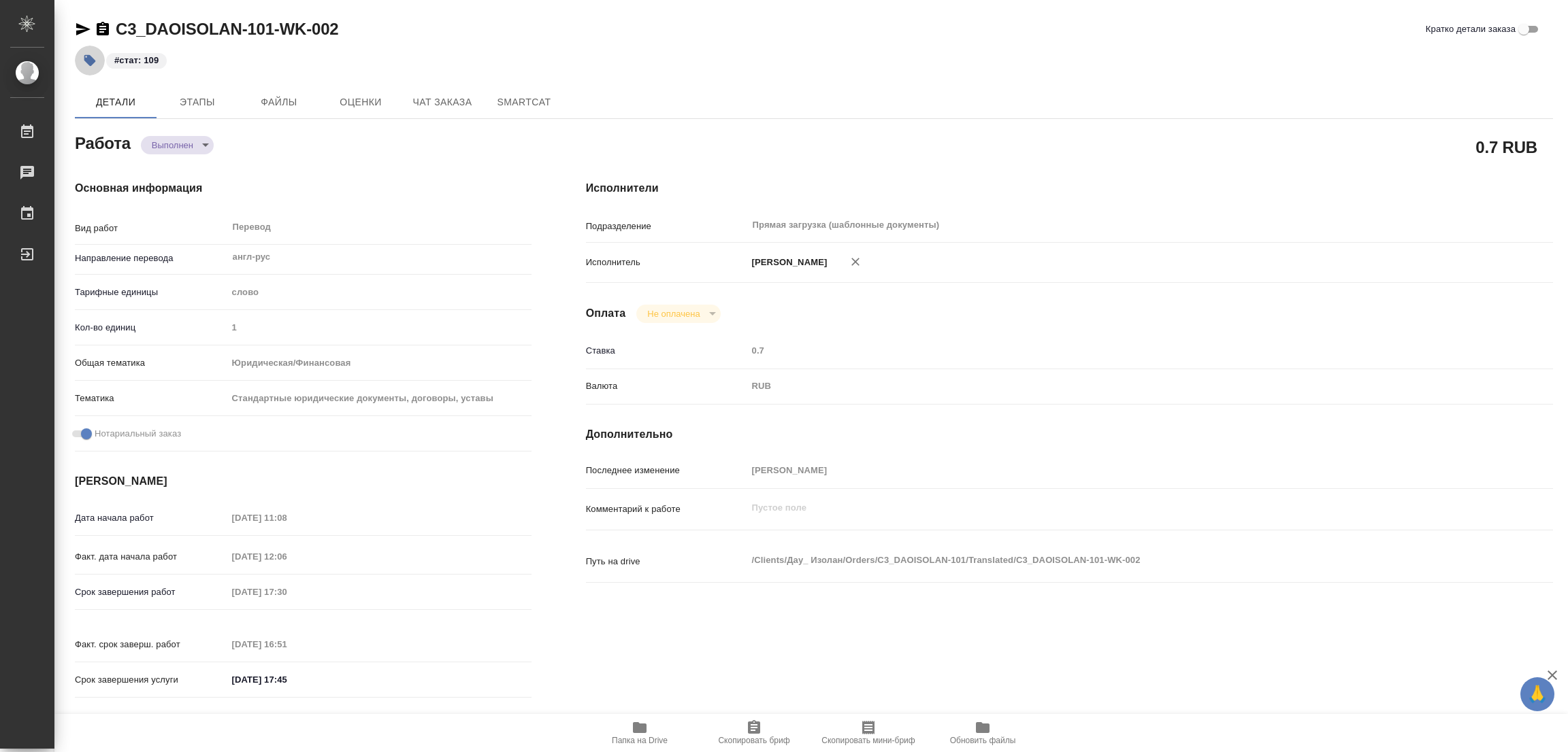
type input "[PERSON_NAME]"
type input "Малофеева Екатерина"
type input "/Clients/Дау_ Изолан/Orders/C3_DAOISOLAN-101"
type textarea "x"
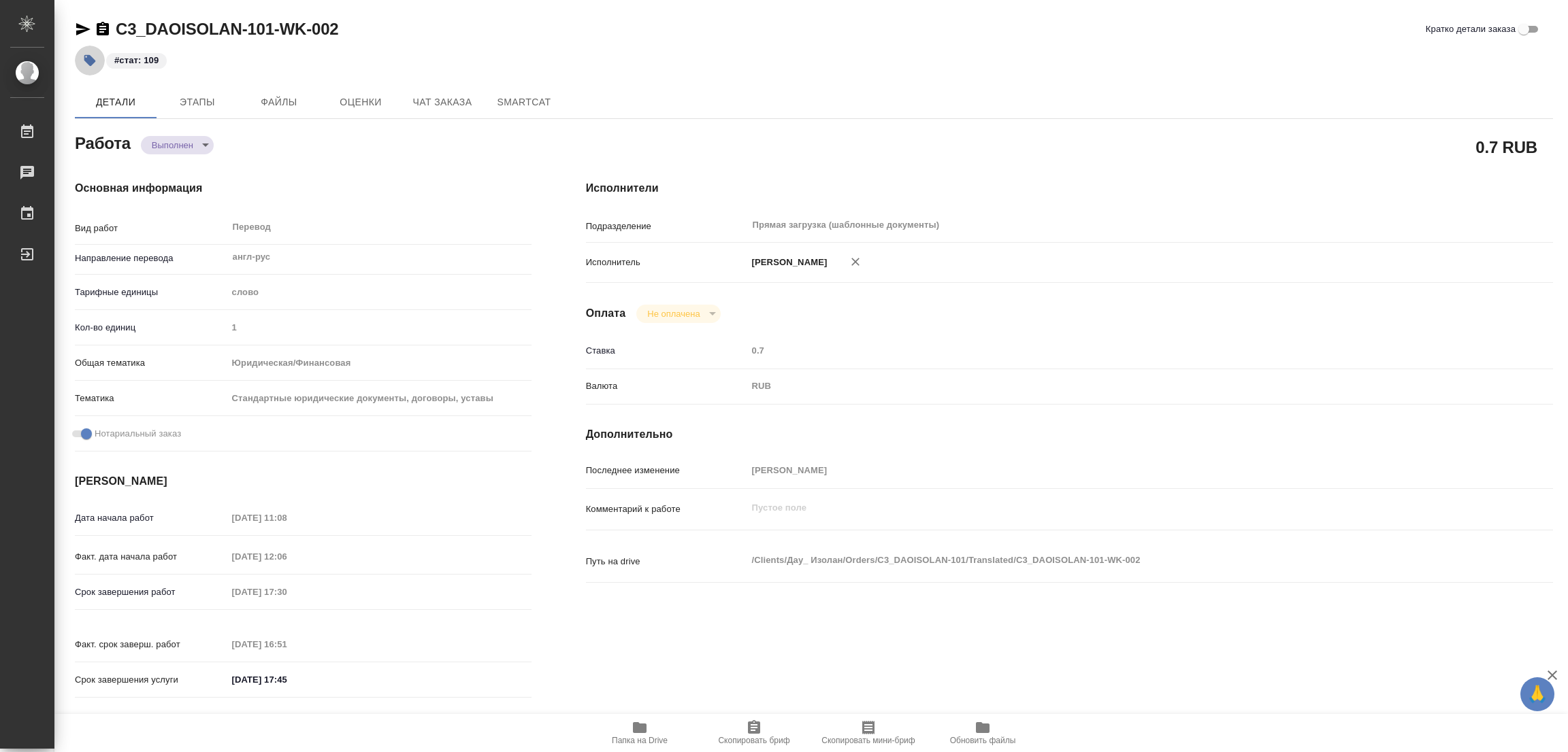
type textarea "x"
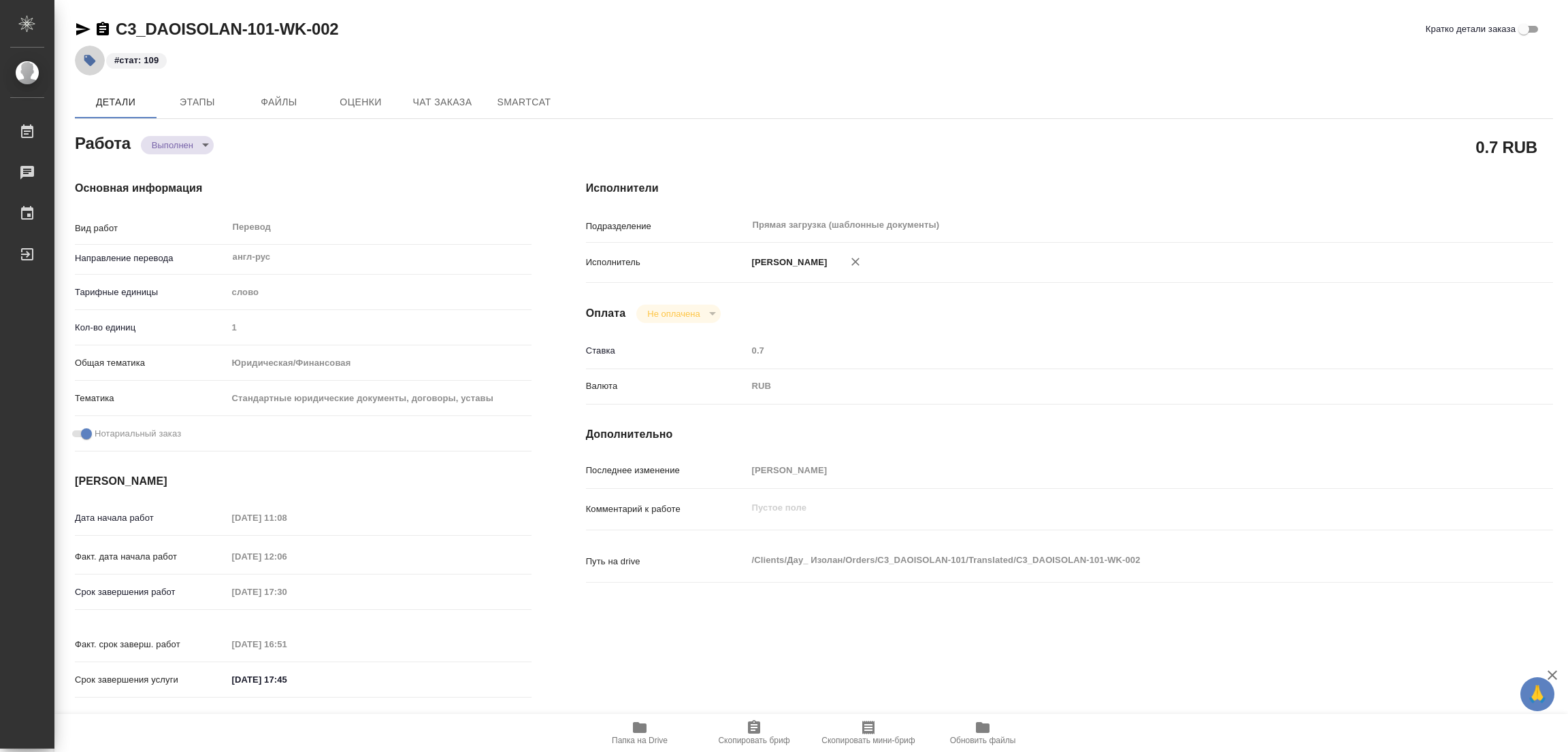
type textarea "x"
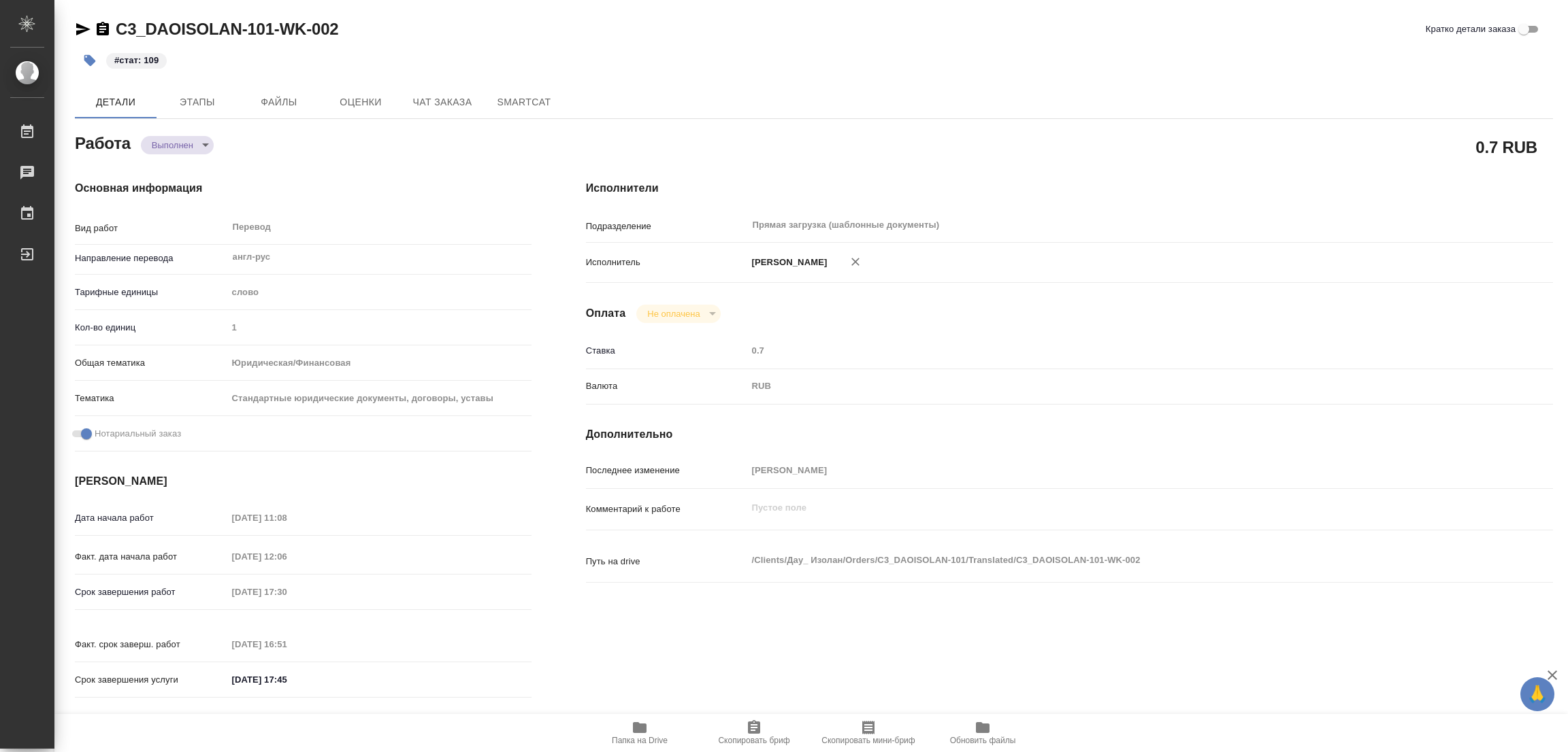
click at [479, 59] on div "#стат: 109" at bounding box center [568, 60] width 986 height 30
click at [320, 189] on h4 "Основная информация" at bounding box center [303, 188] width 457 height 16
type textarea "x"
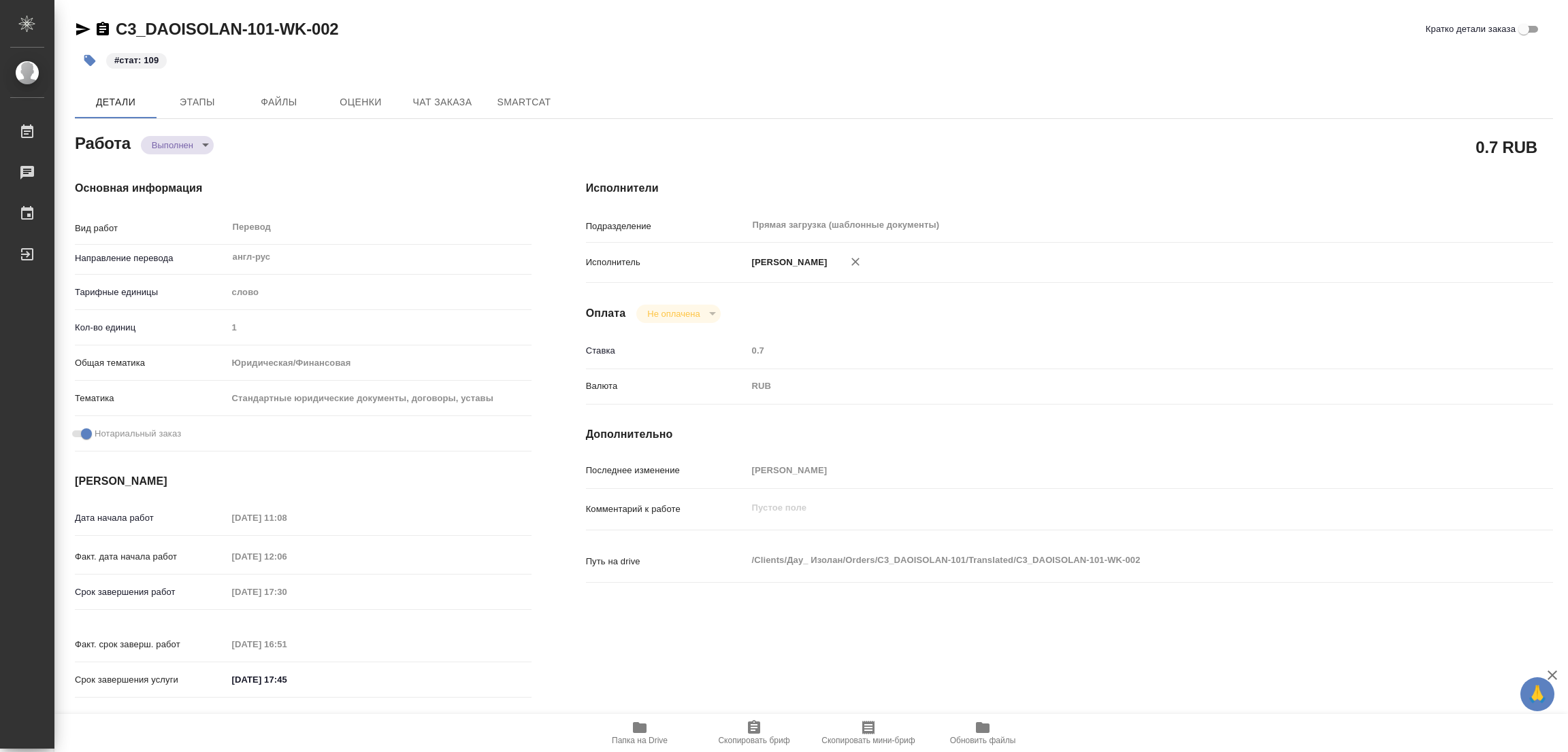
type textarea "x"
click at [607, 55] on div "#стат: 109" at bounding box center [568, 60] width 986 height 30
click at [769, 132] on div "0.7 RUB" at bounding box center [1070, 147] width 967 height 34
type textarea "x"
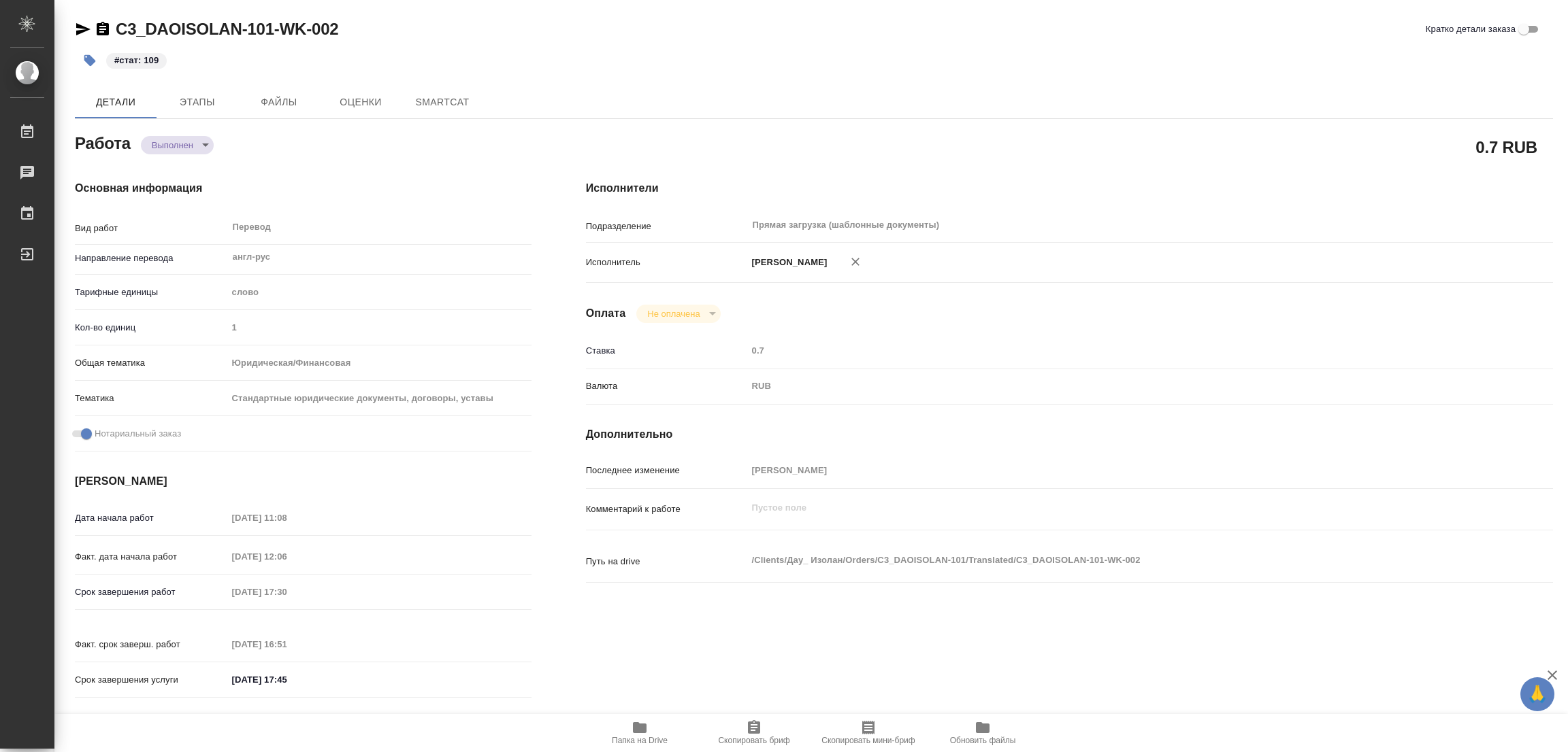
type textarea "x"
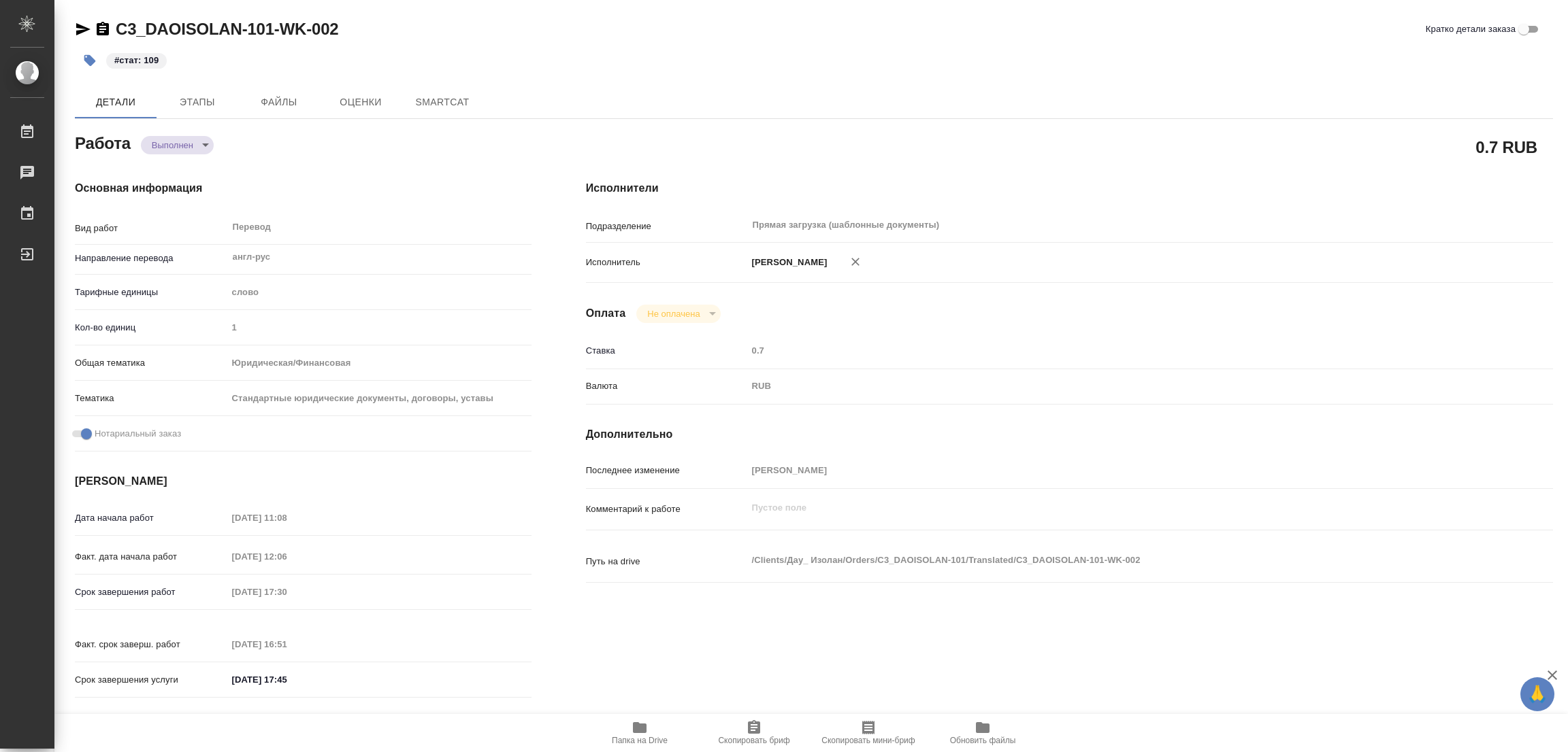
type textarea "x"
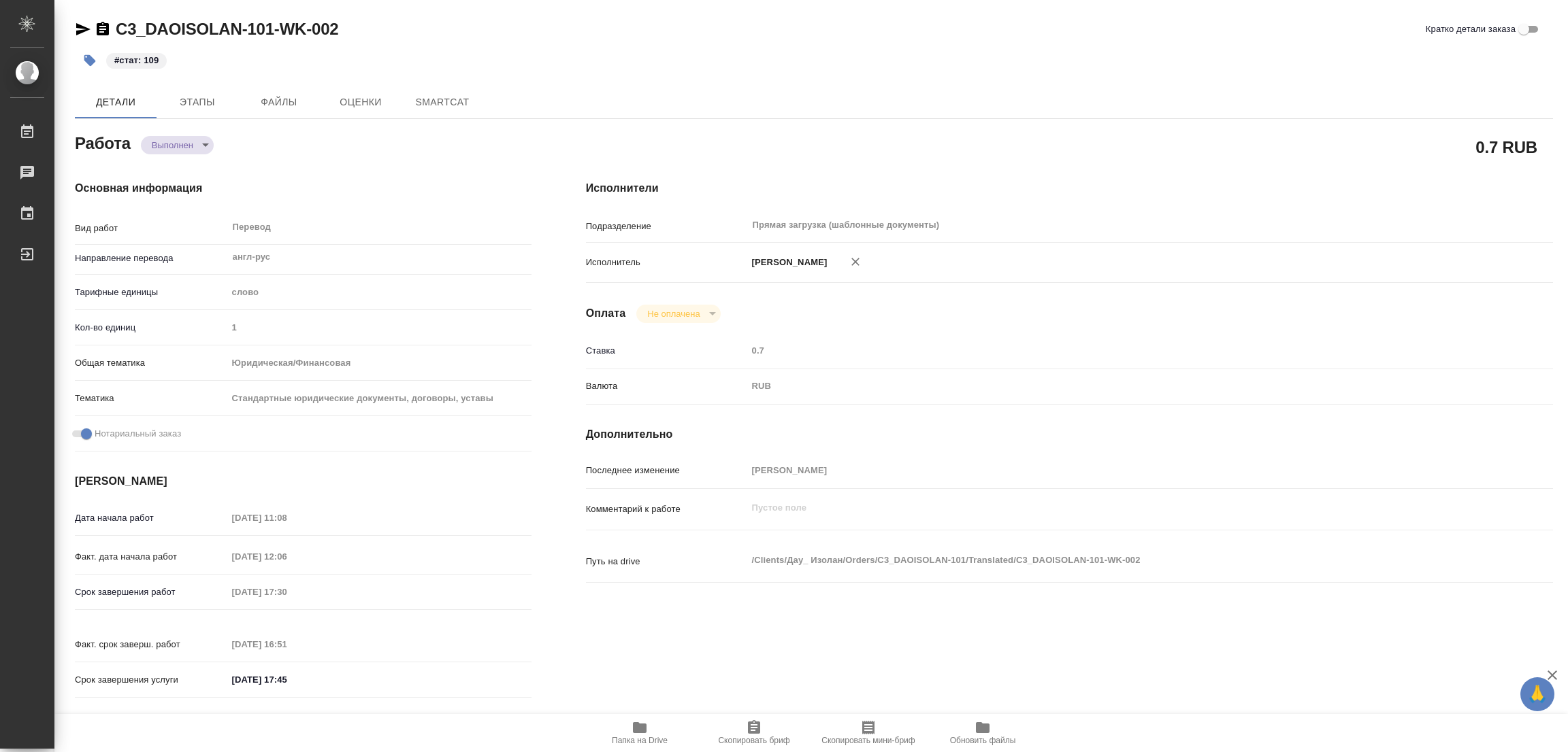
type textarea "x"
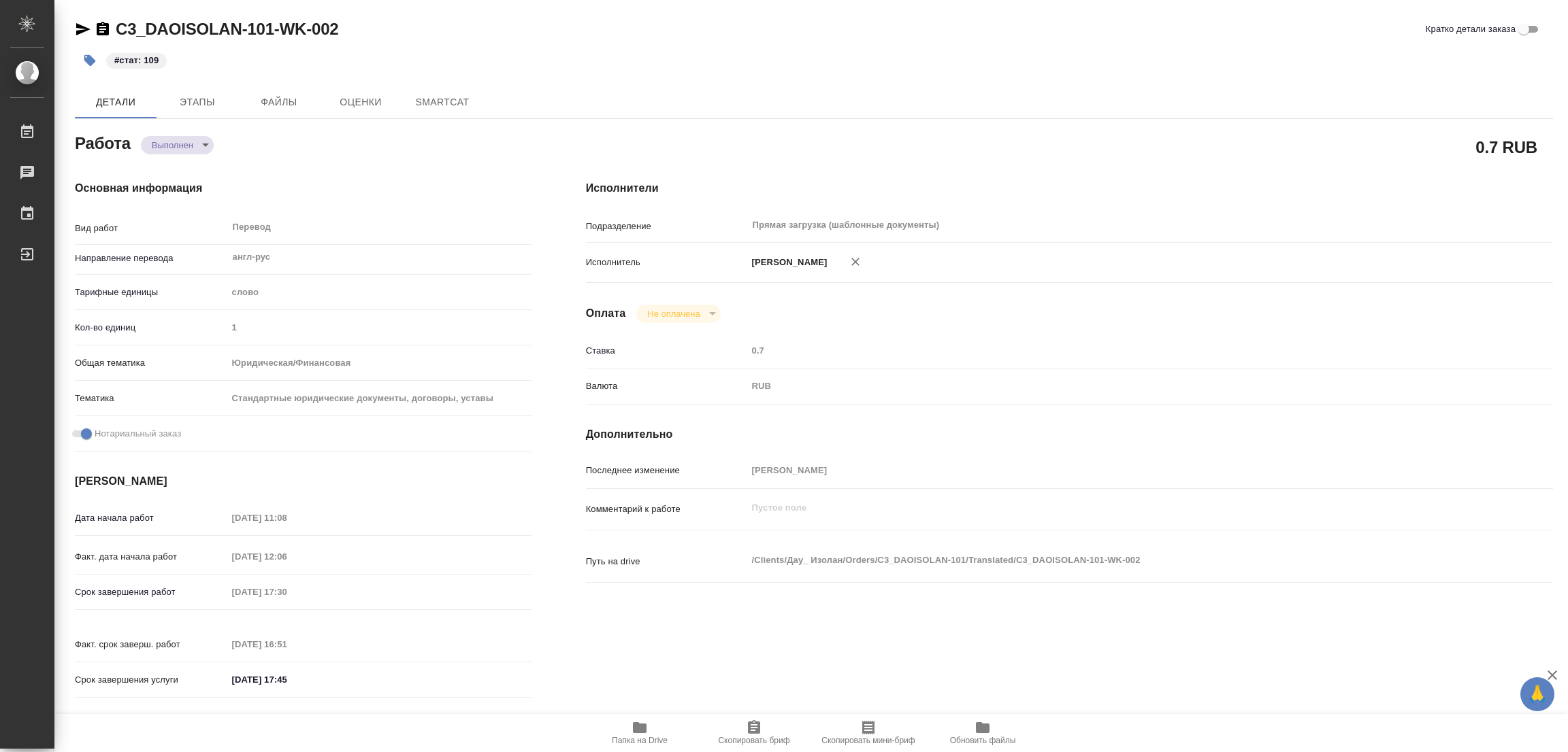
type textarea "x"
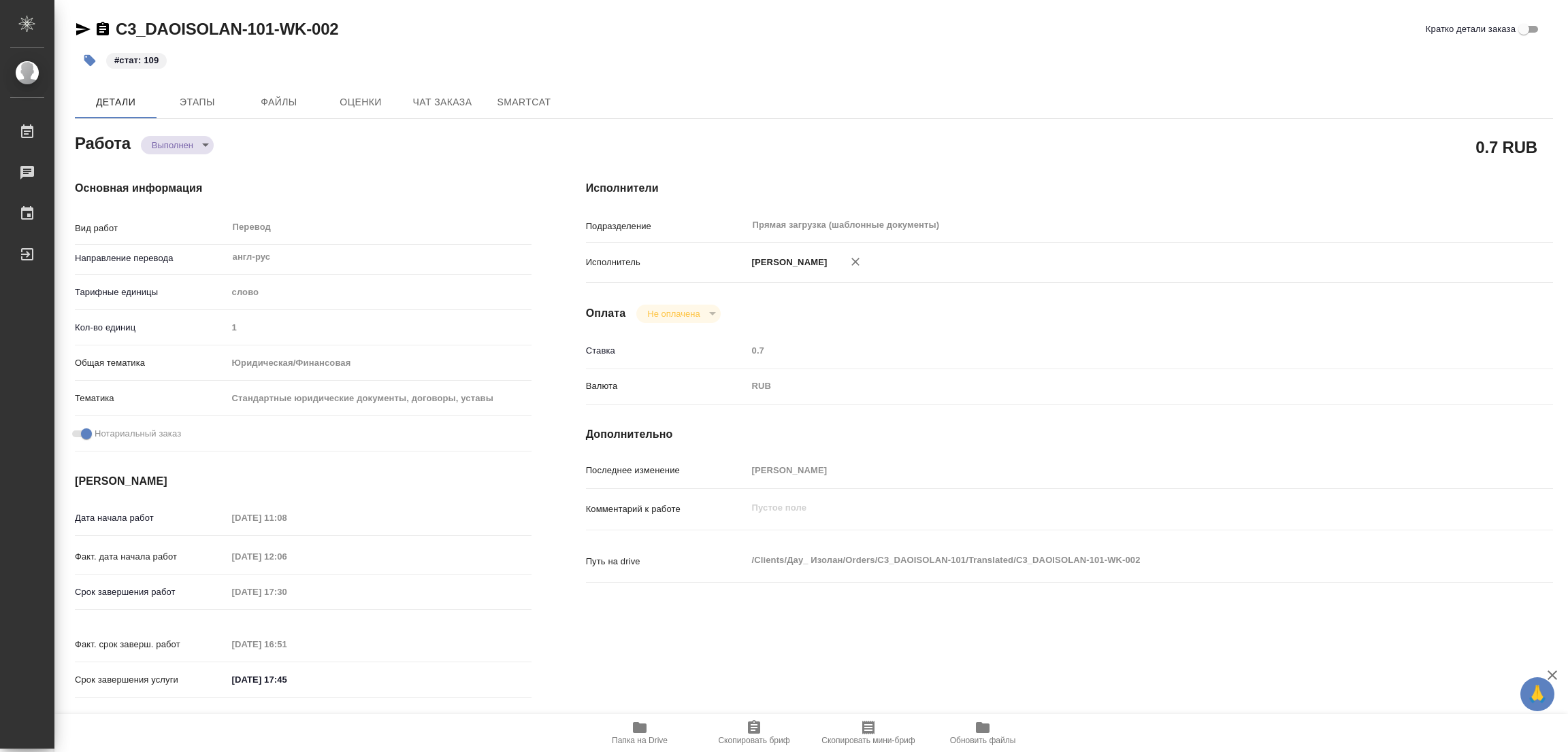
type textarea "x"
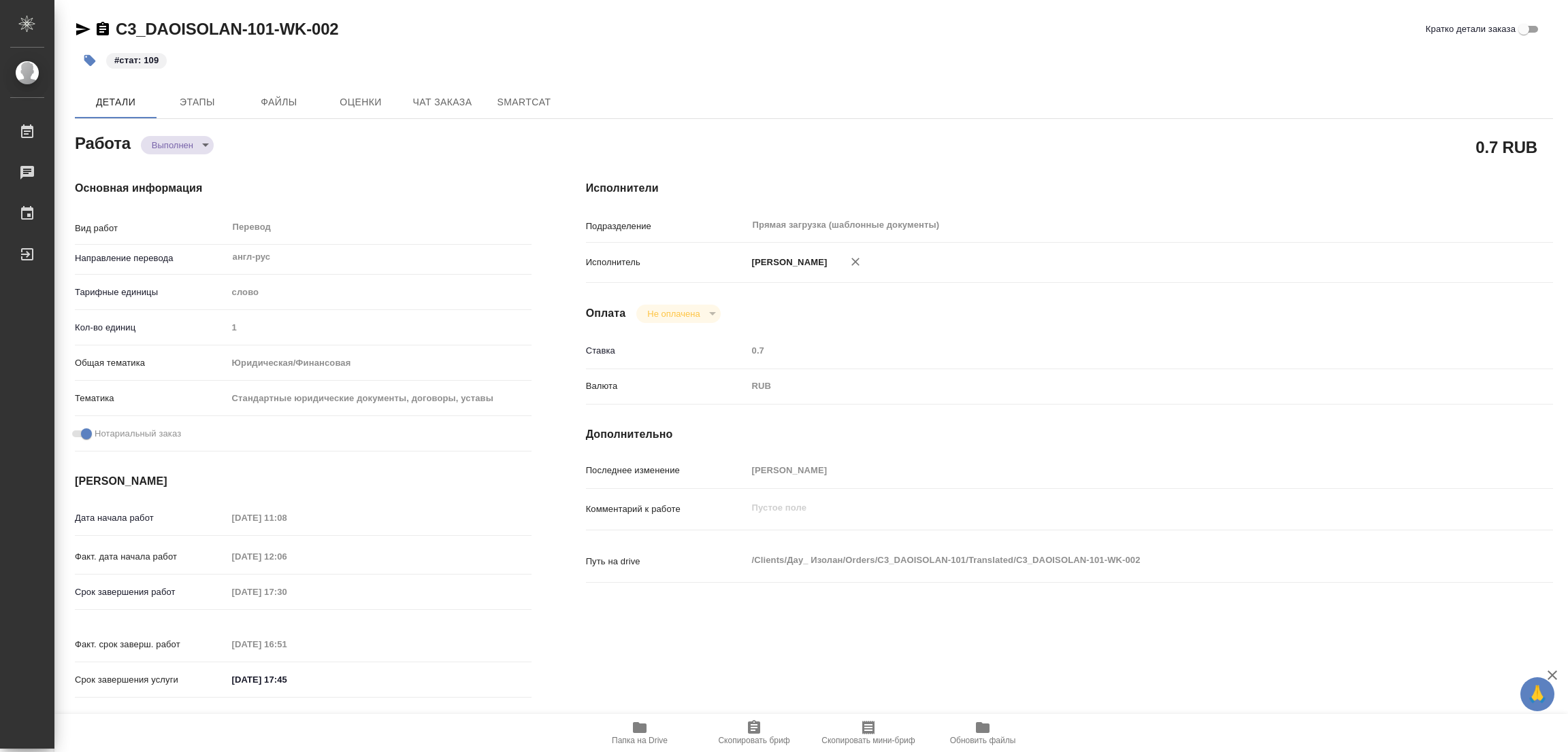
type textarea "x"
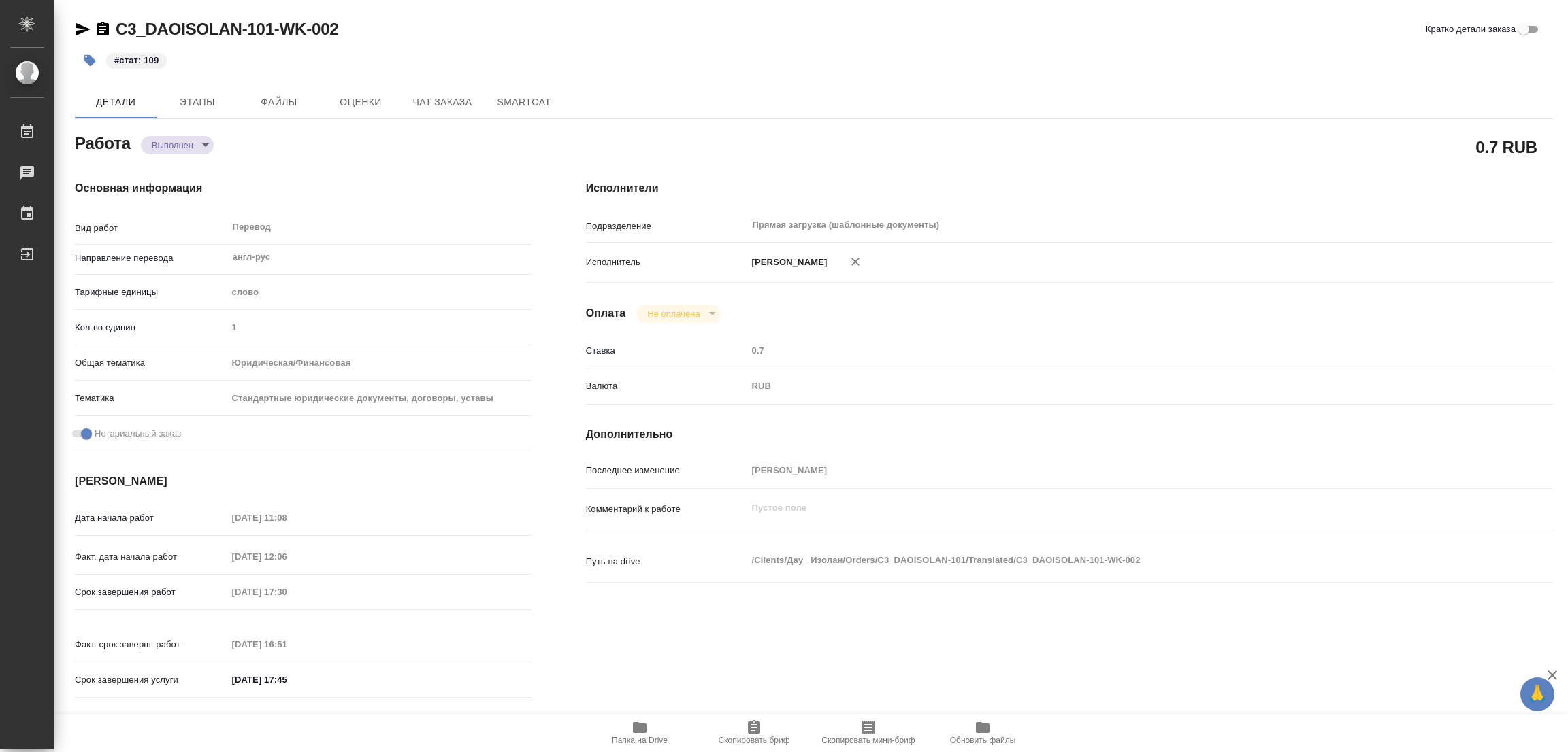
type textarea "x"
drag, startPoint x: 350, startPoint y: 229, endPoint x: 378, endPoint y: 213, distance: 32.2
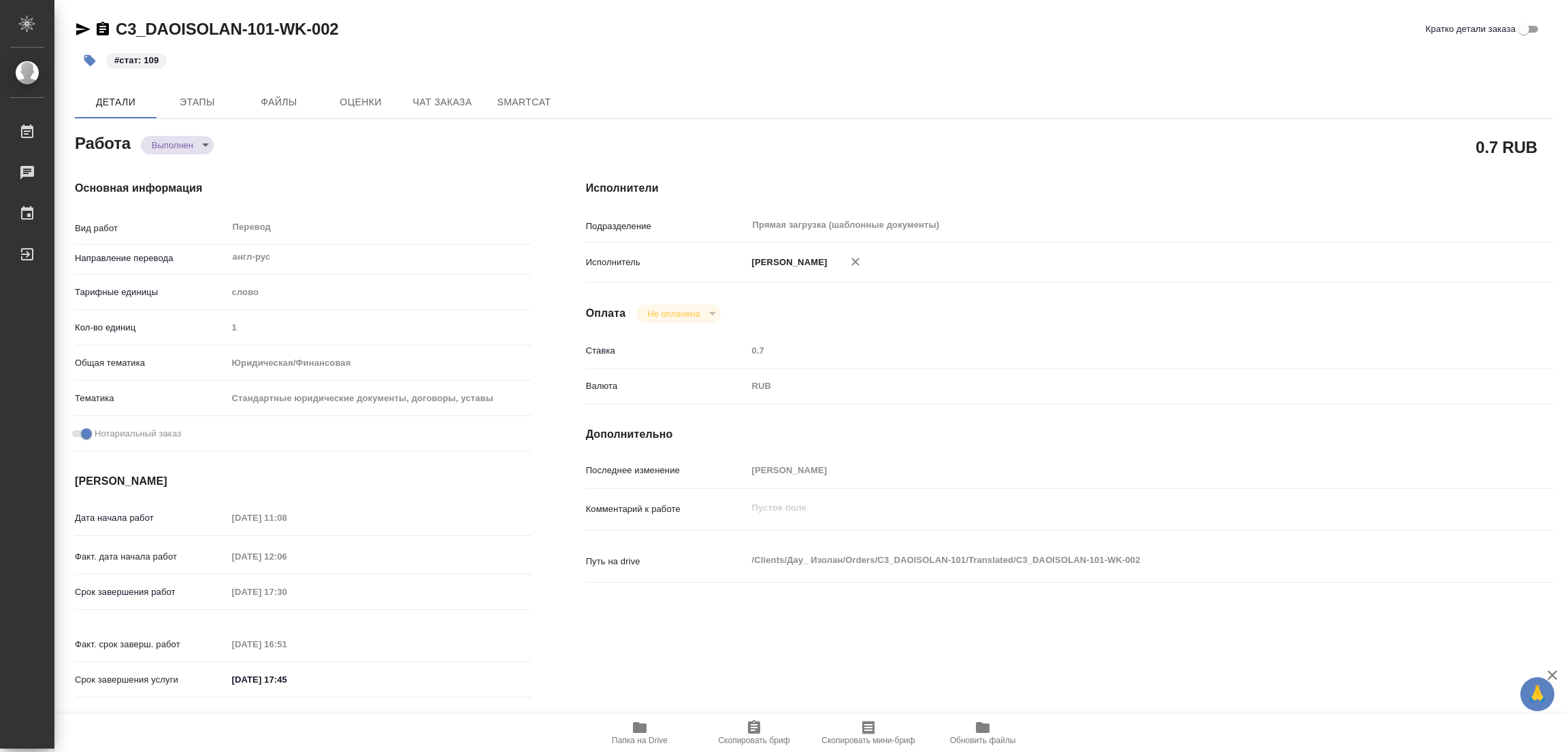
click at [353, 229] on div "Перевод x ​" at bounding box center [374, 229] width 293 height 32
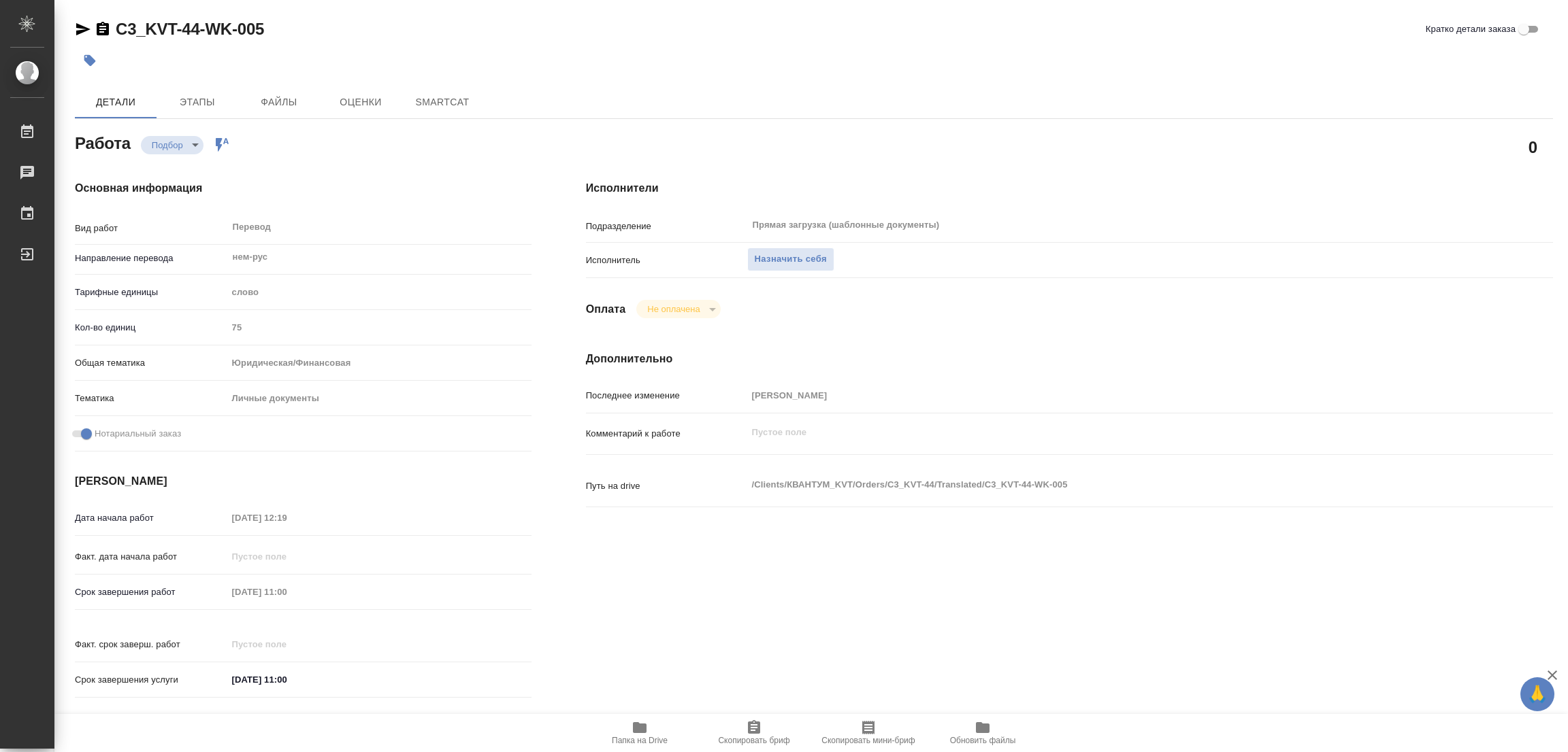
type textarea "x"
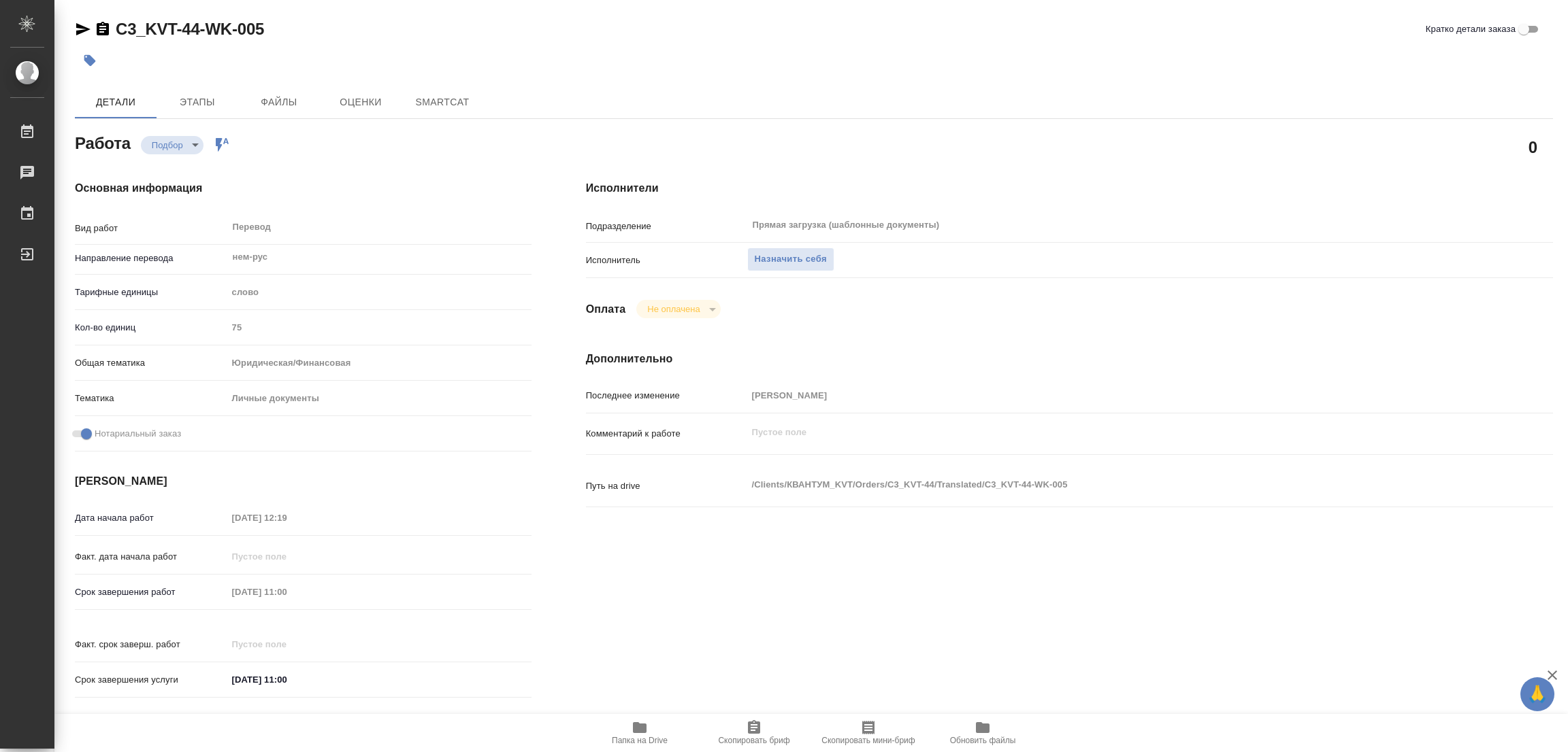
type textarea "x"
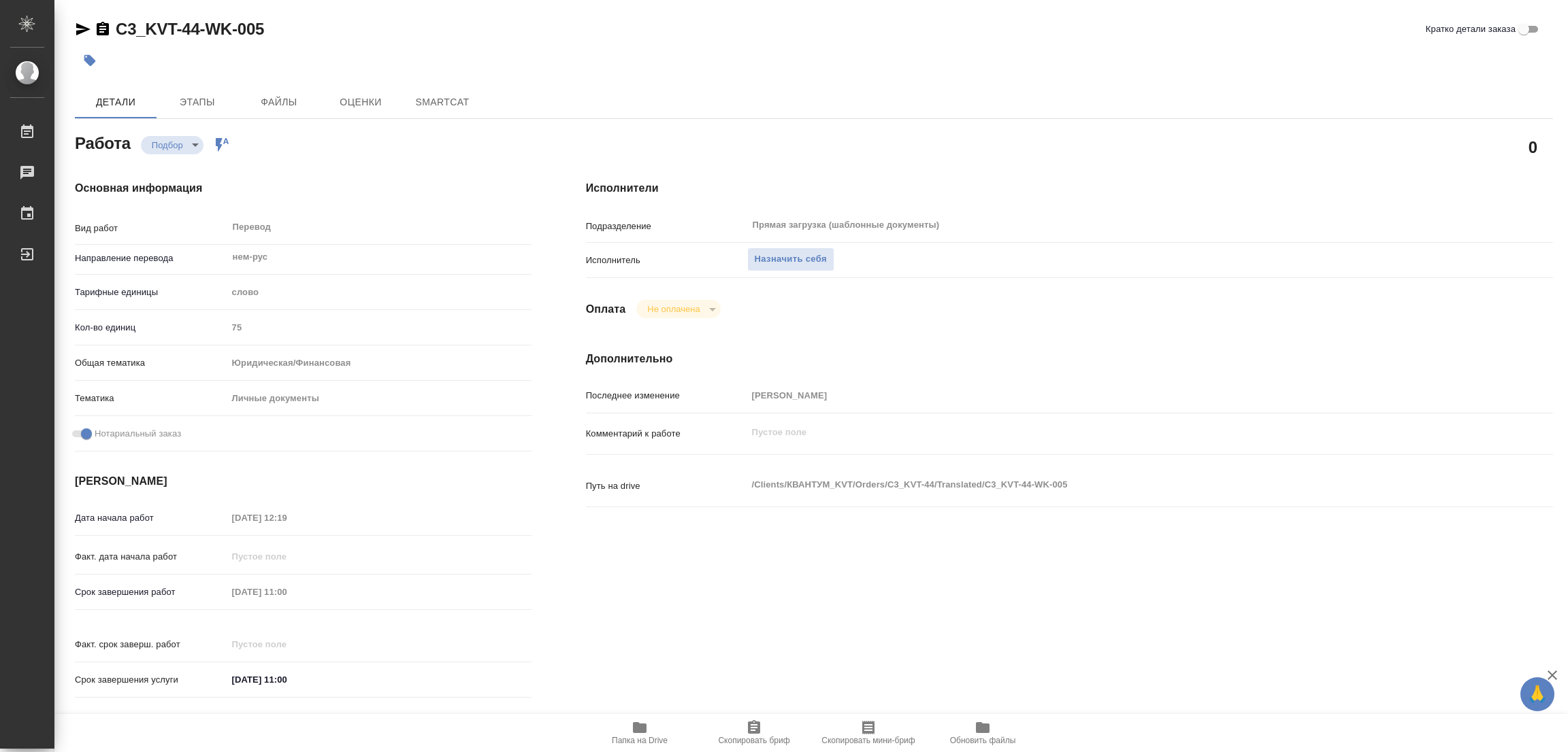
type textarea "x"
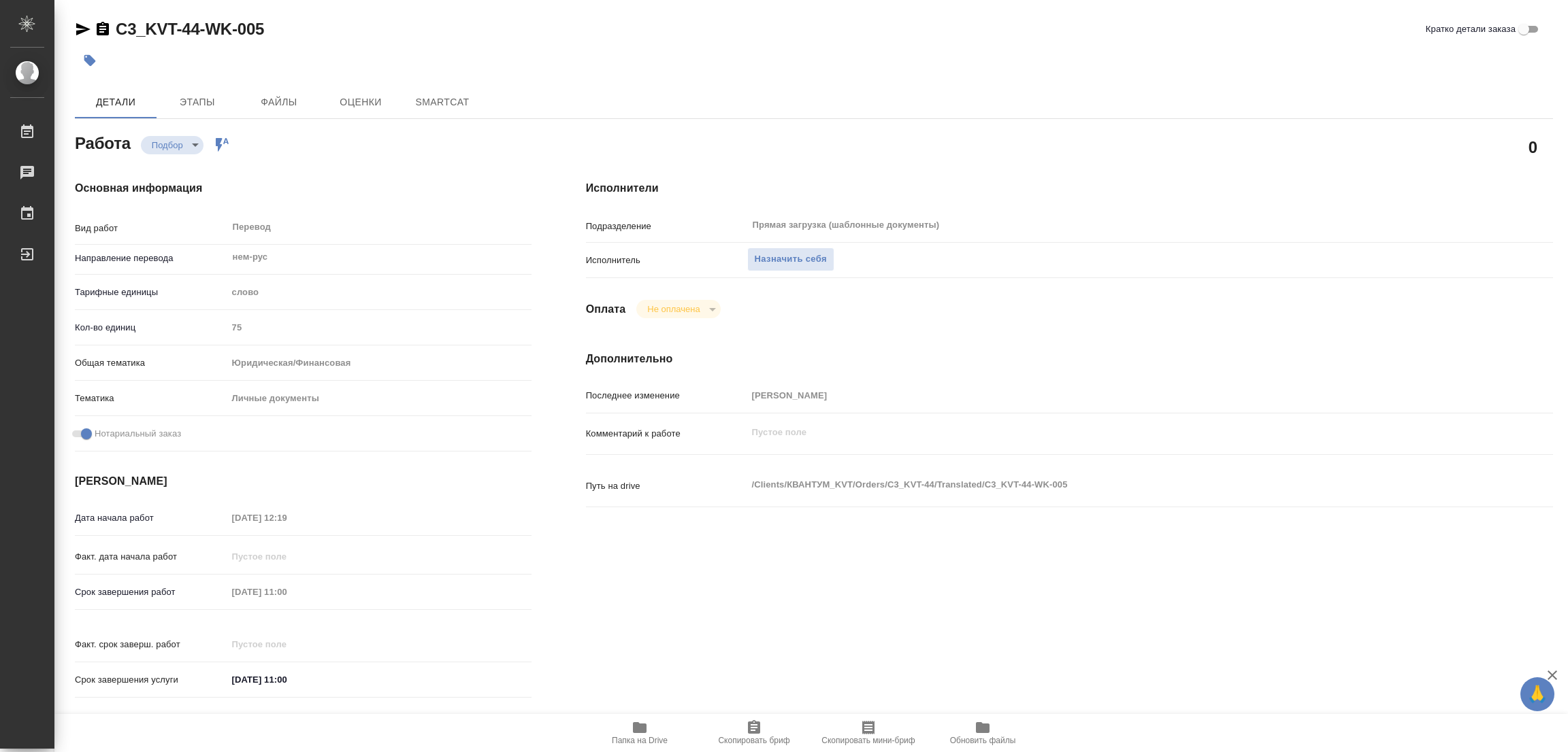
type textarea "x"
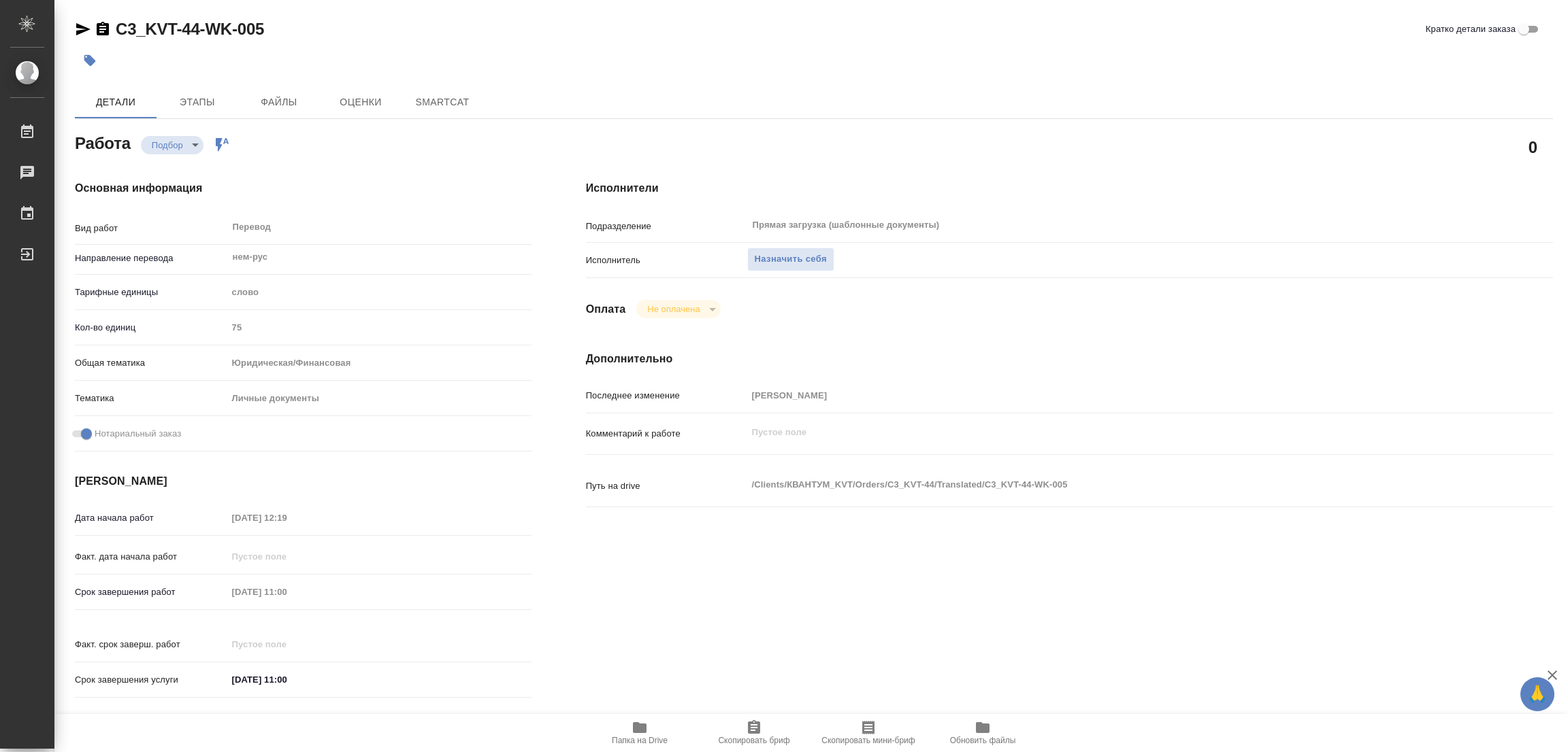
type textarea "x"
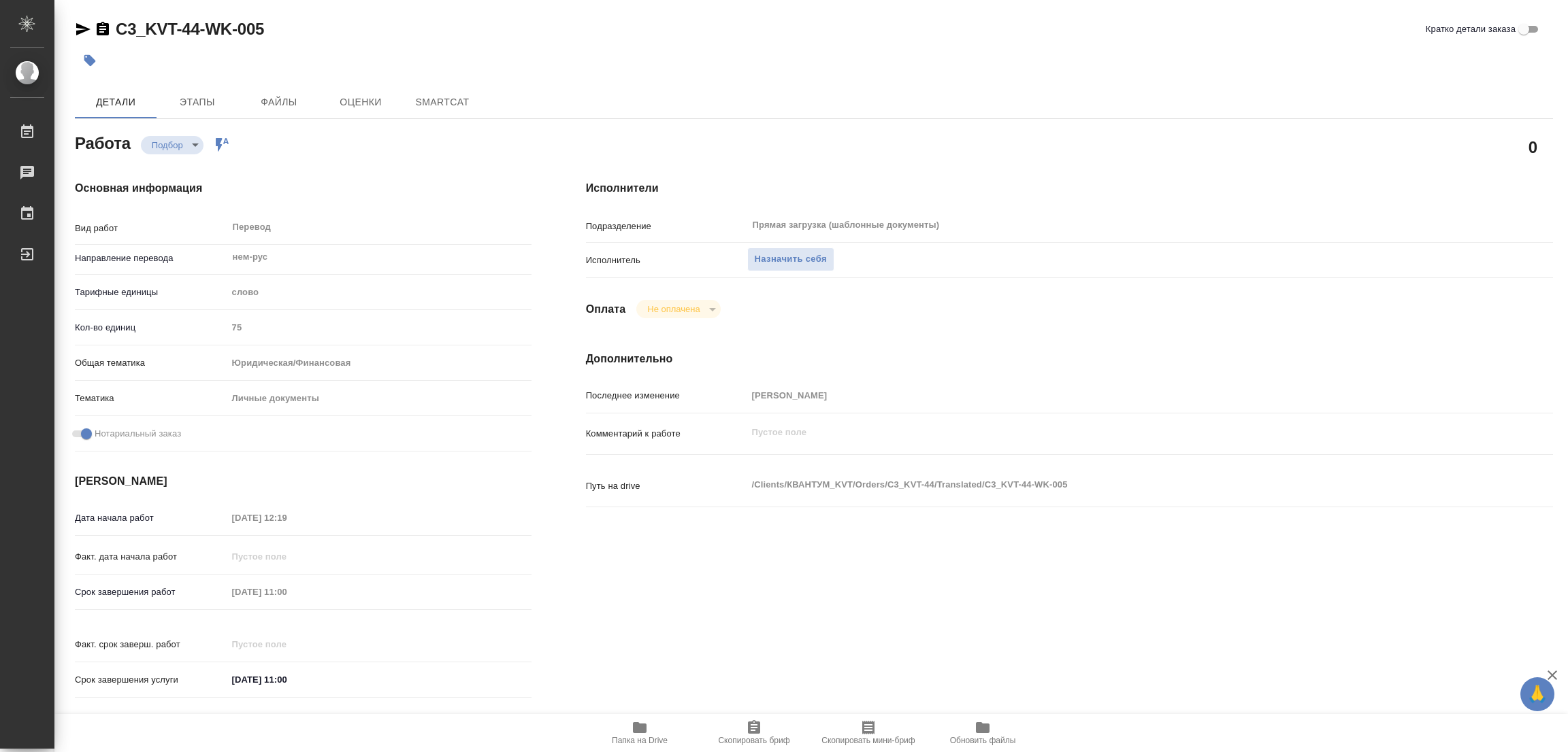
type textarea "x"
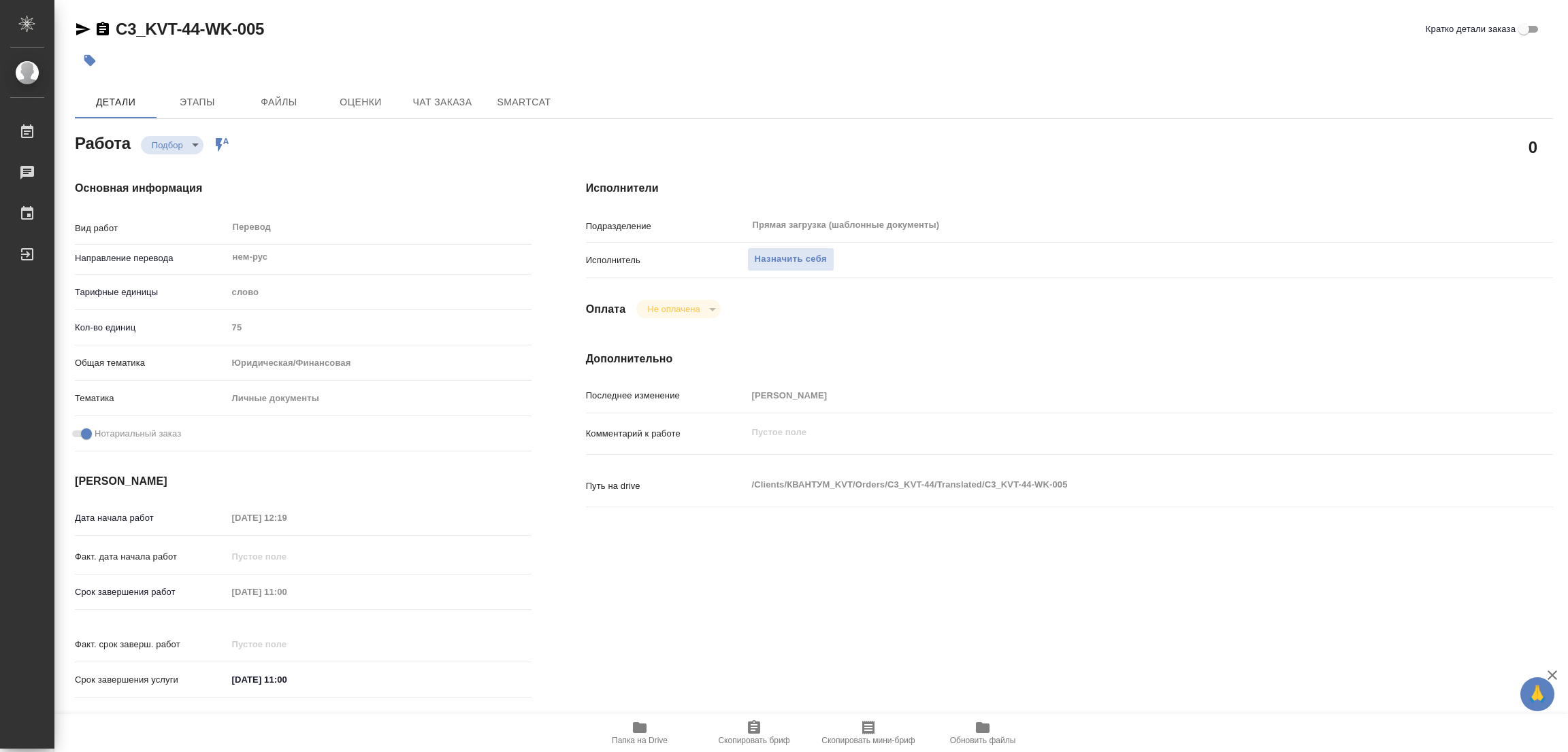
type textarea "x"
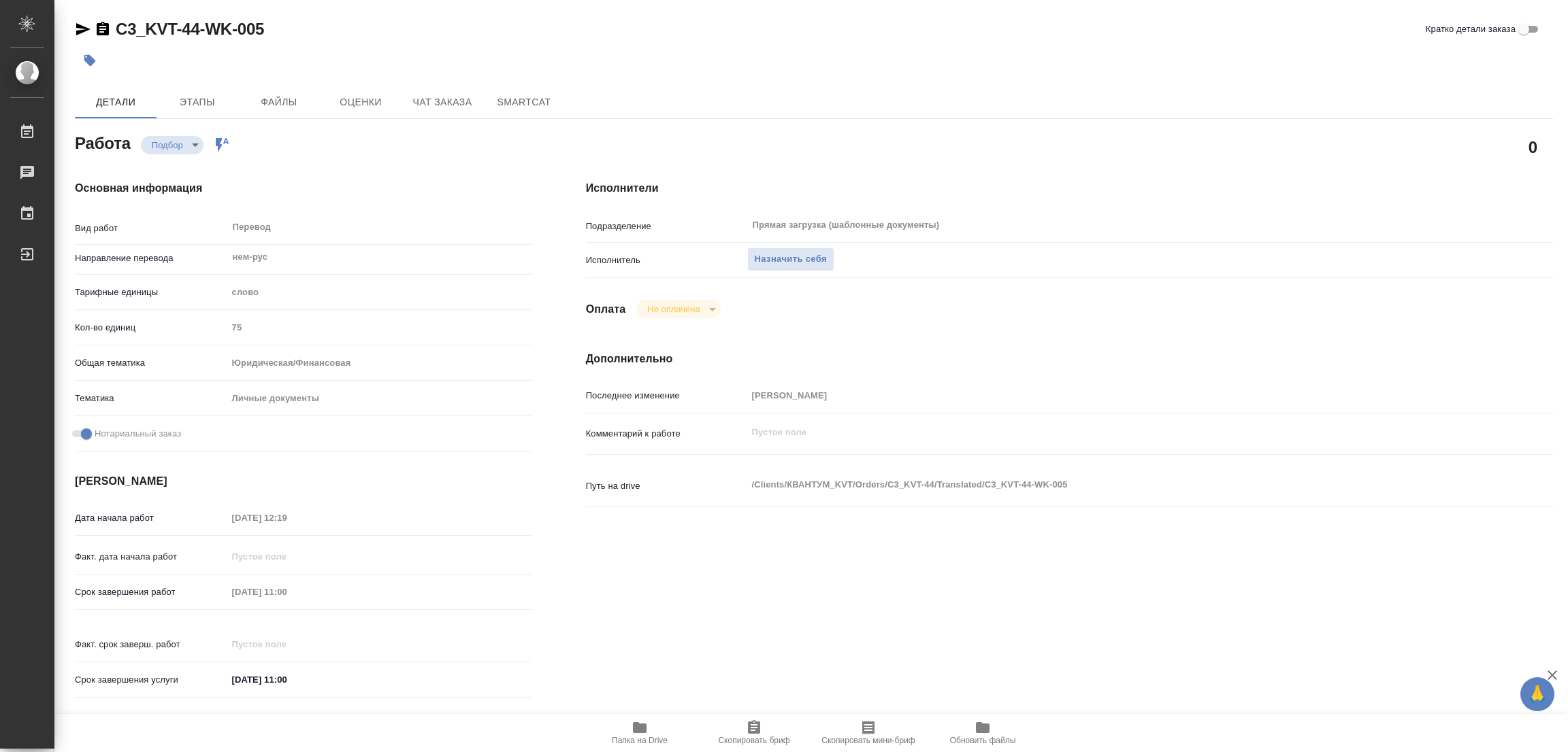
scroll to position [374, 0]
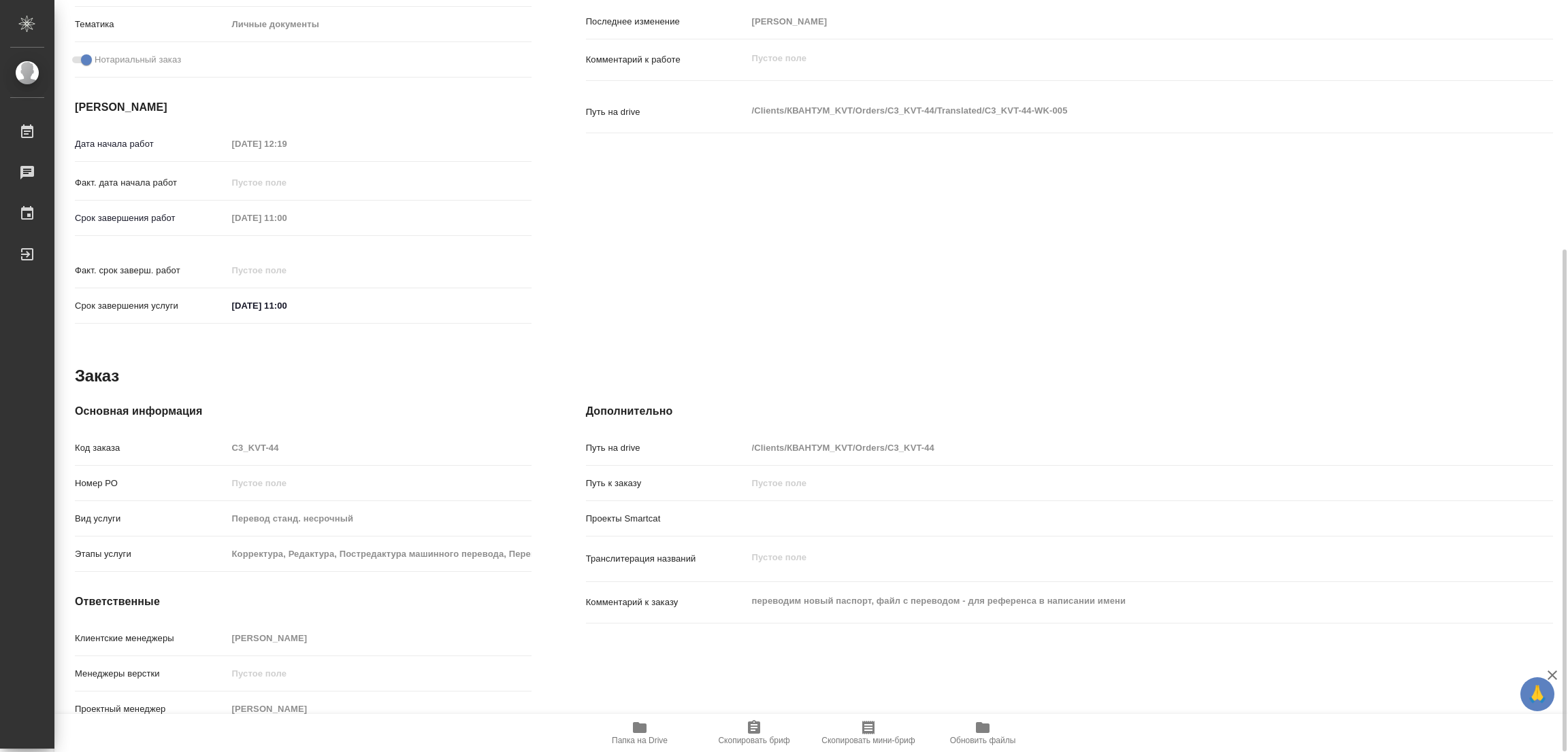
type textarea "x"
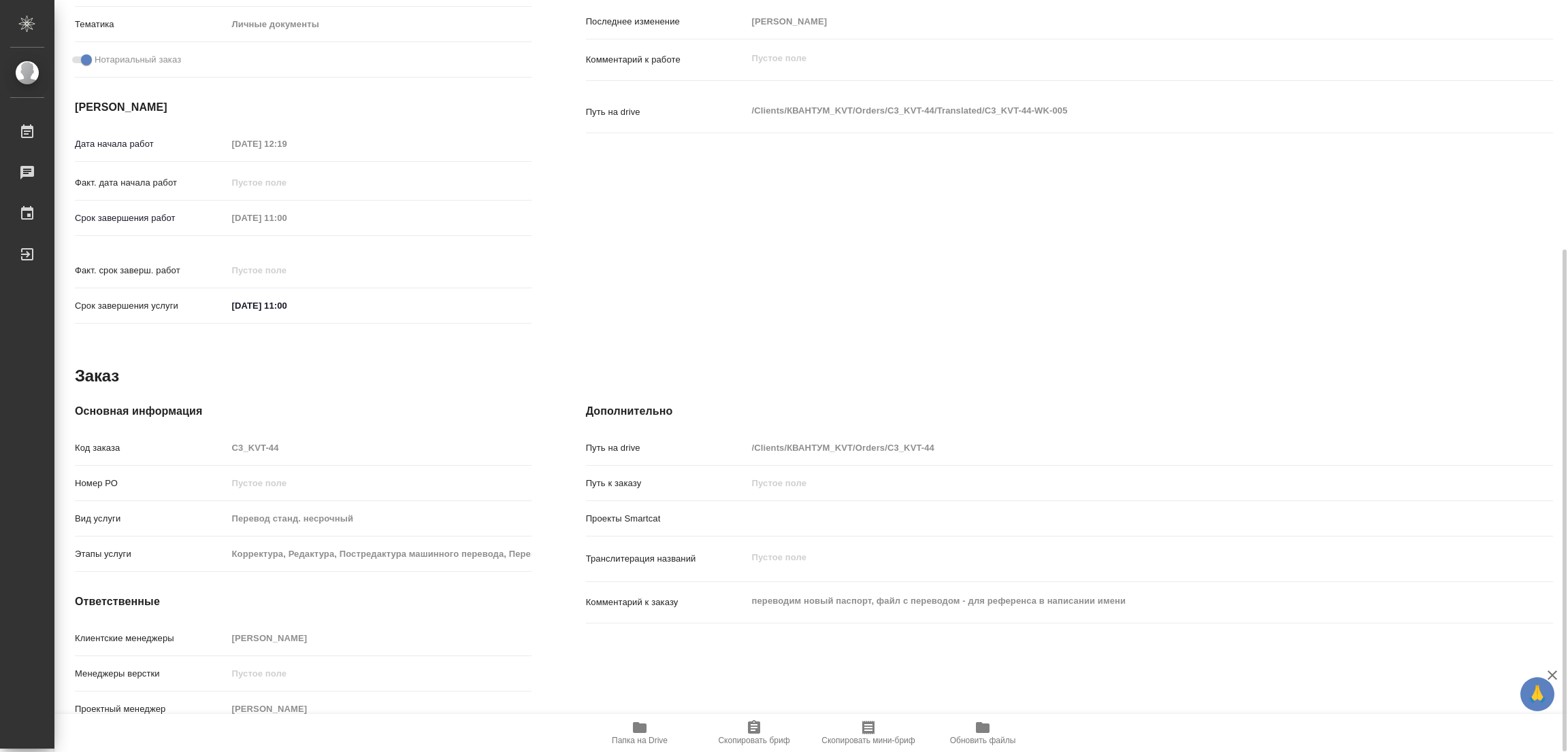
type textarea "x"
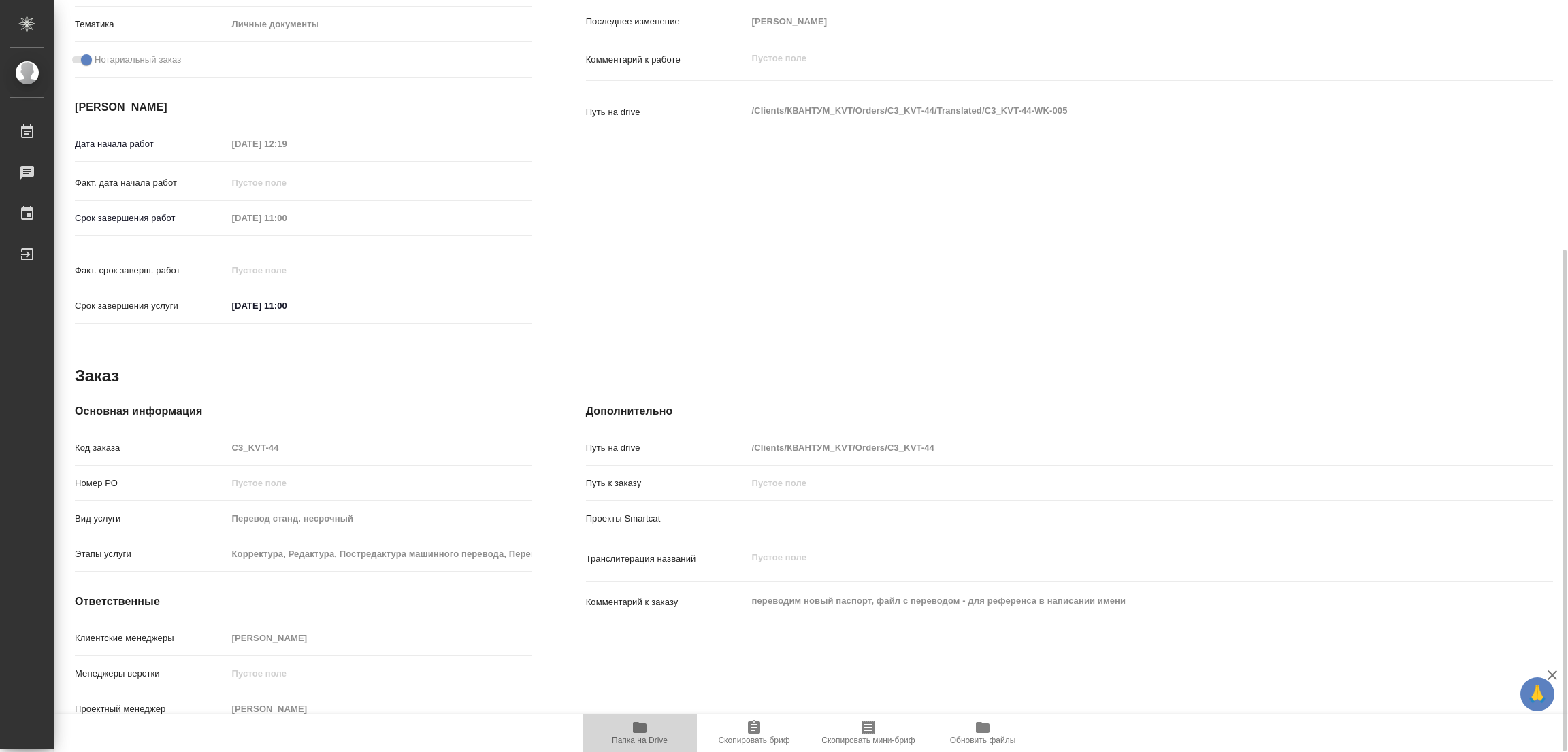
click at [647, 727] on icon "button" at bounding box center [639, 727] width 16 height 16
